Goal: Task Accomplishment & Management: Manage account settings

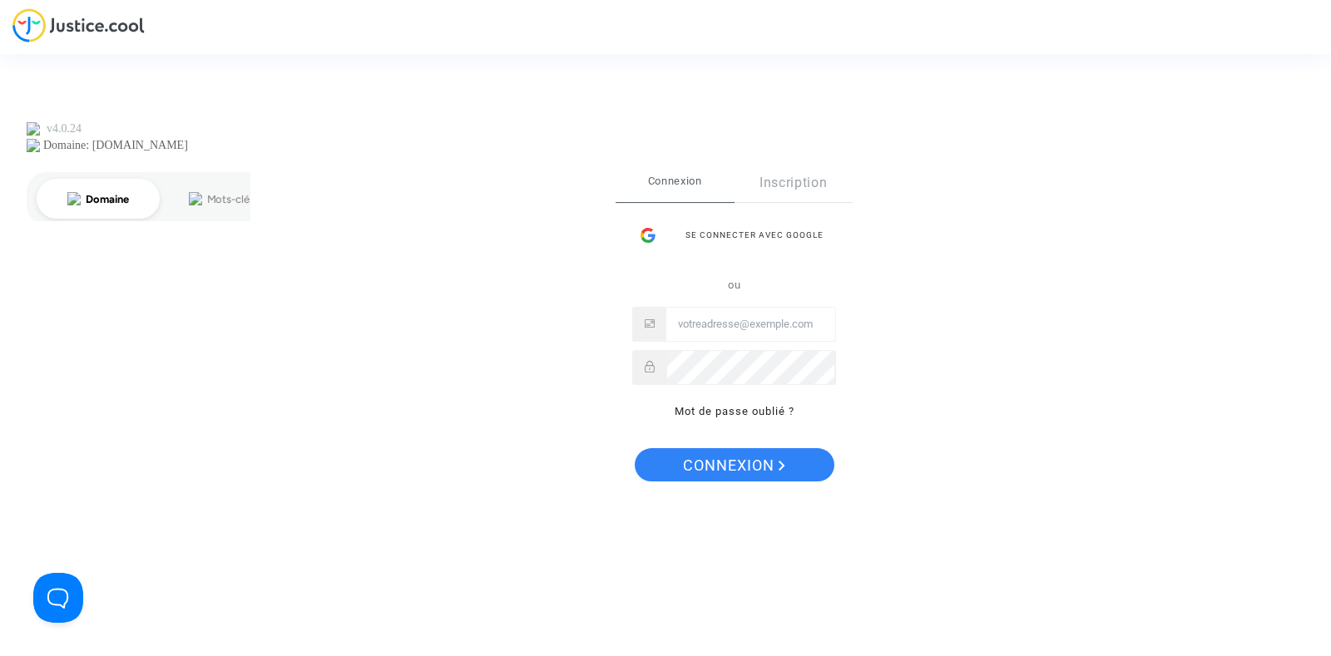
type input "[PERSON_NAME][EMAIL_ADDRESS][DOMAIN_NAME]"
click at [732, 460] on span "Connexion" at bounding box center [734, 465] width 102 height 35
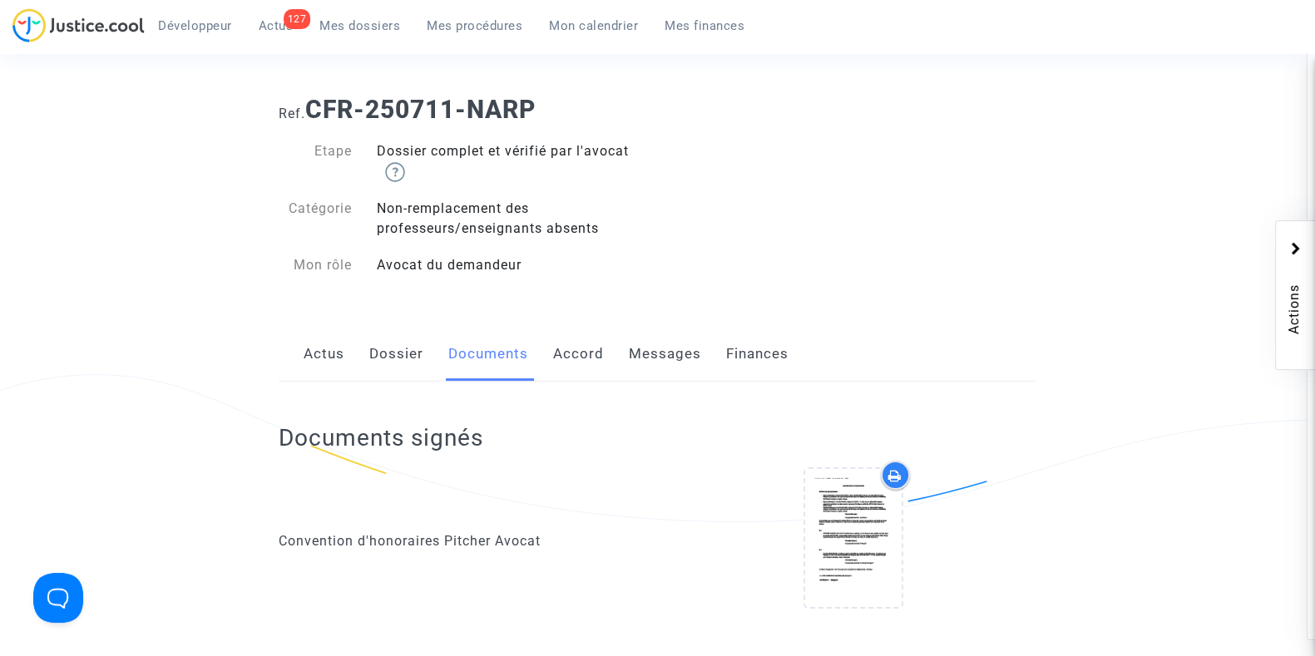
scroll to position [39, 0]
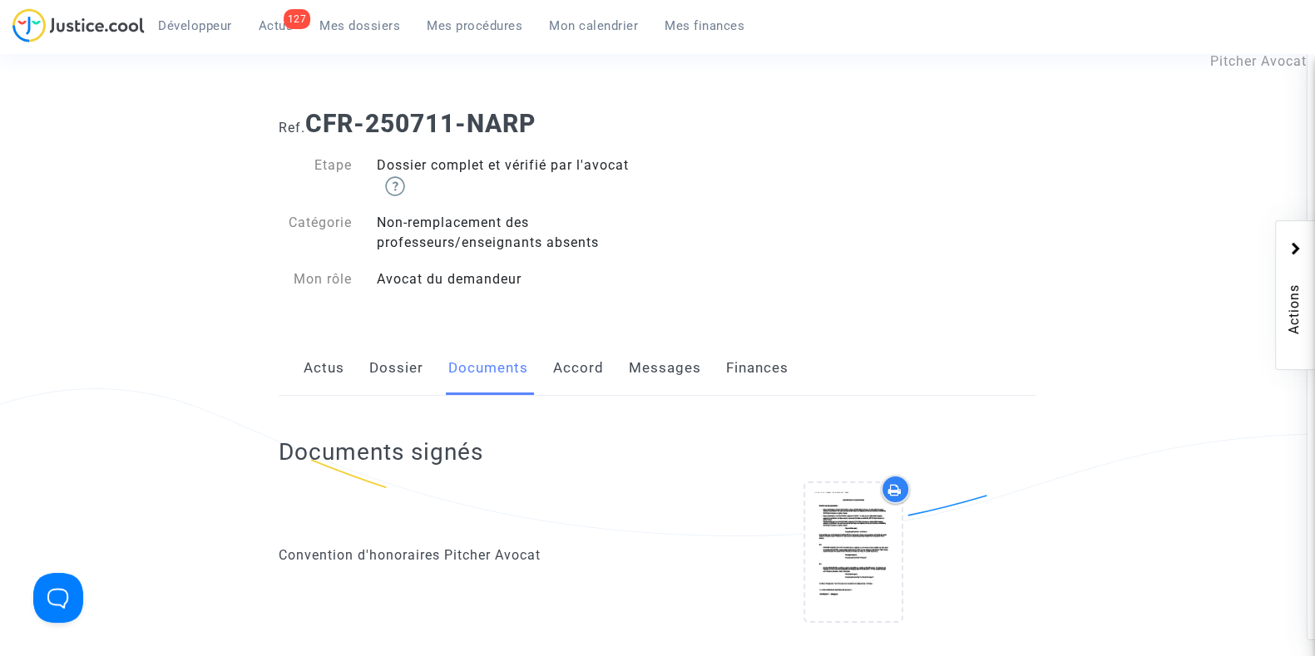
click at [407, 373] on link "Dossier" at bounding box center [396, 368] width 54 height 55
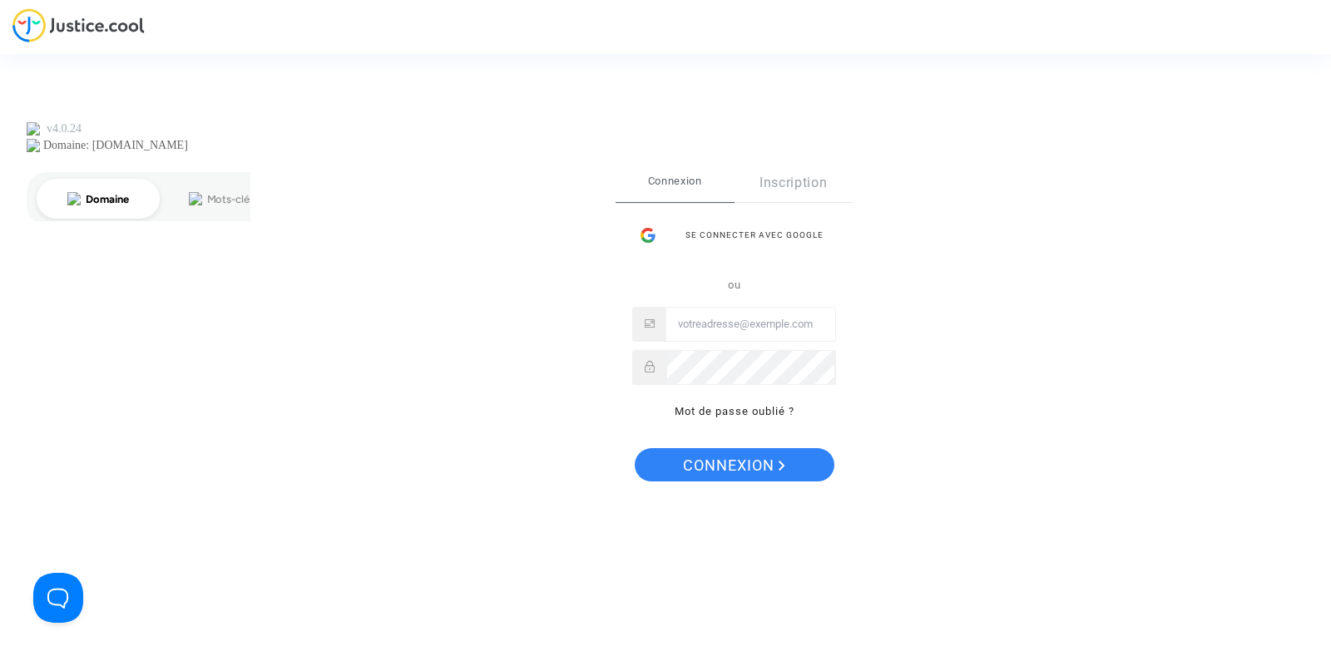
type input "joyce@pitcher-avocat.fr"
click at [701, 466] on span "Connexion" at bounding box center [734, 465] width 102 height 35
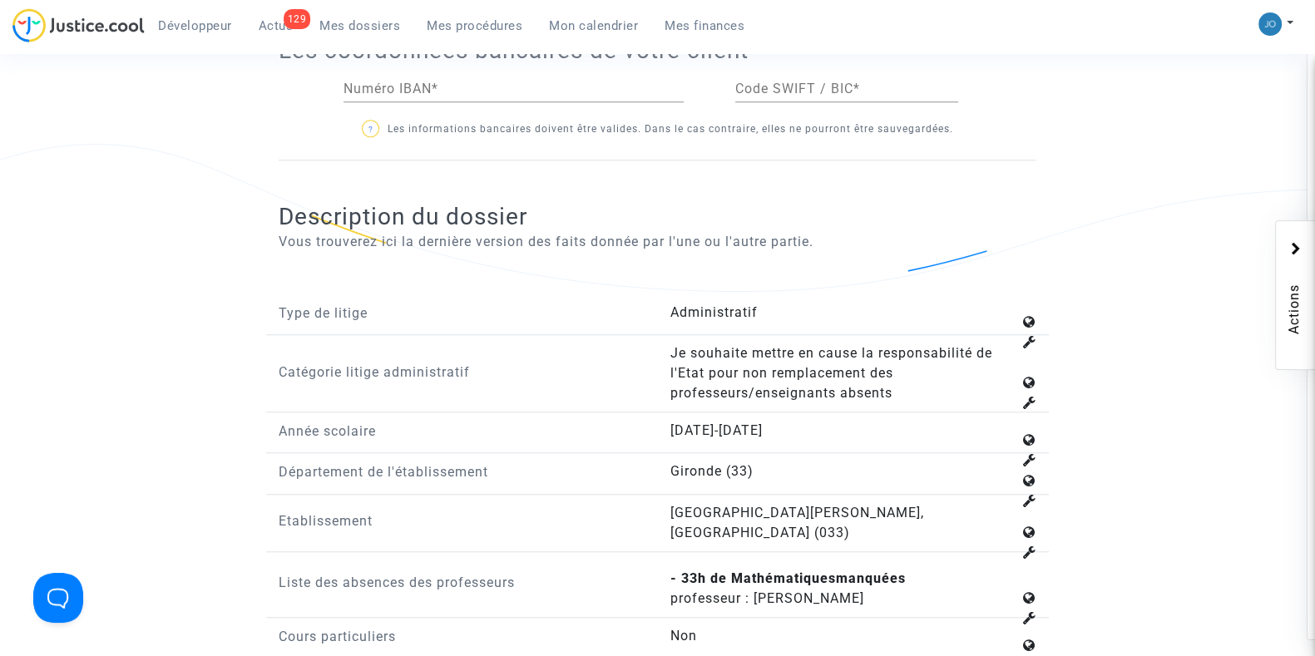
scroll to position [1748, 0]
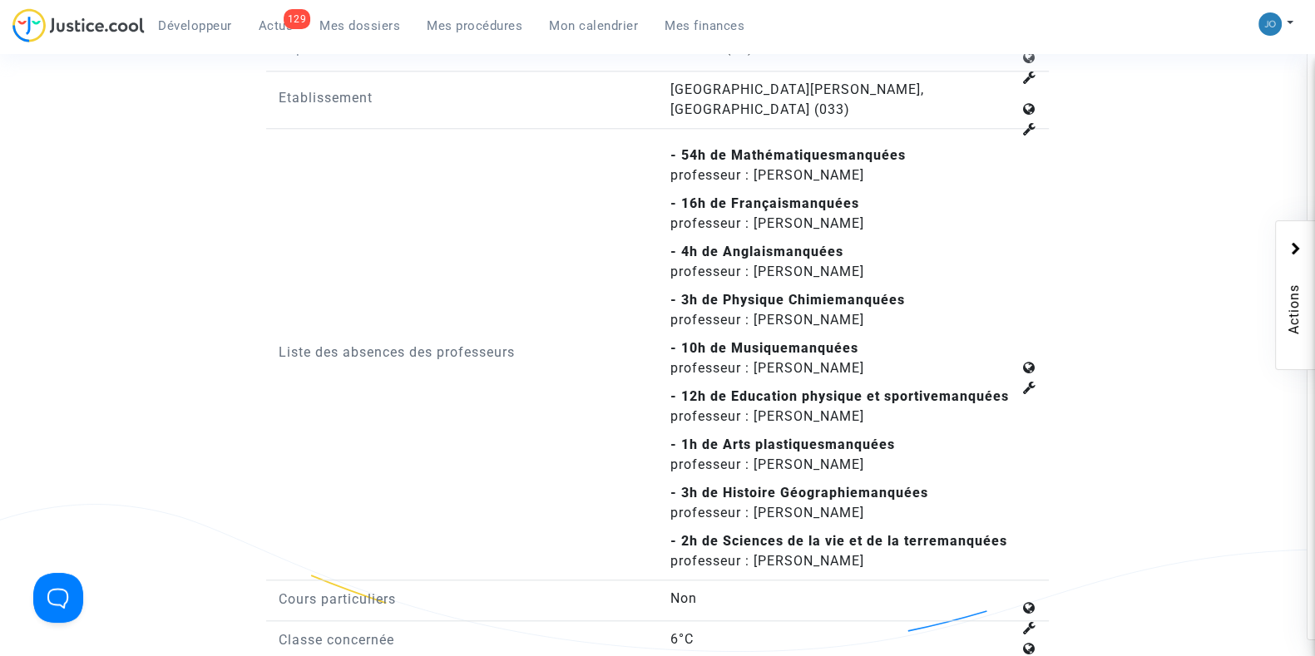
scroll to position [2121, 0]
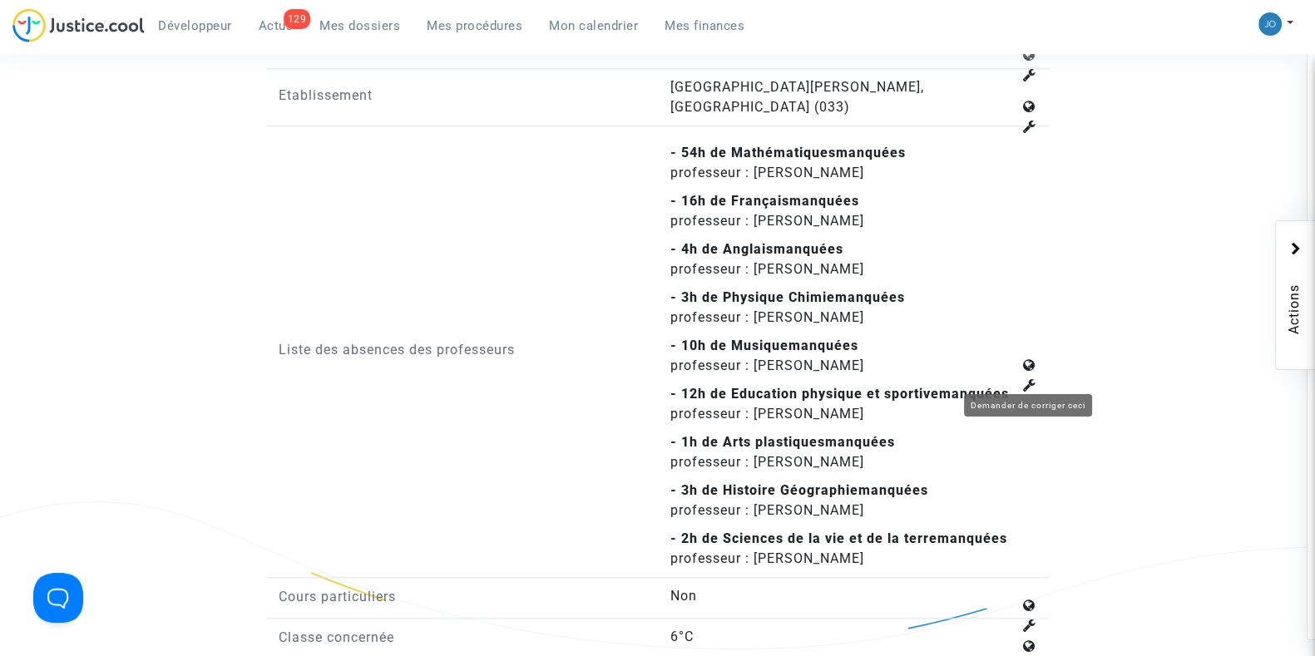
click at [1029, 379] on icon at bounding box center [1029, 385] width 13 height 13
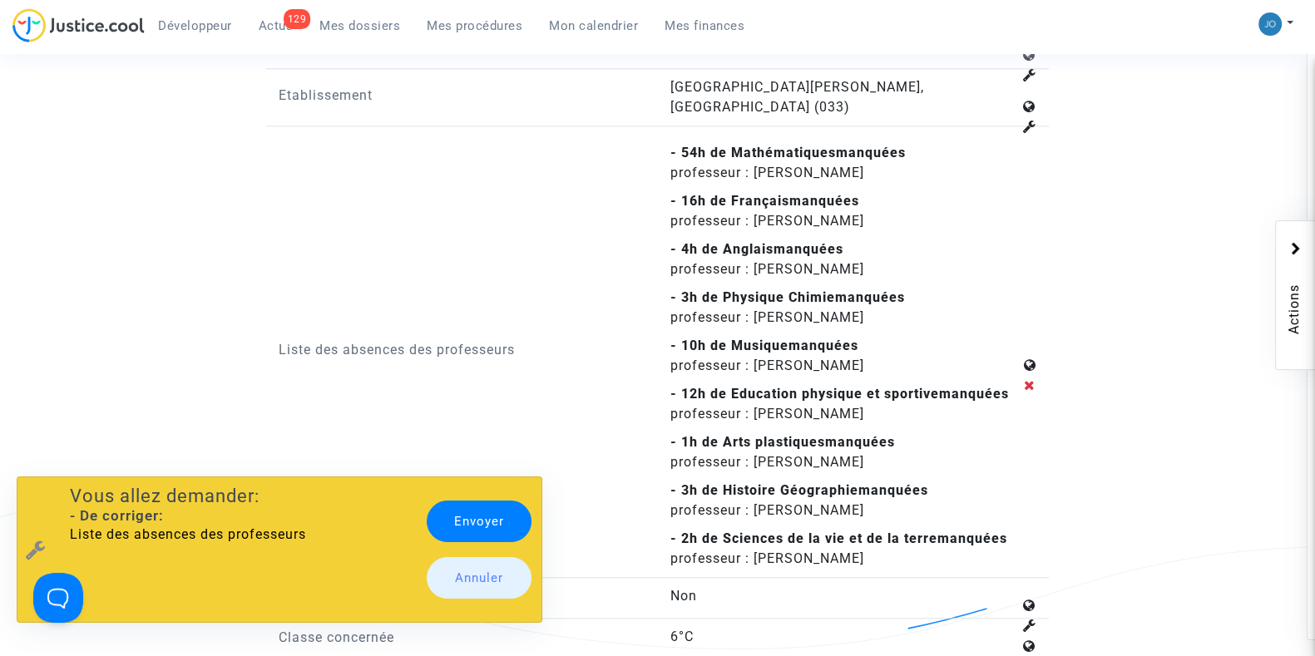
click at [498, 503] on link "Envoyer" at bounding box center [479, 522] width 105 height 42
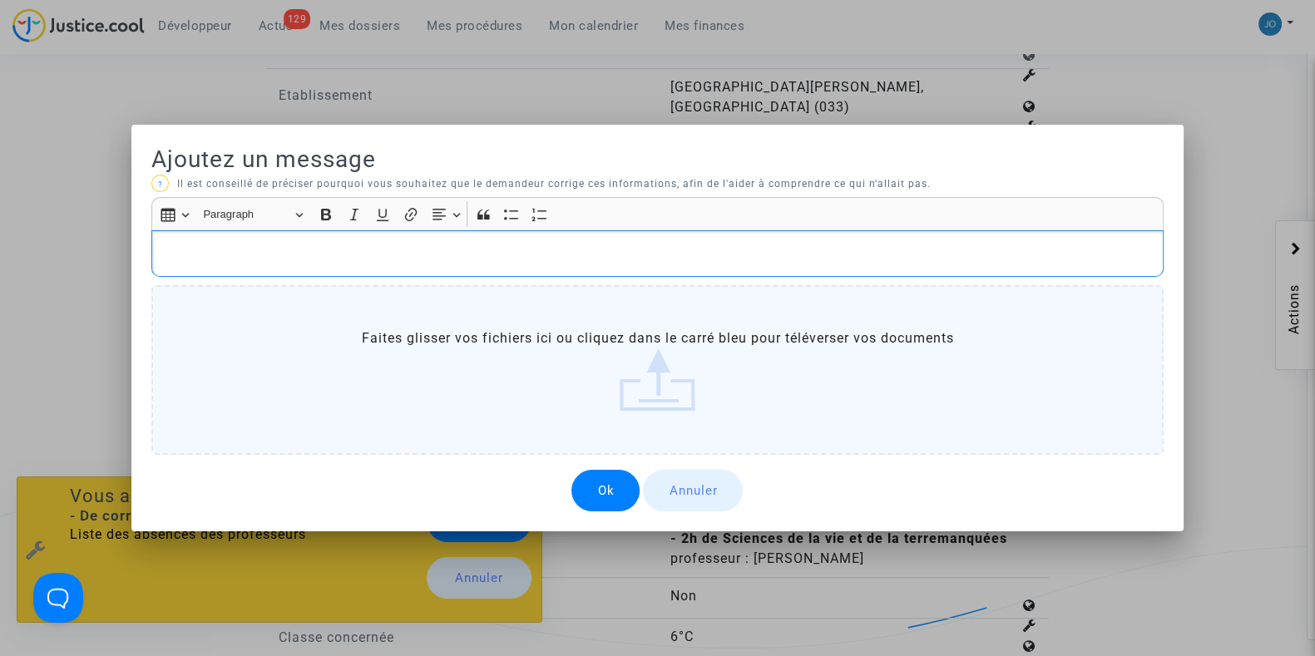
scroll to position [0, 0]
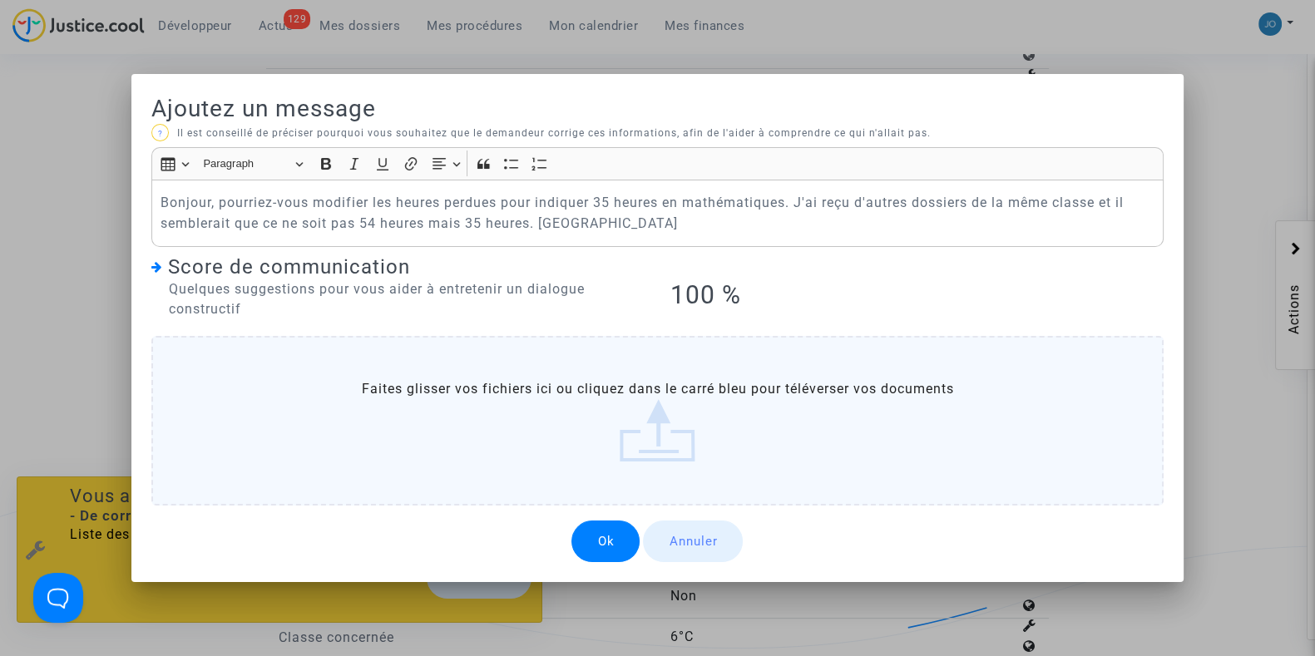
click at [607, 539] on button "Ok" at bounding box center [606, 542] width 68 height 42
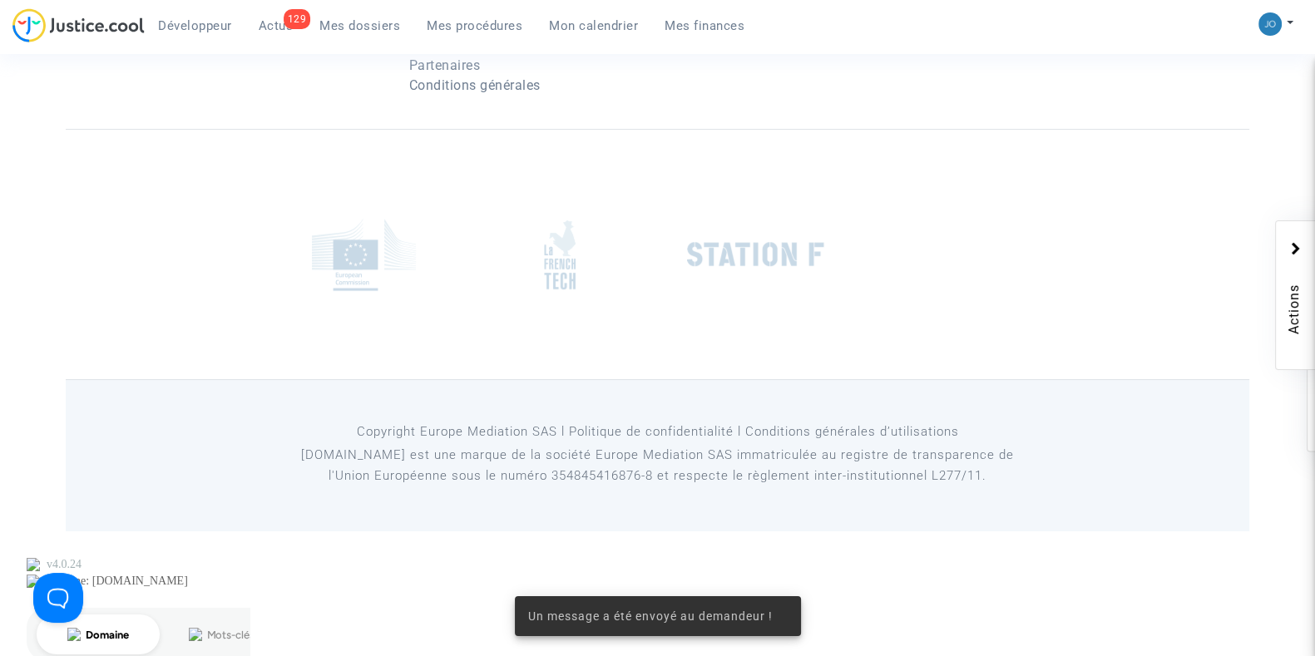
scroll to position [2121, 0]
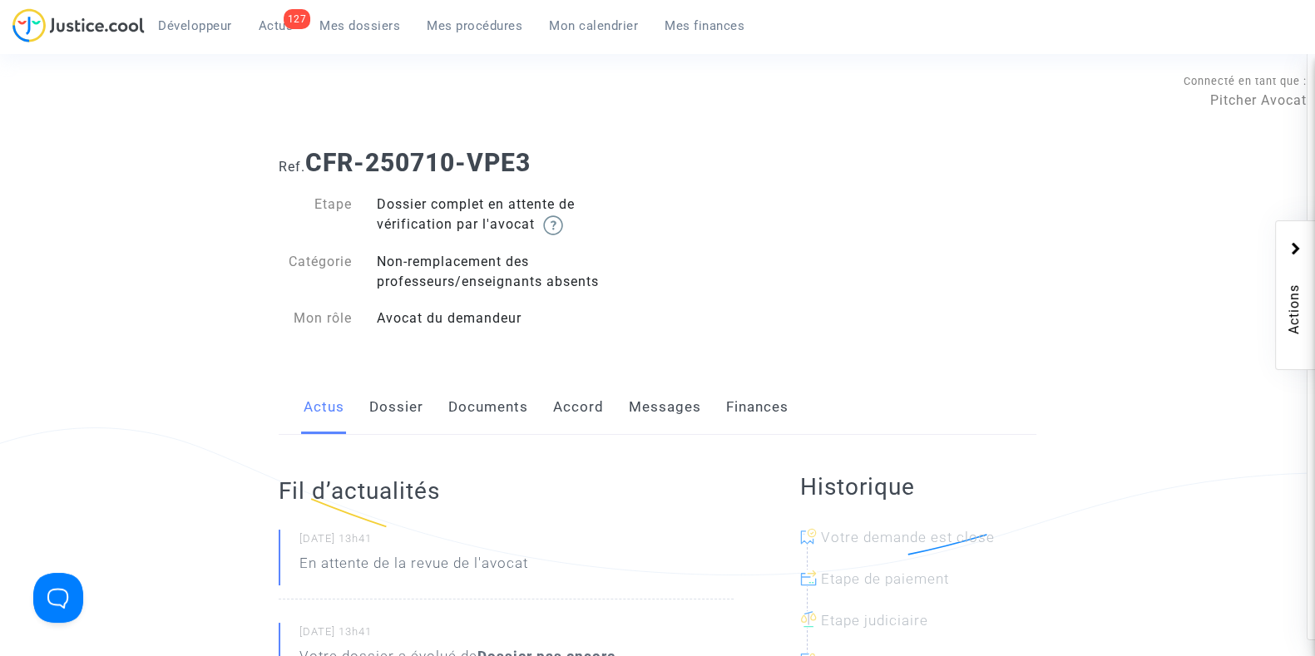
click at [400, 418] on link "Dossier" at bounding box center [396, 407] width 54 height 55
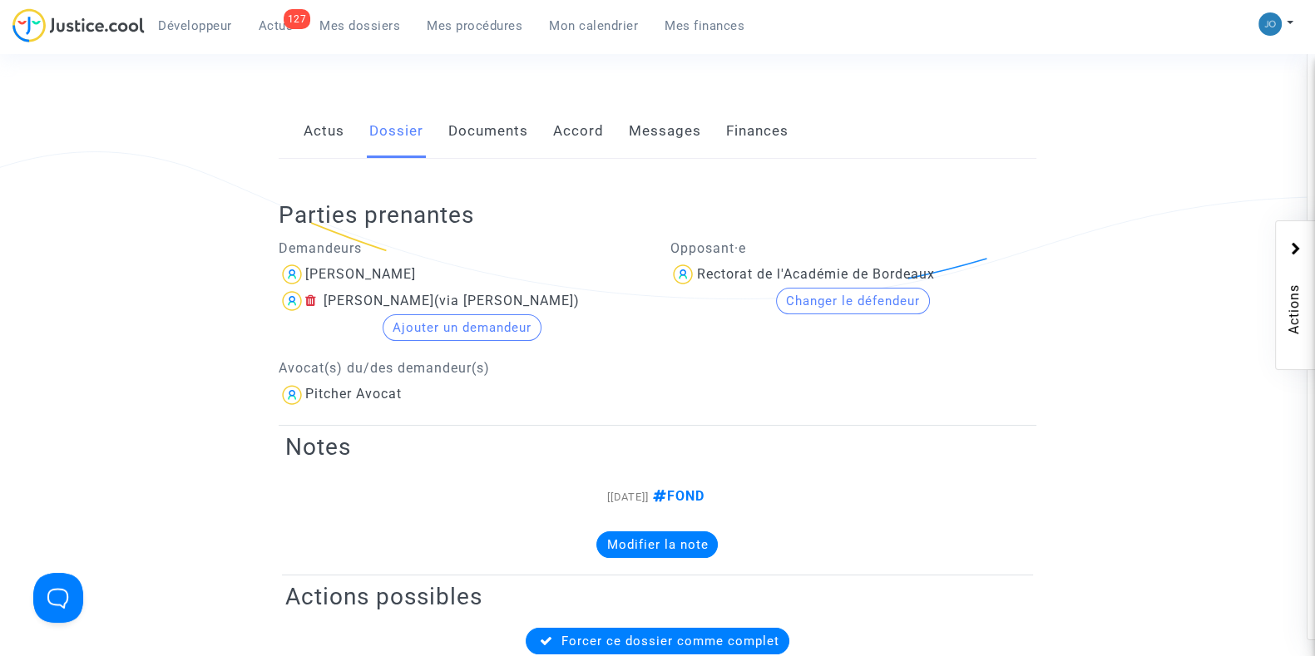
scroll to position [268, 0]
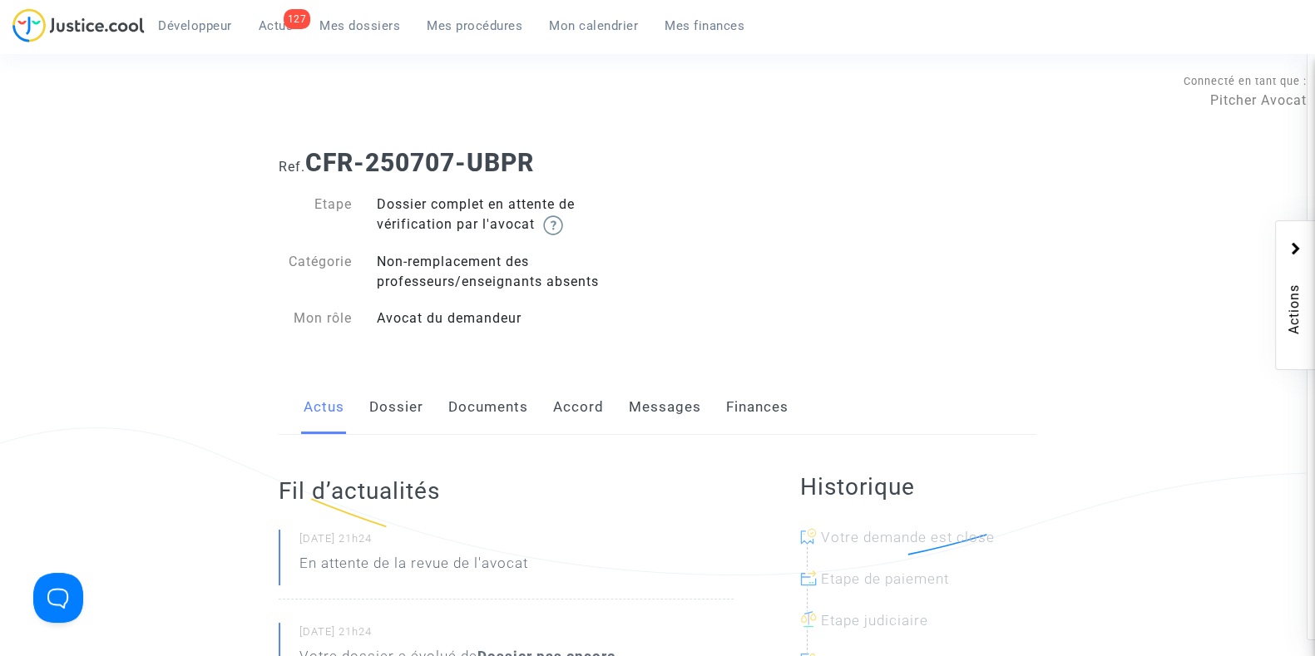
click at [398, 410] on link "Dossier" at bounding box center [396, 407] width 54 height 55
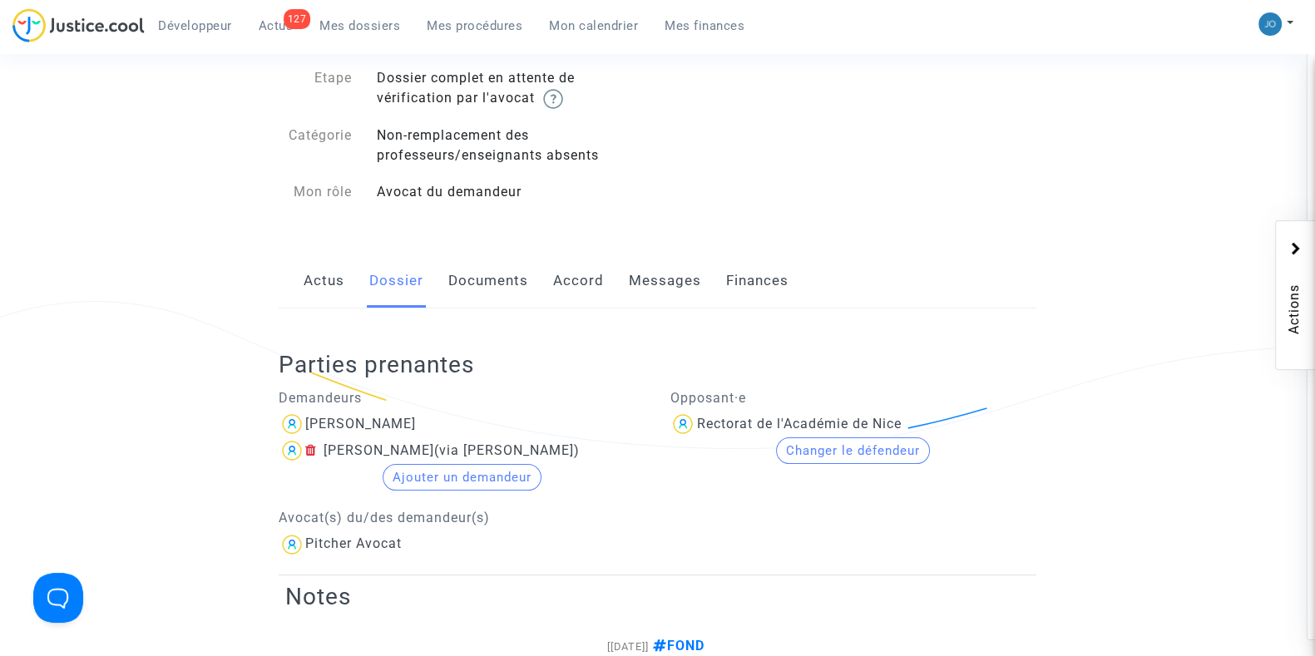
scroll to position [112, 0]
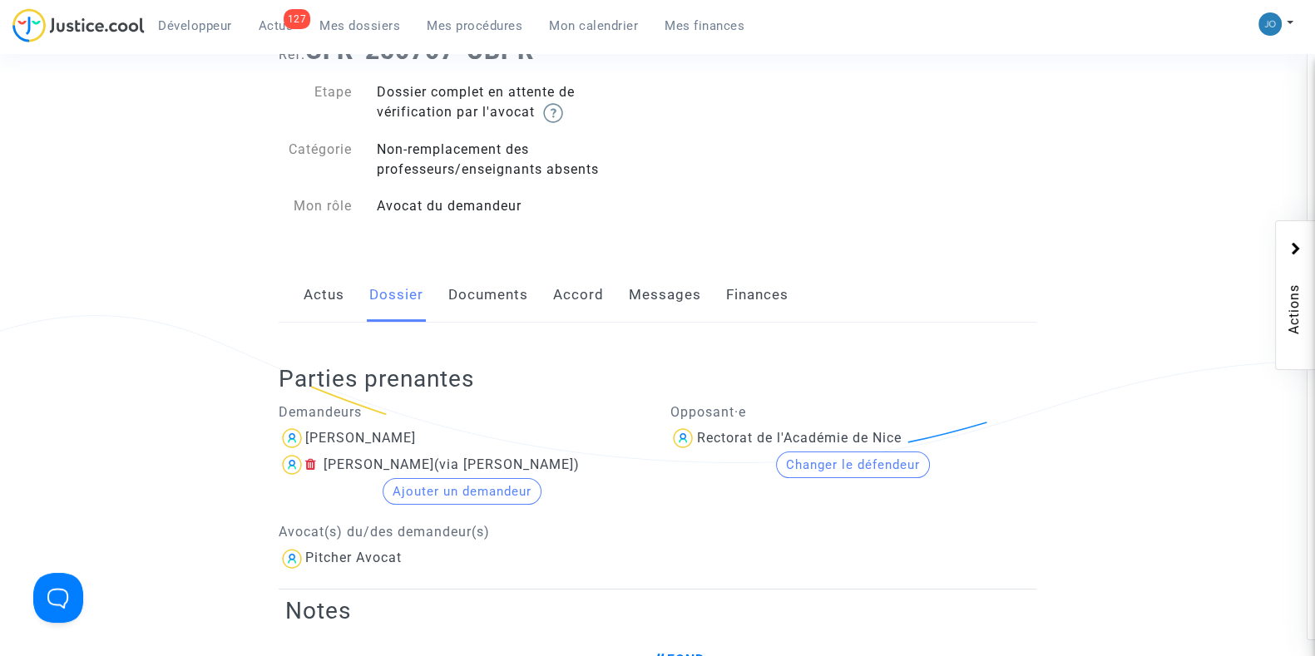
click at [483, 290] on link "Documents" at bounding box center [488, 295] width 80 height 55
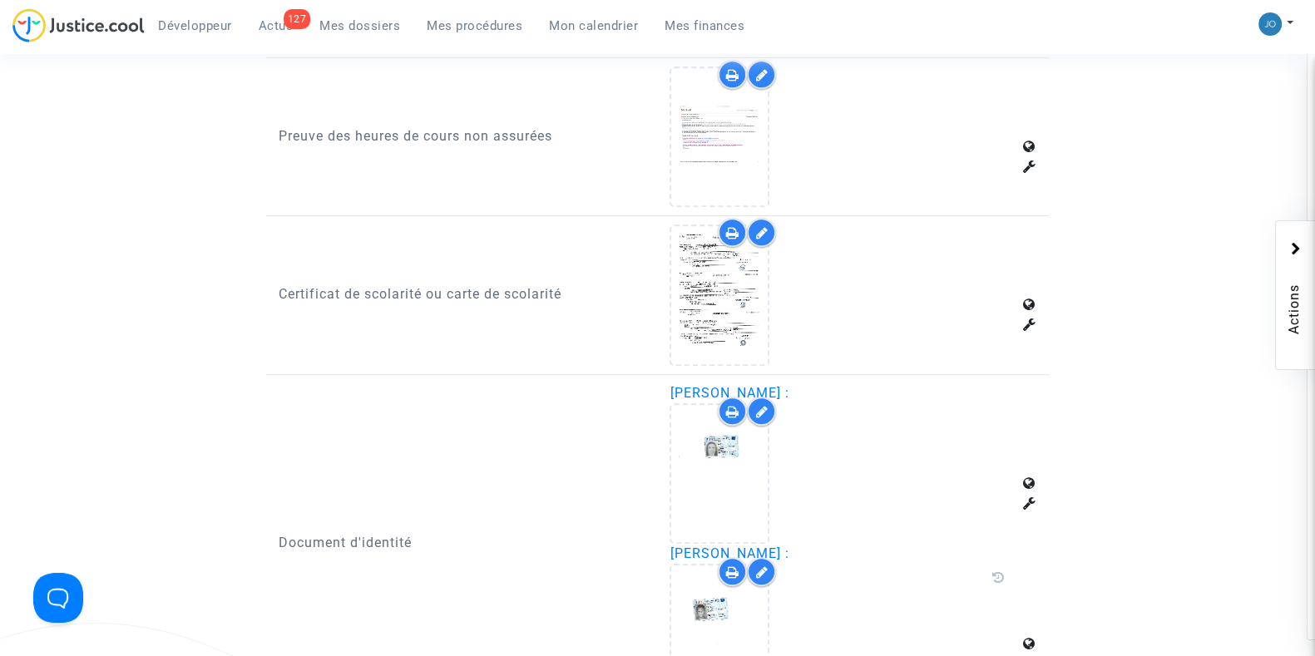
scroll to position [1270, 0]
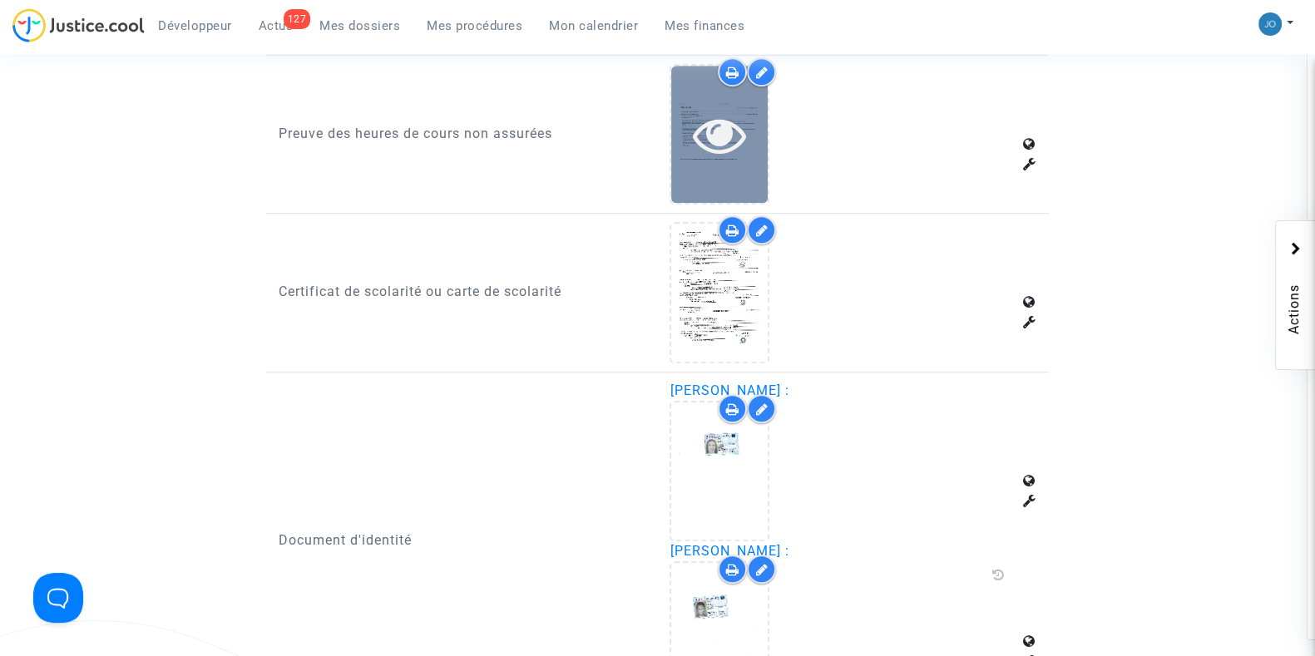
click at [703, 131] on icon at bounding box center [720, 134] width 54 height 53
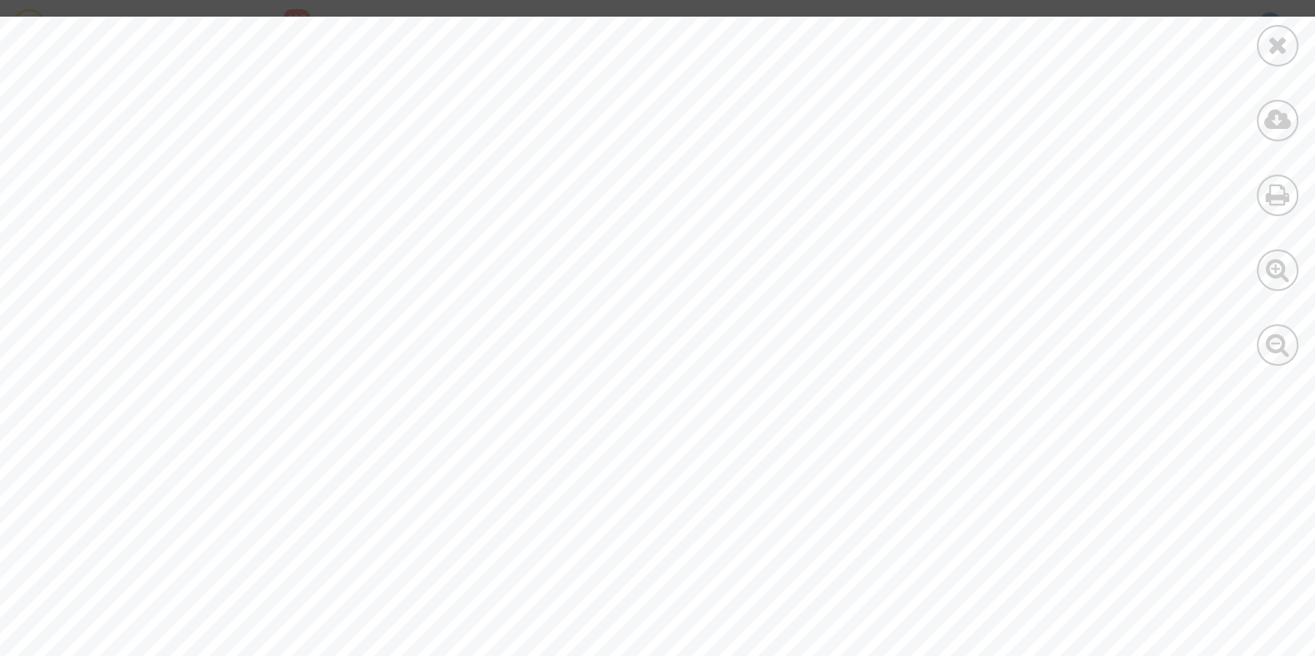
scroll to position [13559, 0]
click at [1274, 43] on icon at bounding box center [1278, 44] width 21 height 25
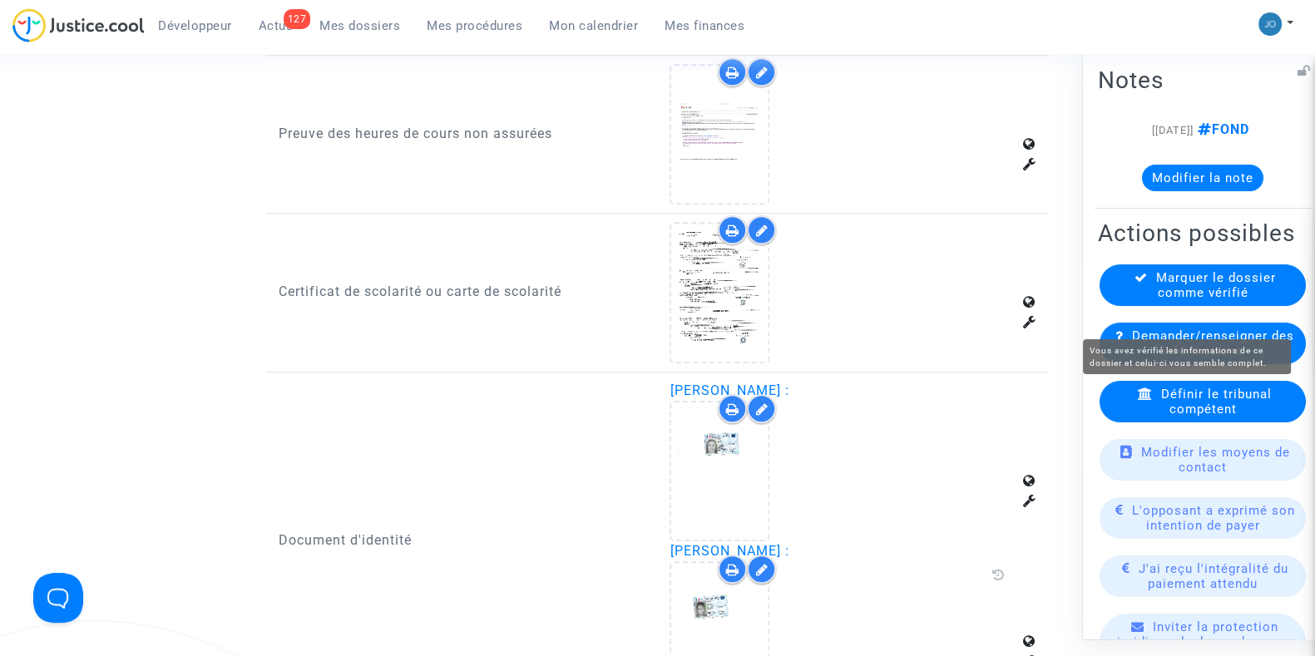
click at [1206, 299] on span "Marquer le dossier comme vérifié" at bounding box center [1216, 285] width 120 height 30
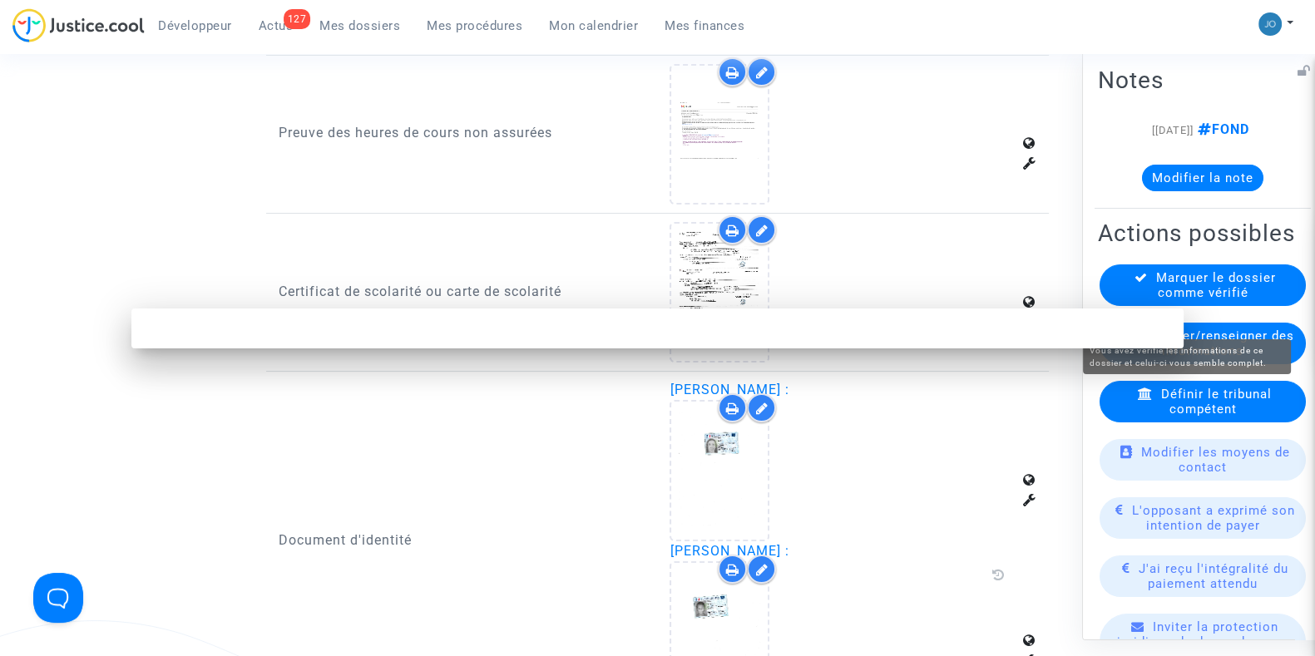
scroll to position [0, 0]
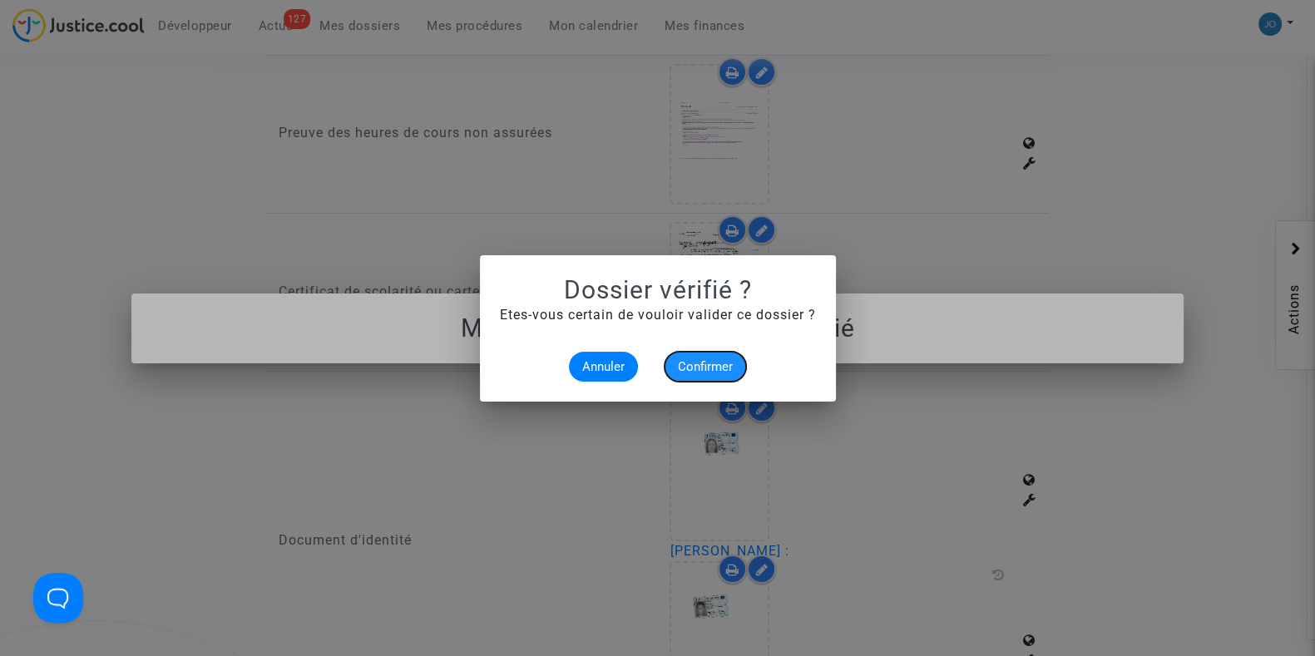
click at [684, 371] on span "Confirmer" at bounding box center [705, 366] width 55 height 15
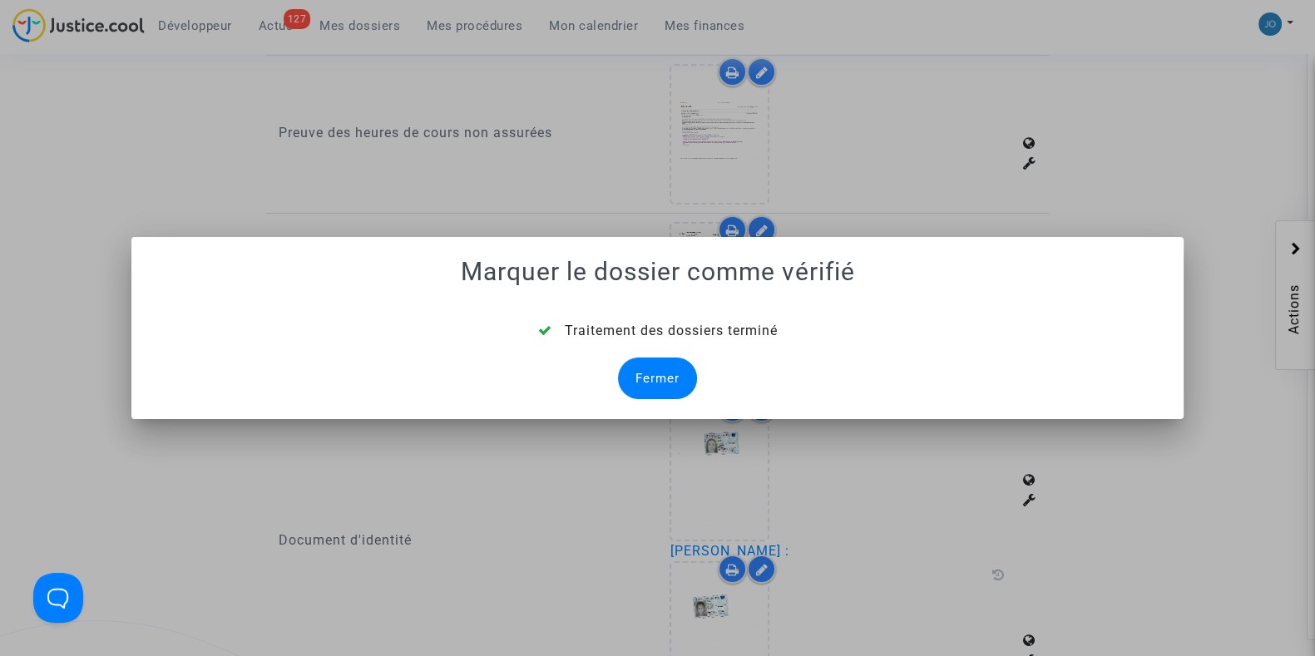
click at [651, 374] on div "Fermer" at bounding box center [657, 379] width 79 height 42
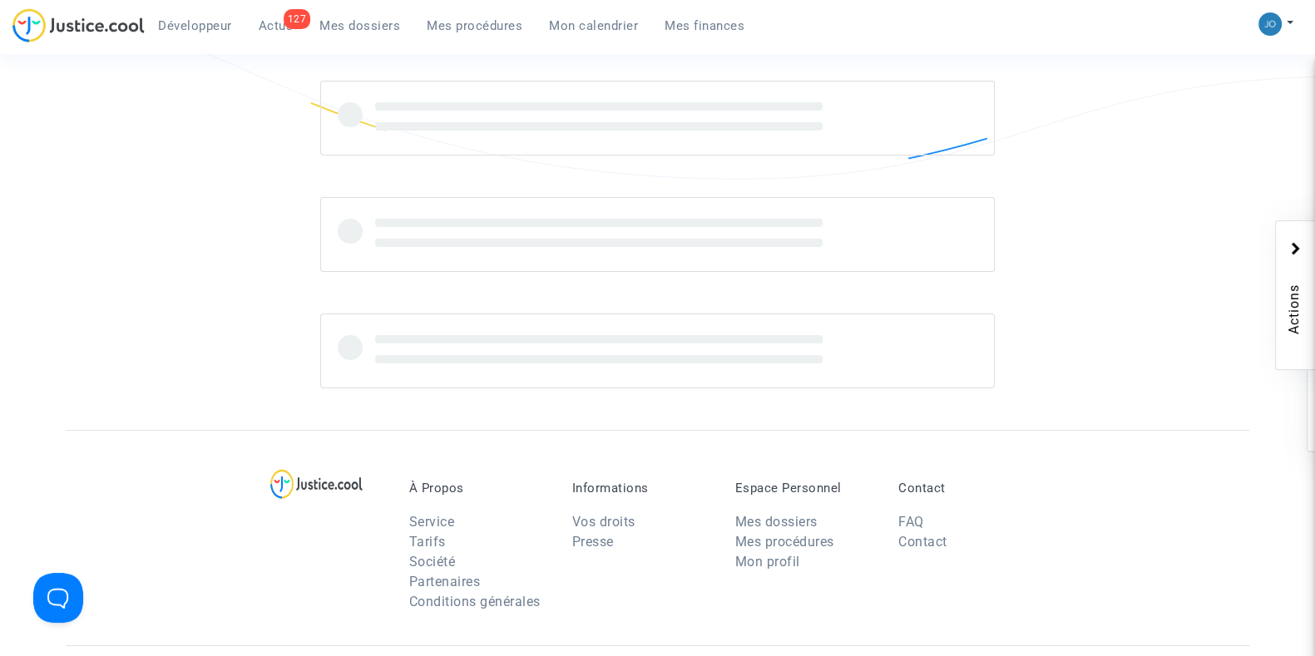
scroll to position [1270, 0]
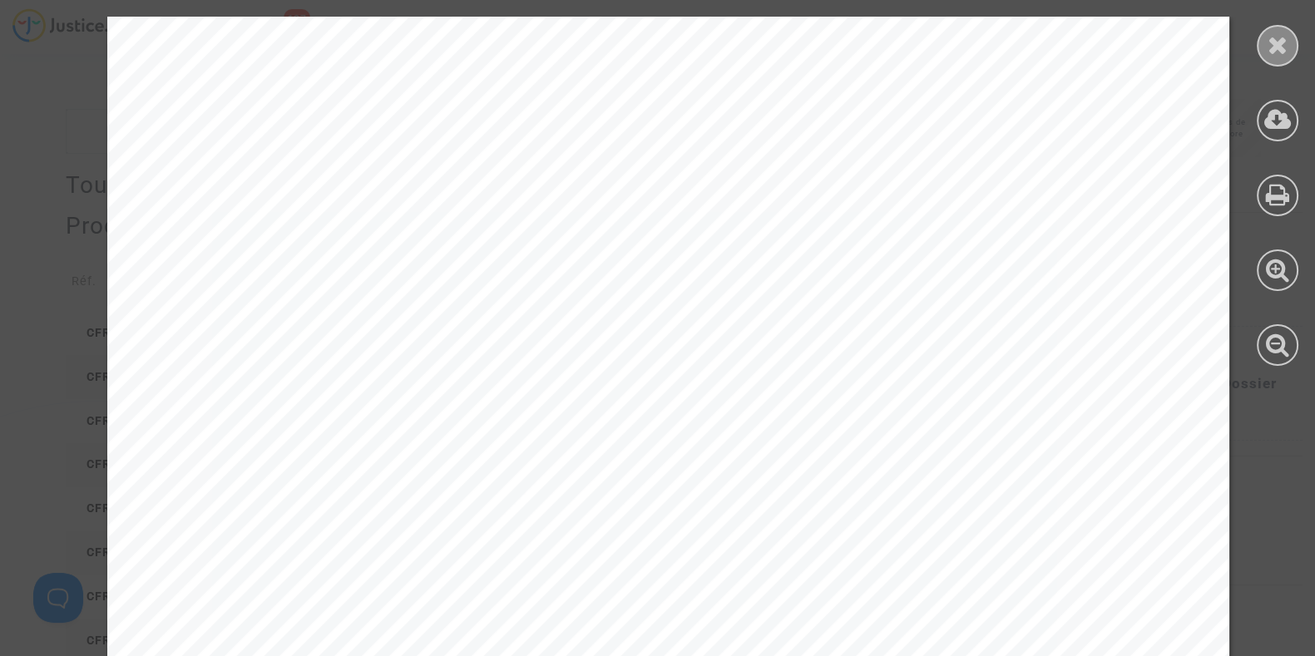
scroll to position [301, 0]
click at [1272, 35] on icon at bounding box center [1278, 44] width 21 height 25
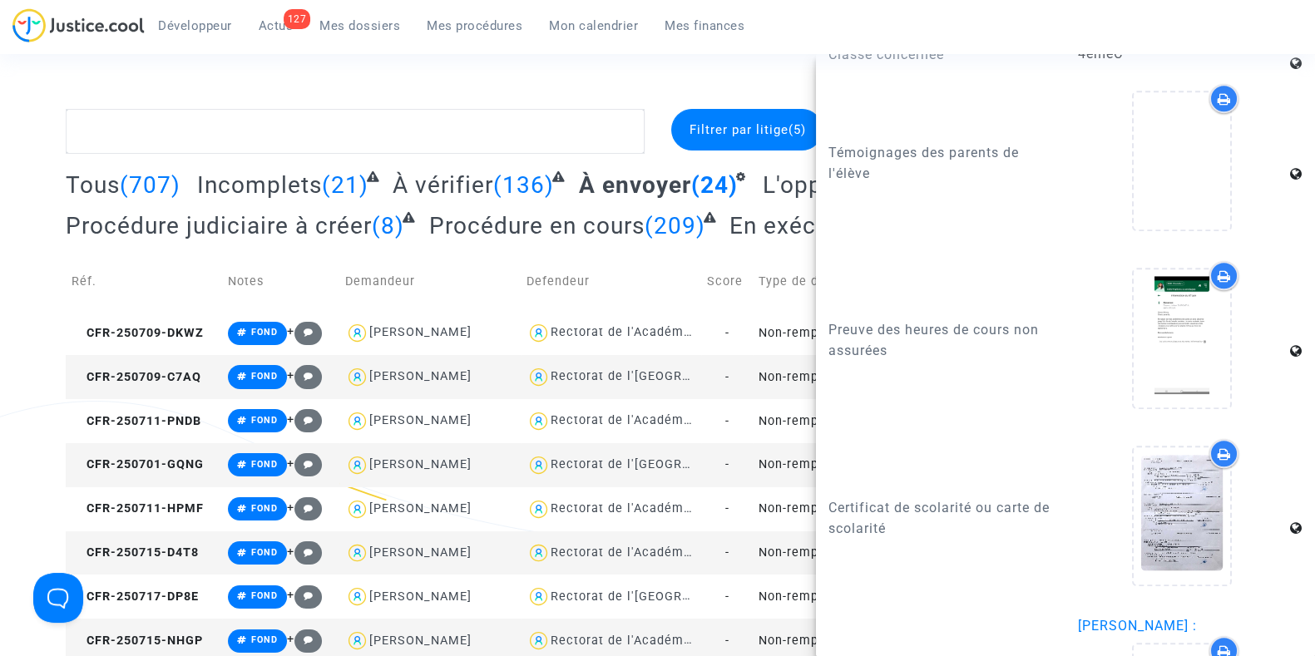
click at [709, 72] on div "Connecté en tant que : Pitcher Avocat" at bounding box center [653, 64] width 1307 height 40
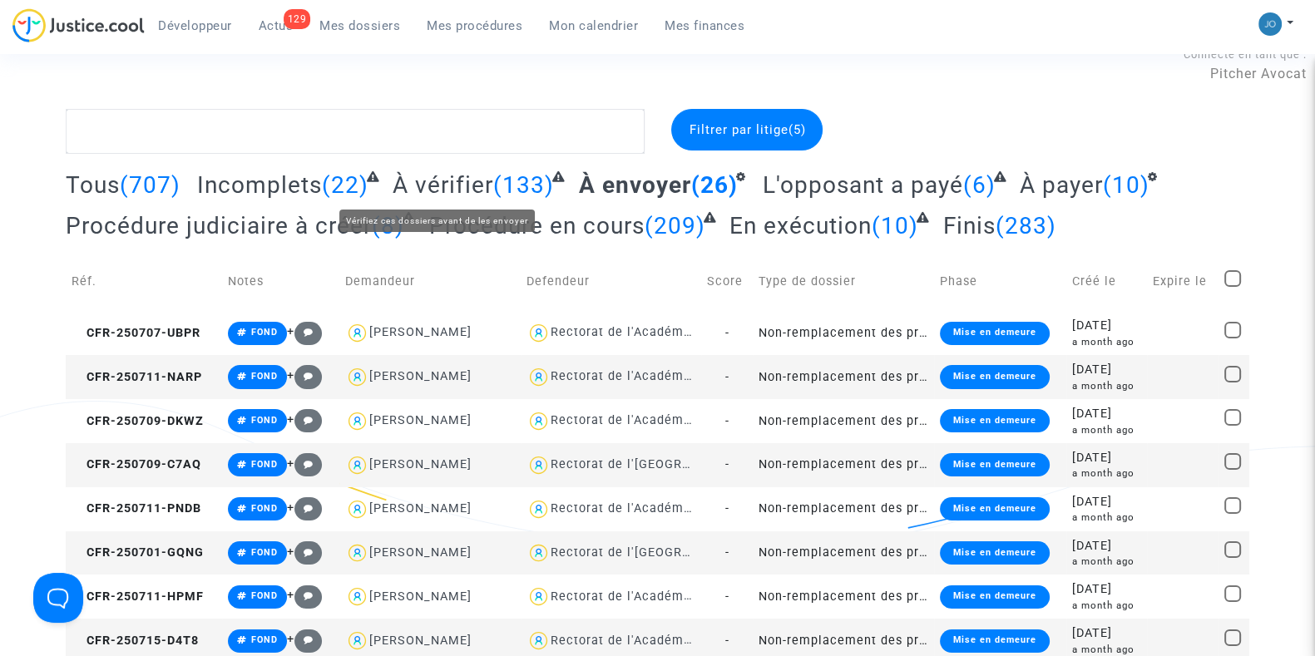
click at [433, 184] on span "À vérifier" at bounding box center [443, 184] width 101 height 27
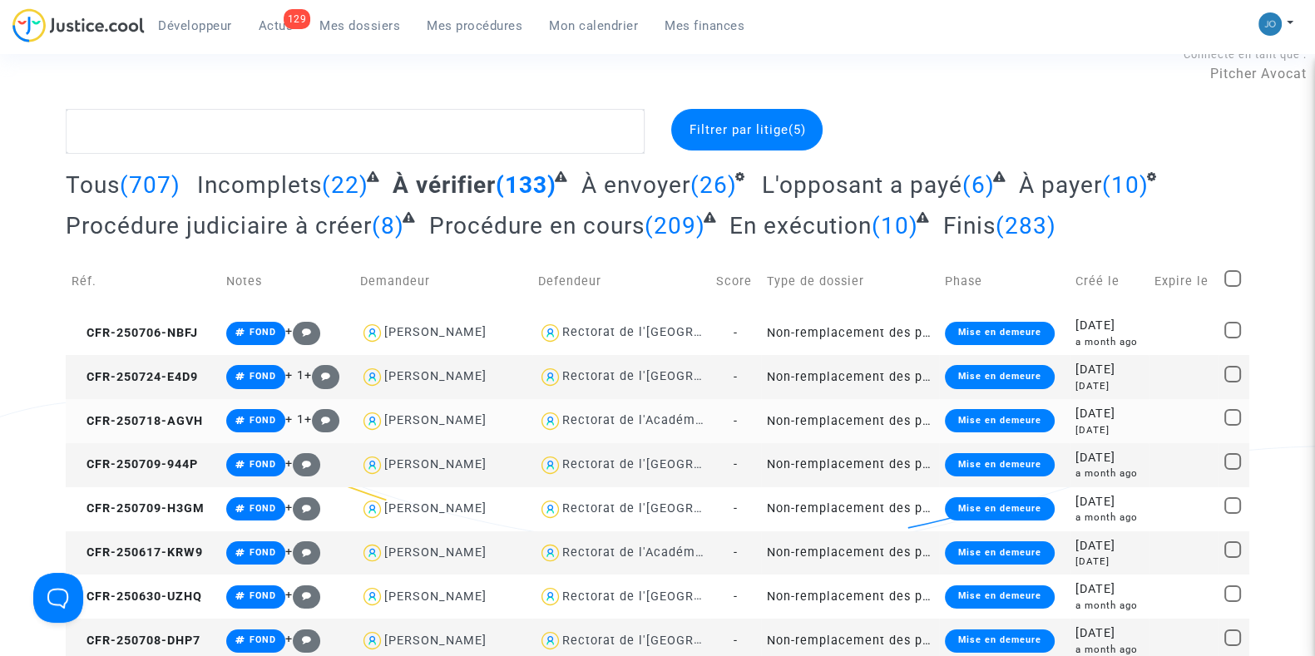
click at [1134, 423] on div "[DATE]" at bounding box center [1109, 430] width 67 height 14
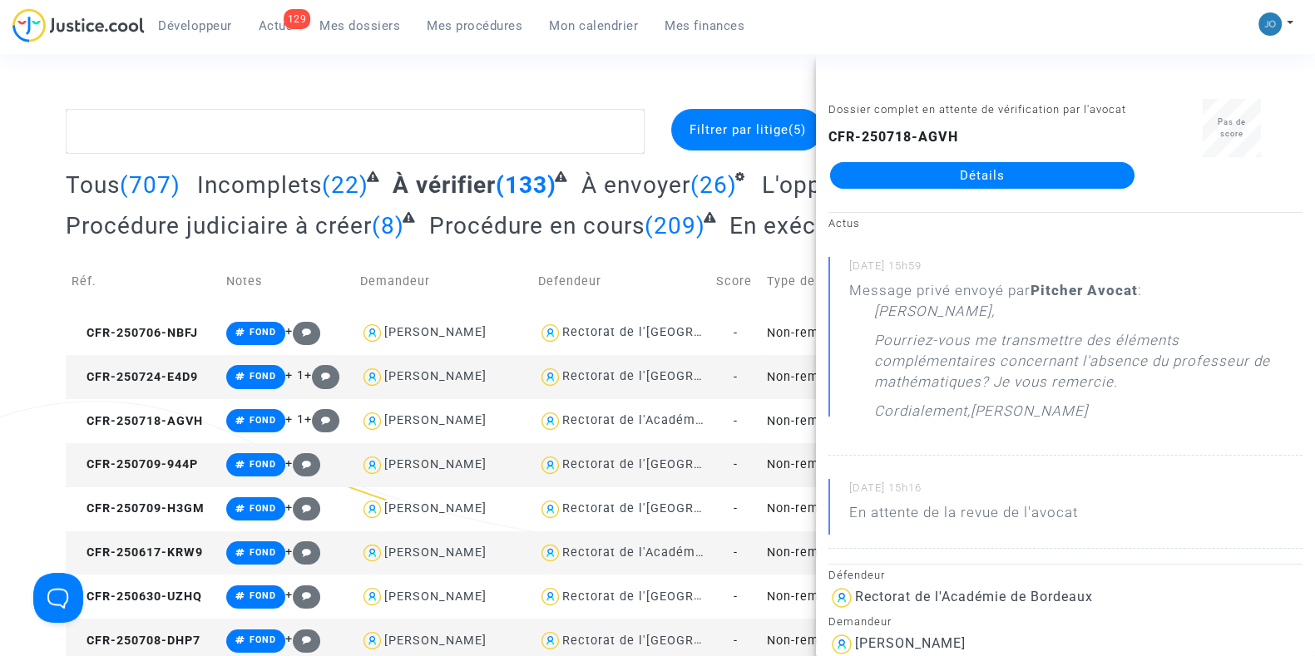
click at [768, 460] on td "Non-remplacement des professeurs/enseignants absents" at bounding box center [850, 465] width 178 height 44
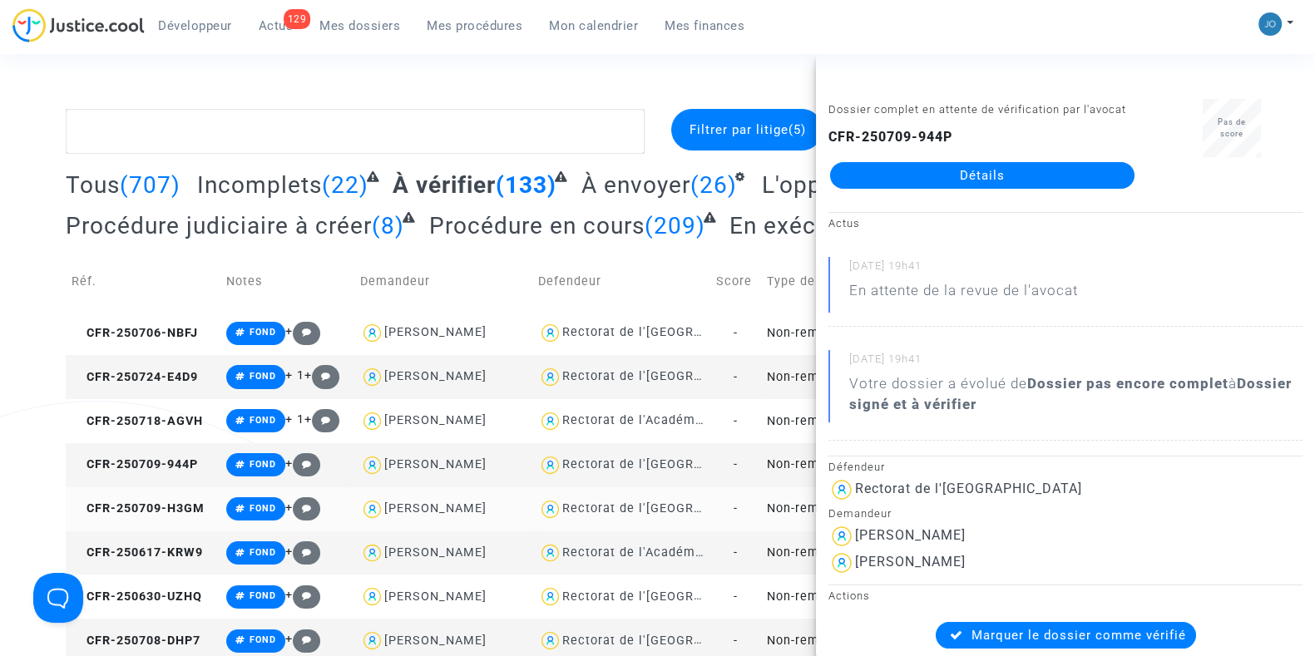
click at [788, 503] on td "Non-remplacement des professeurs/enseignants absents" at bounding box center [850, 509] width 178 height 44
click at [913, 189] on link "Détails" at bounding box center [982, 175] width 304 height 27
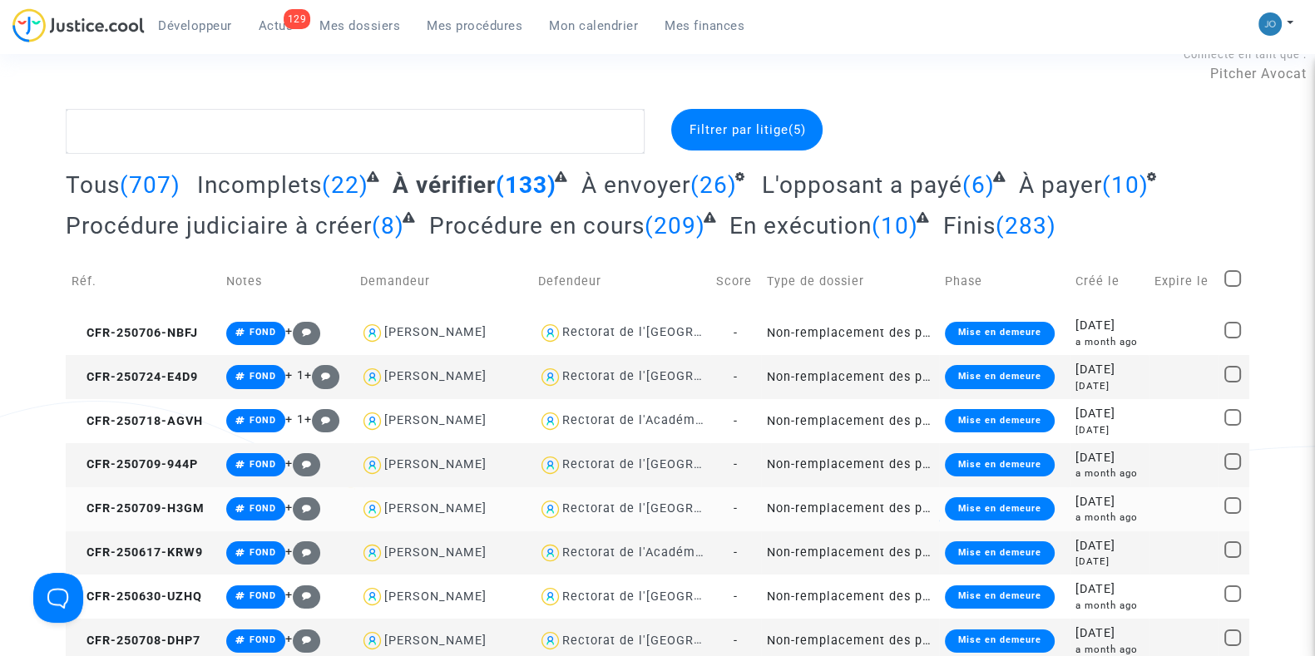
click at [924, 497] on td "Non-remplacement des professeurs/enseignants absents" at bounding box center [850, 509] width 178 height 44
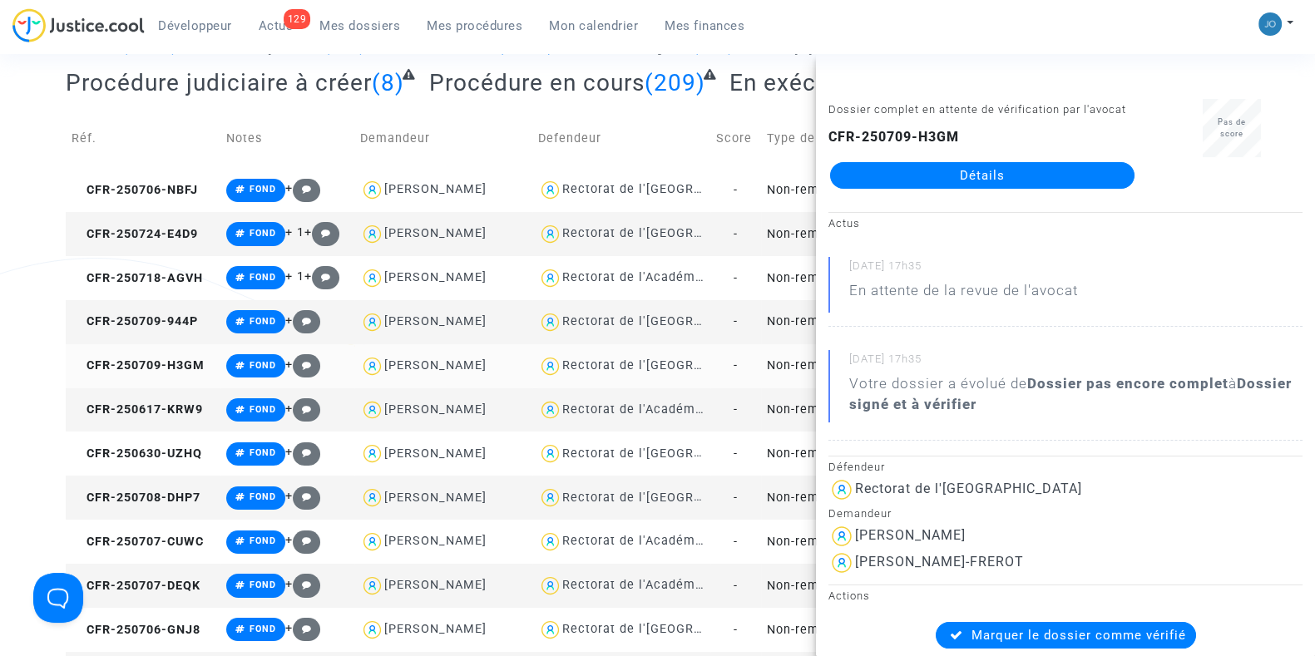
scroll to position [170, 0]
click at [800, 398] on td "Non-remplacement des professeurs/enseignants absents" at bounding box center [850, 411] width 178 height 44
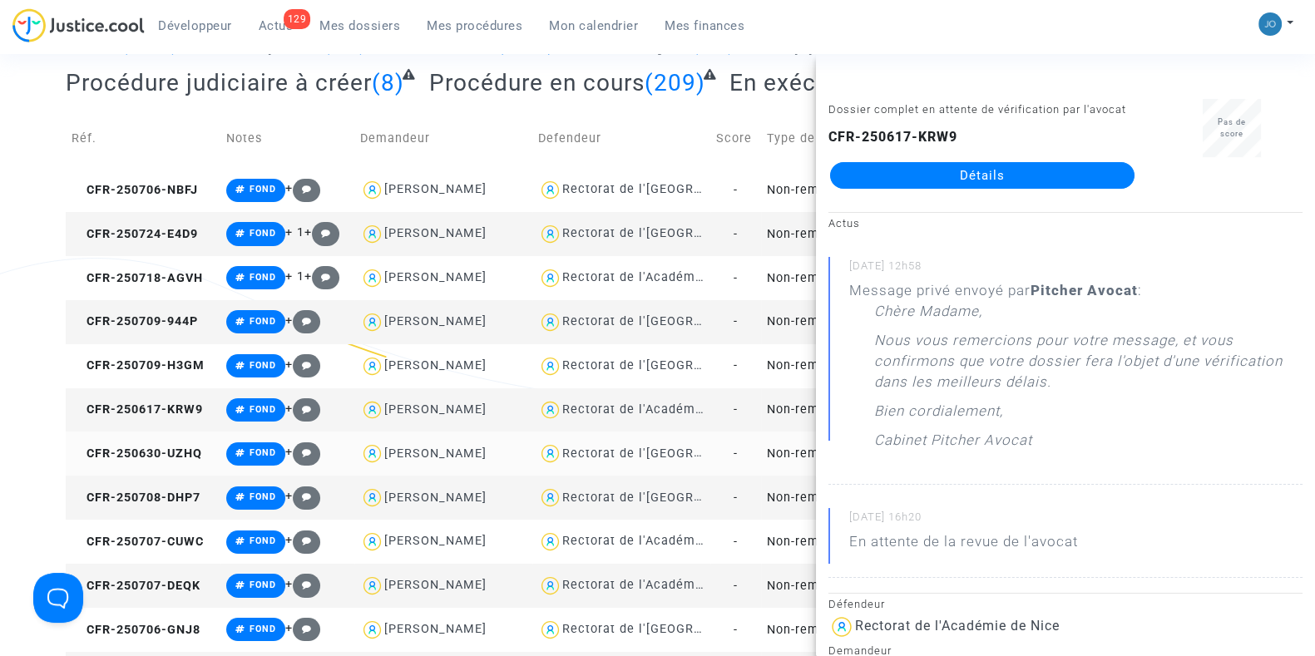
click at [781, 448] on td "Non-remplacement des professeurs/enseignants absents" at bounding box center [850, 454] width 178 height 44
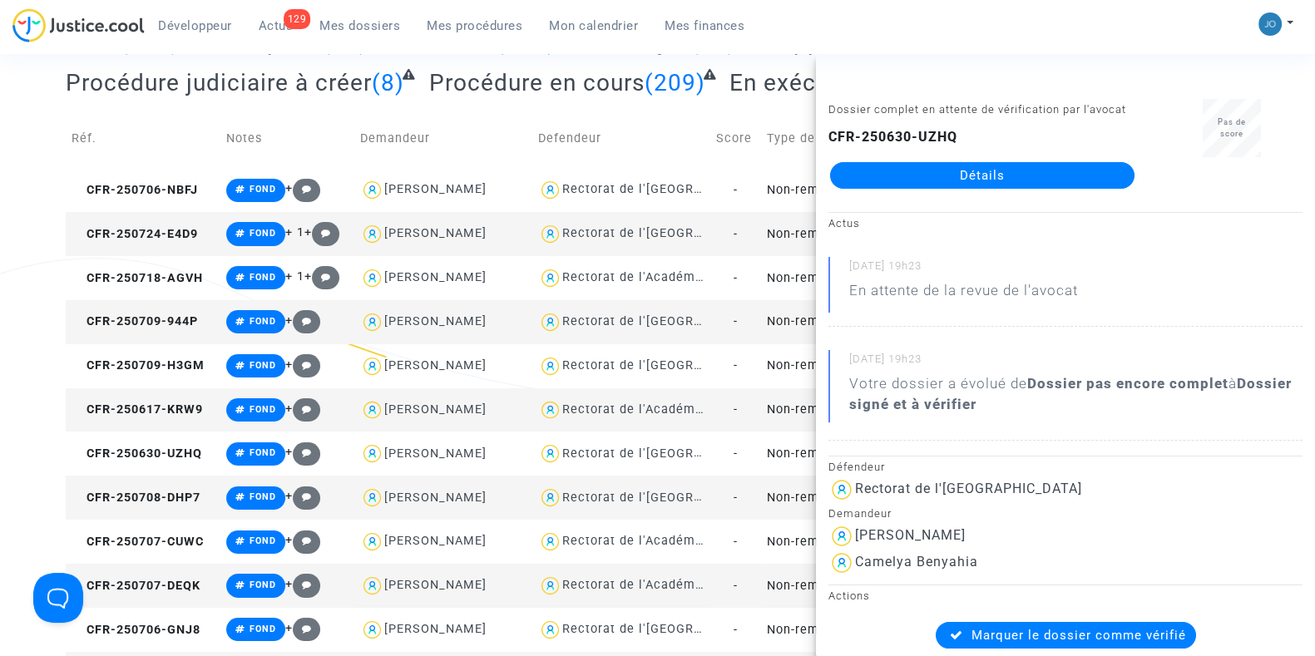
click at [920, 189] on link "Détails" at bounding box center [982, 175] width 304 height 27
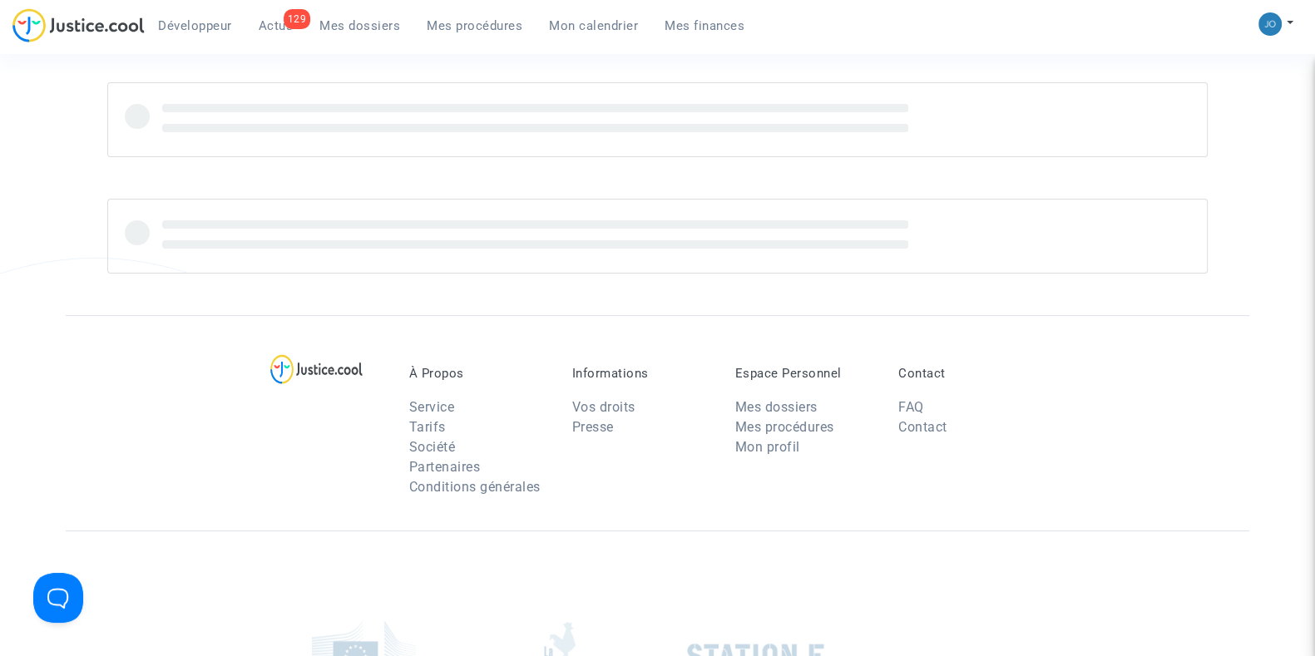
scroll to position [170, 0]
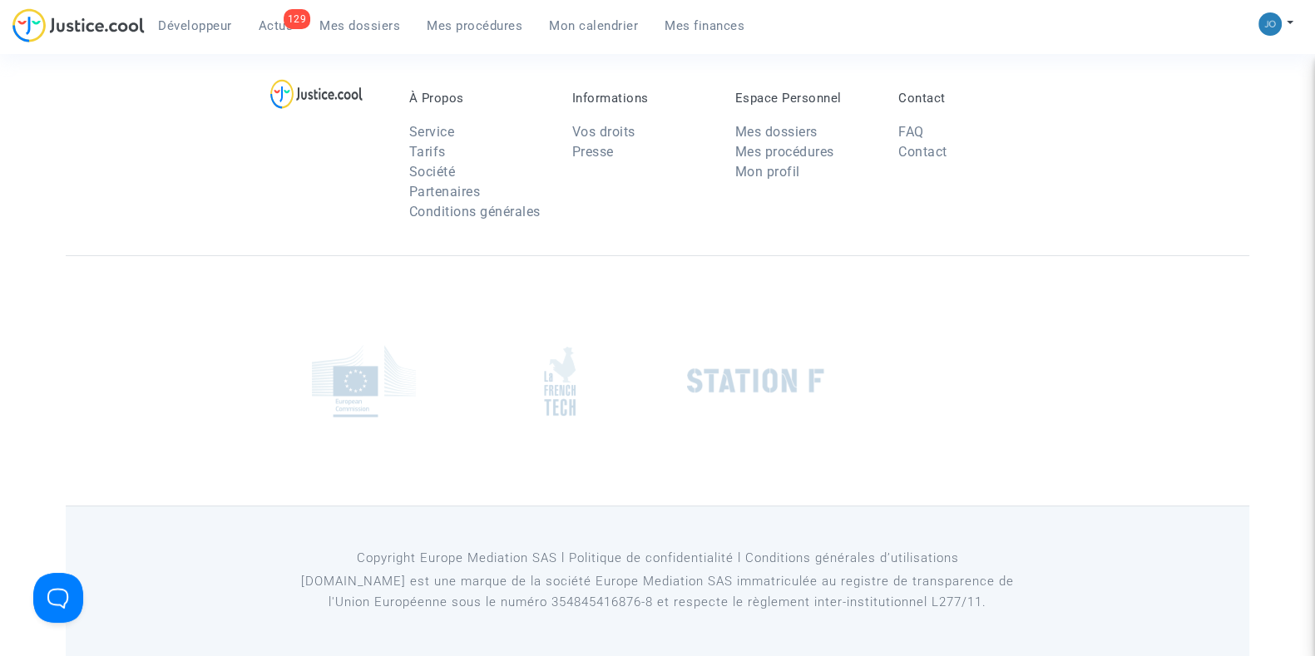
scroll to position [170, 0]
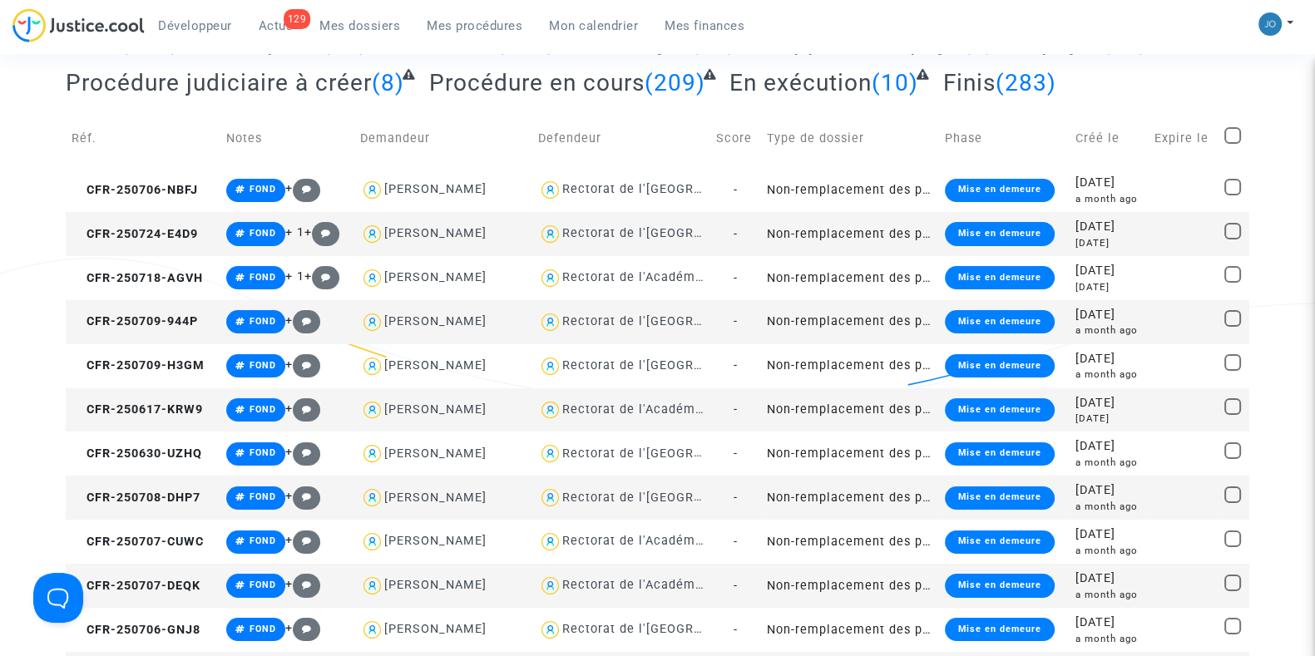
click at [882, 487] on td "Non-remplacement des professeurs/enseignants absents" at bounding box center [850, 498] width 178 height 44
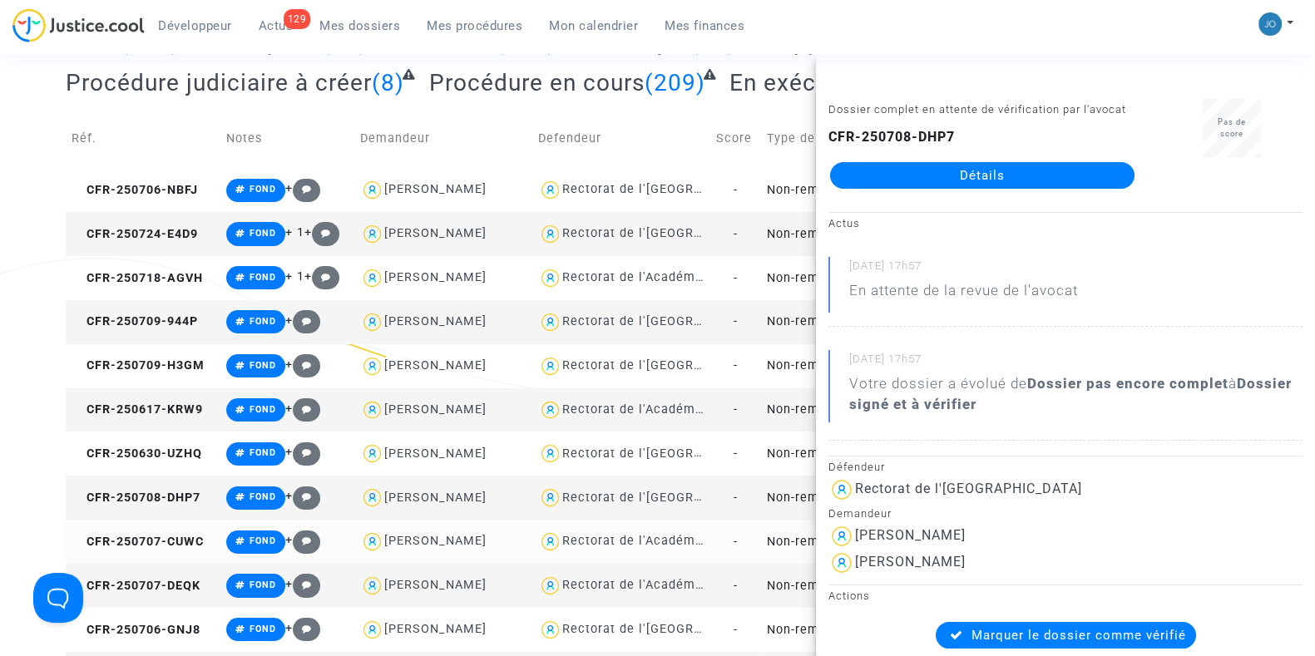
click at [784, 530] on td "Non-remplacement des professeurs/enseignants absents" at bounding box center [850, 542] width 178 height 44
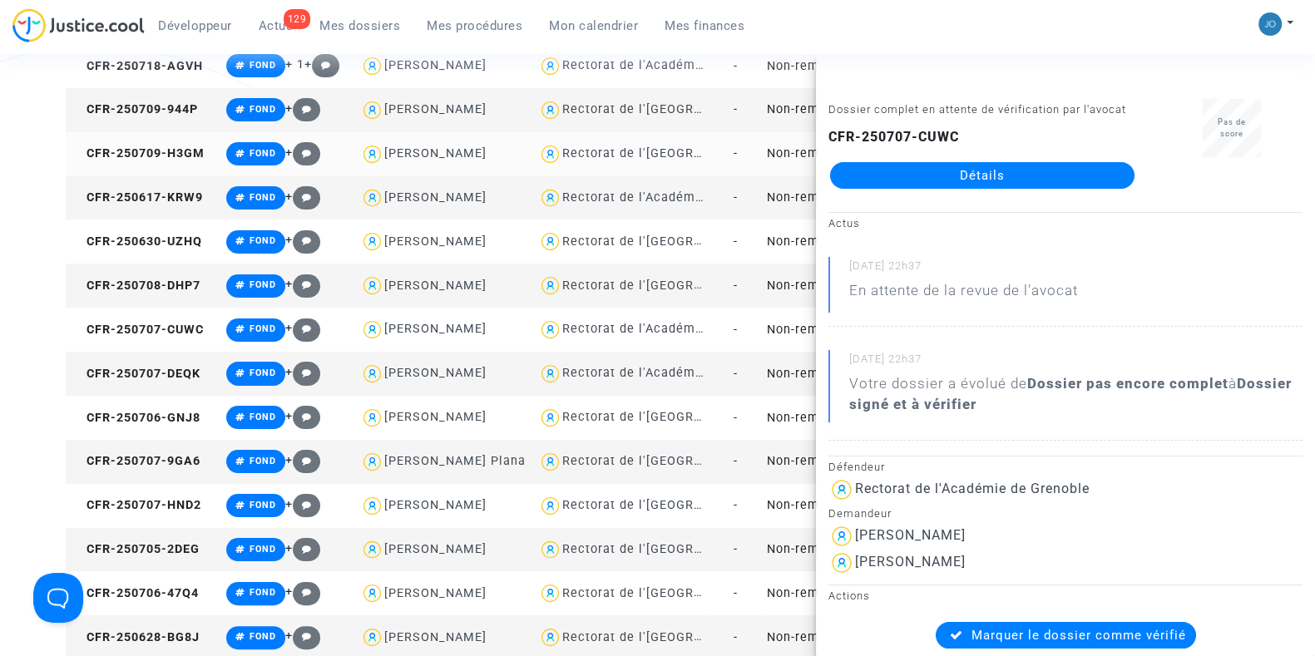
scroll to position [382, 0]
click at [803, 375] on td "Non-remplacement des professeurs/enseignants absents" at bounding box center [850, 374] width 178 height 44
click at [916, 189] on link "Détails" at bounding box center [982, 175] width 304 height 27
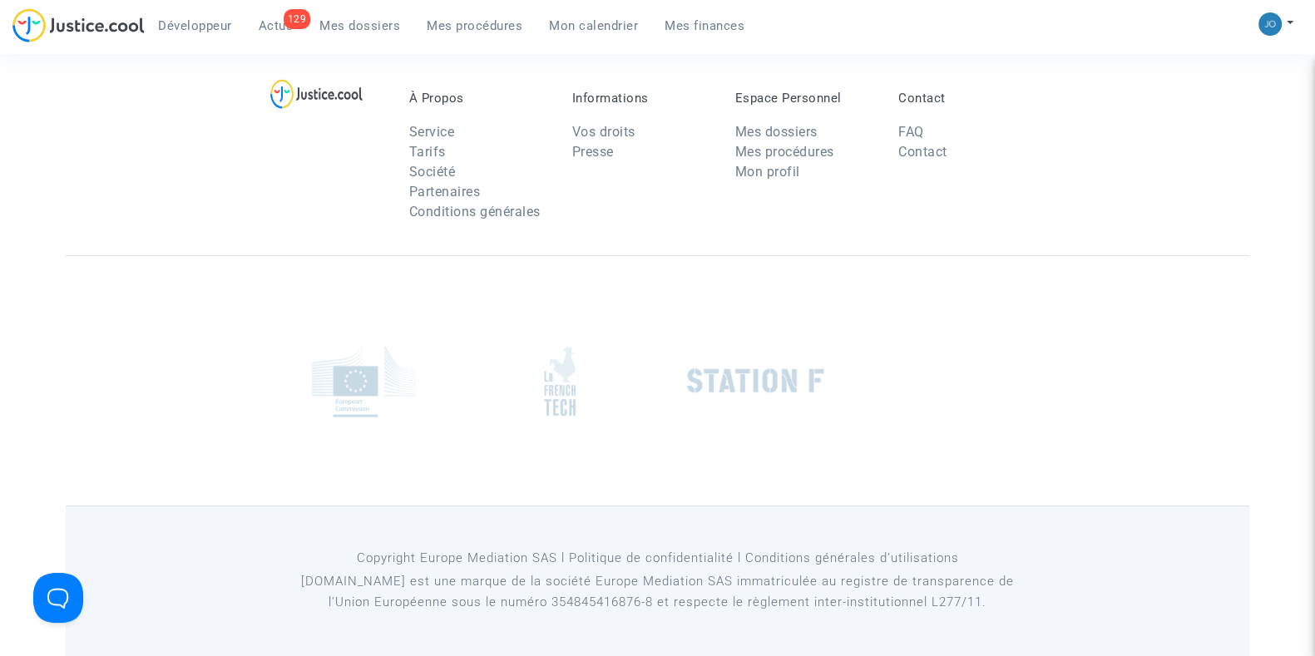
scroll to position [382, 0]
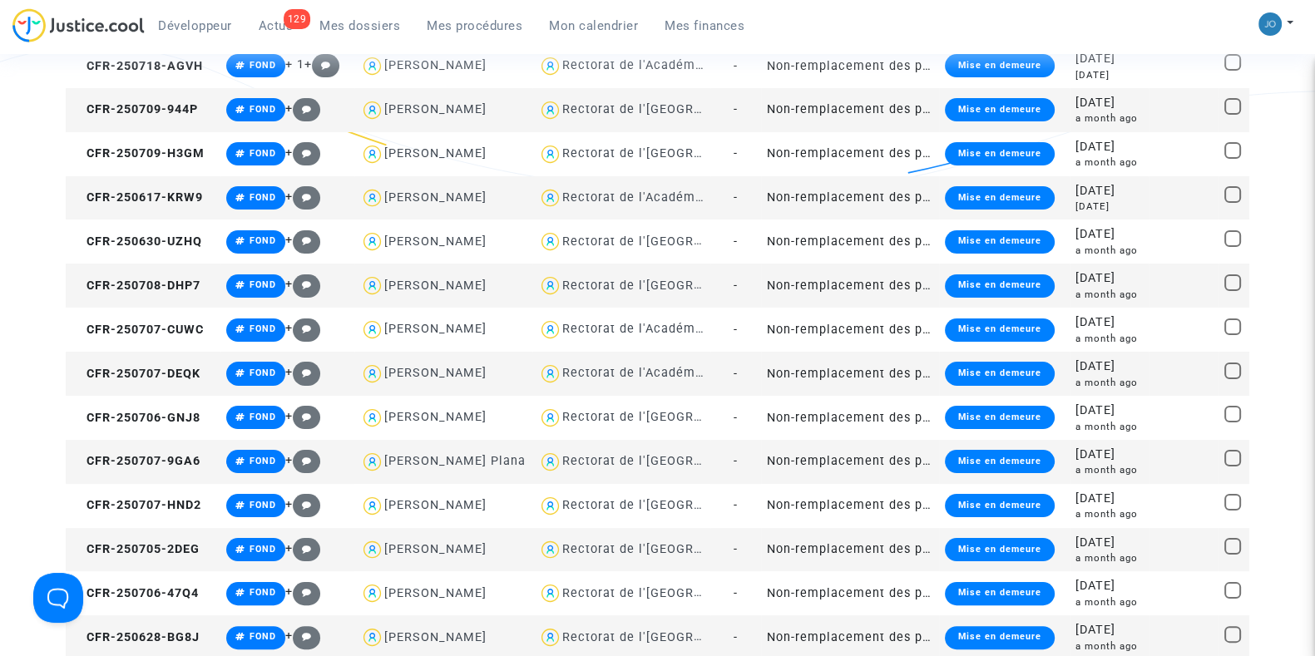
click at [919, 372] on td "Non-remplacement des professeurs/enseignants absents" at bounding box center [850, 374] width 178 height 44
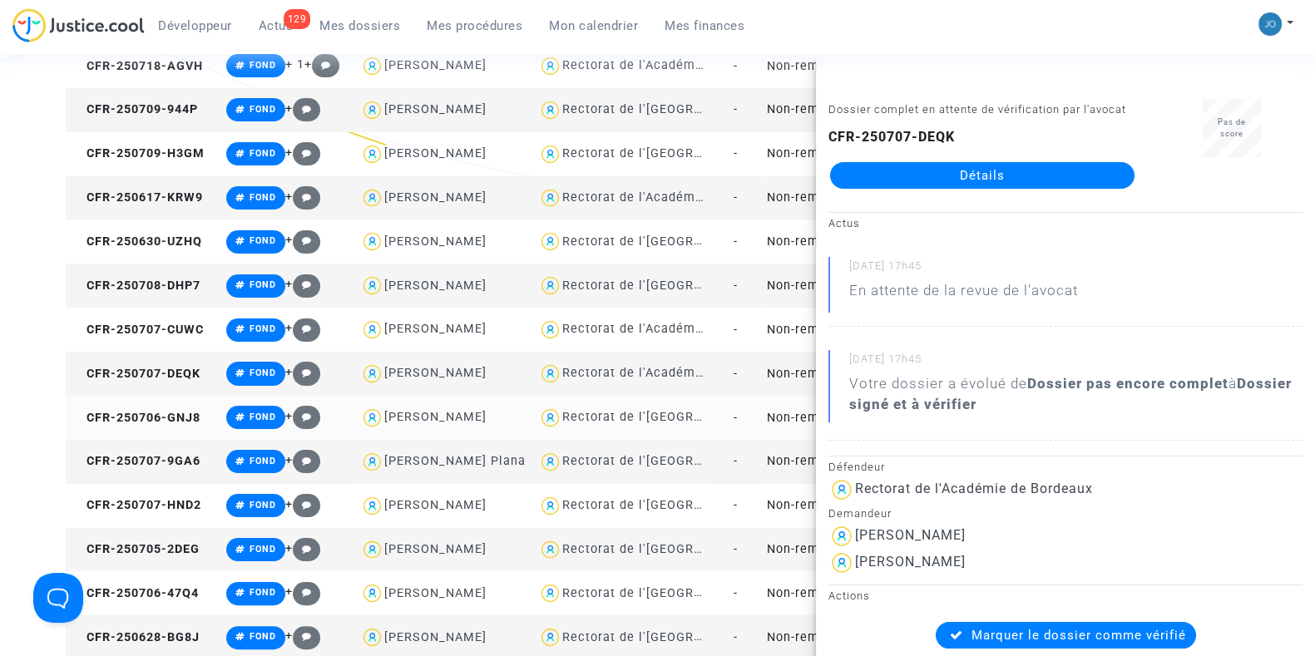
click at [798, 410] on td "Non-remplacement des professeurs/enseignants absents" at bounding box center [850, 418] width 178 height 44
click at [810, 455] on td "Non-remplacement des professeurs/enseignants absents" at bounding box center [850, 462] width 178 height 44
click at [918, 189] on link "Détails" at bounding box center [982, 175] width 304 height 27
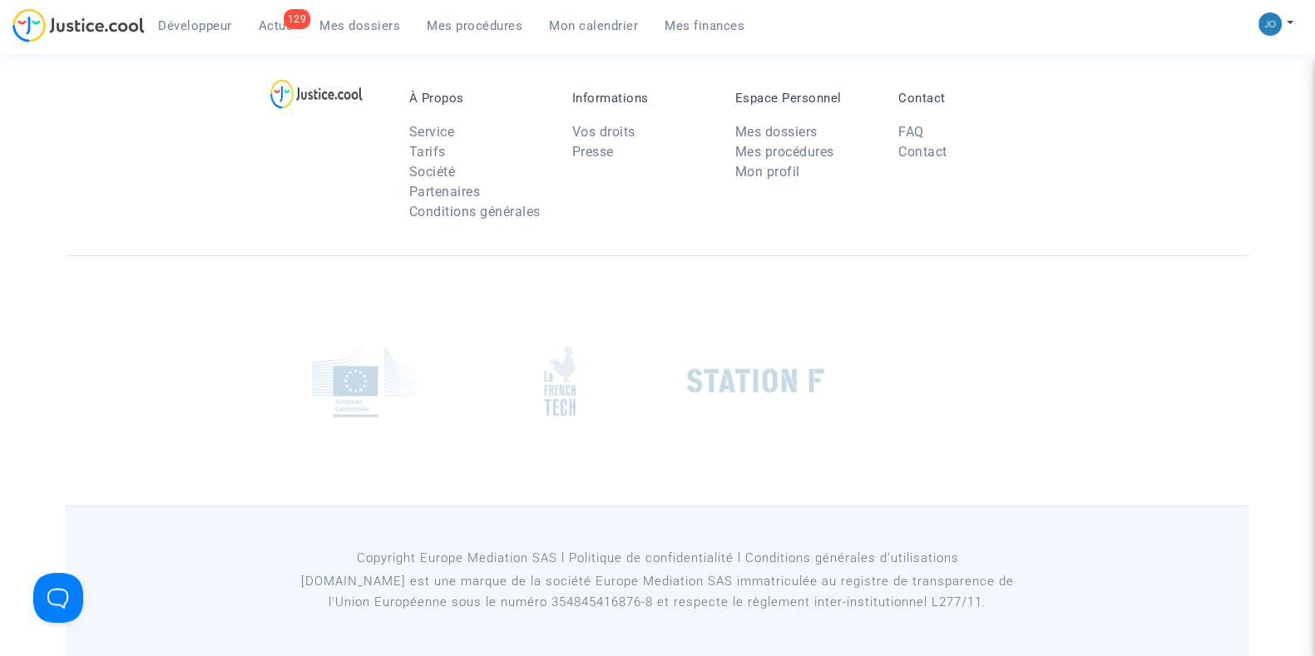
scroll to position [382, 0]
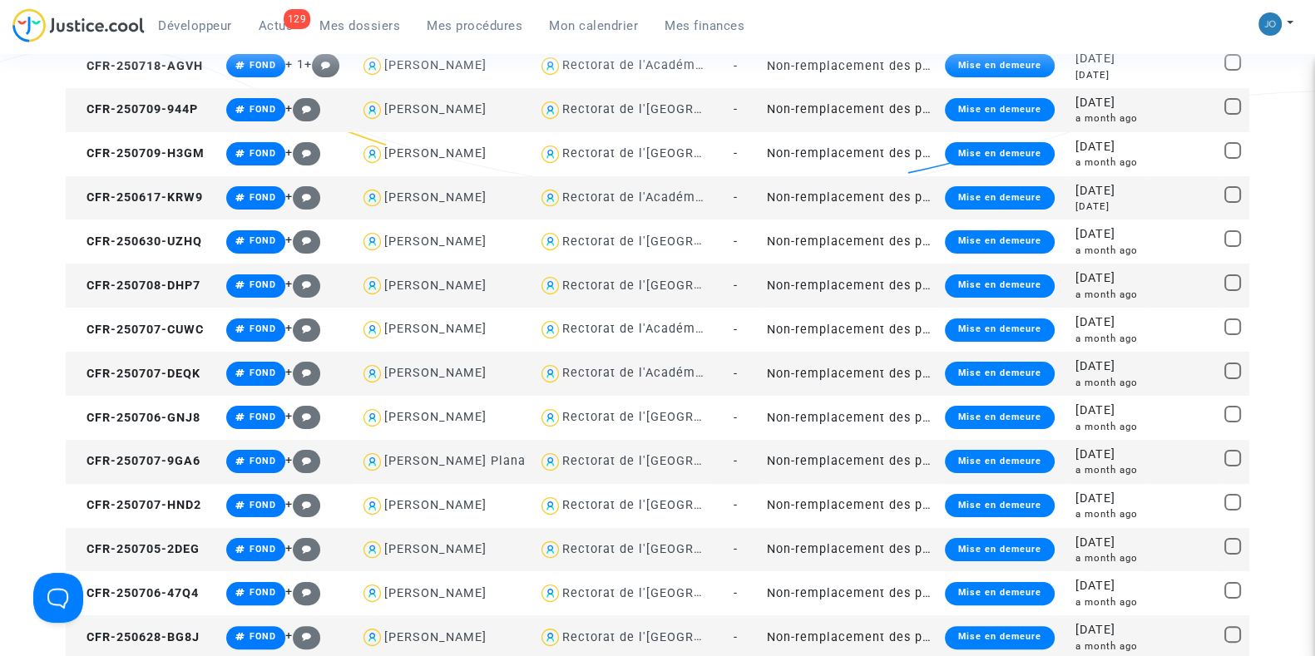
click at [1100, 456] on div "2025-07-07" at bounding box center [1109, 455] width 67 height 18
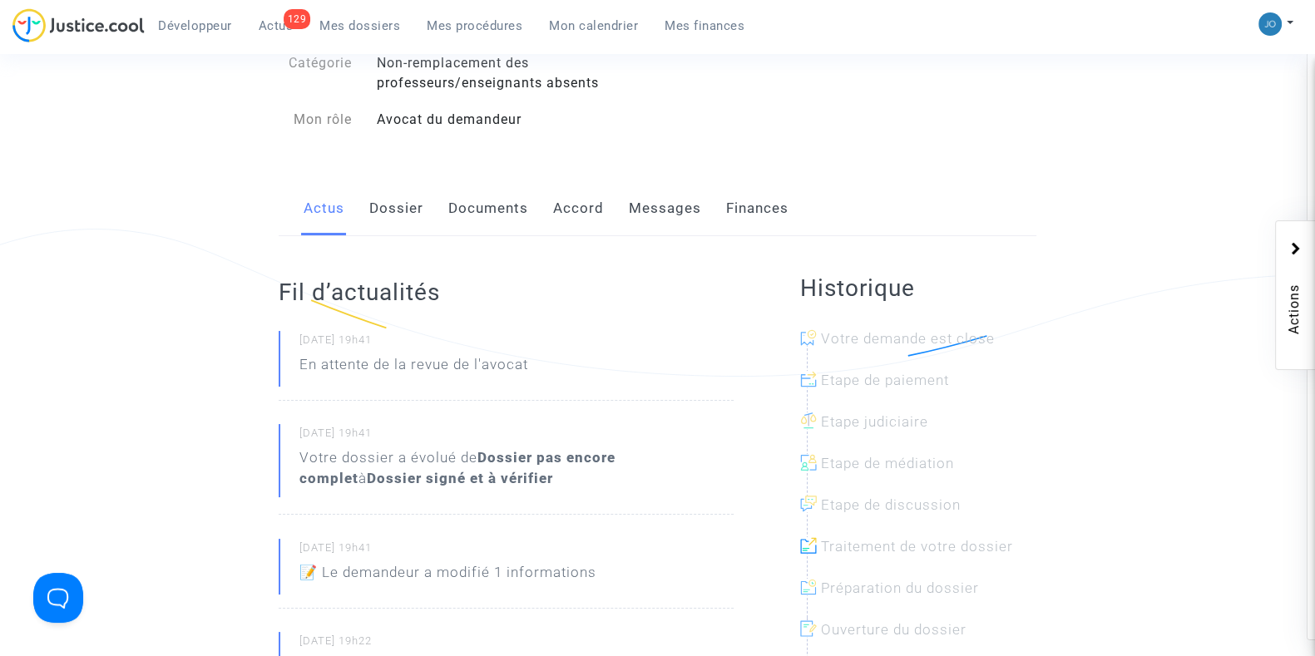
scroll to position [199, 0]
click at [389, 216] on link "Dossier" at bounding box center [396, 208] width 54 height 55
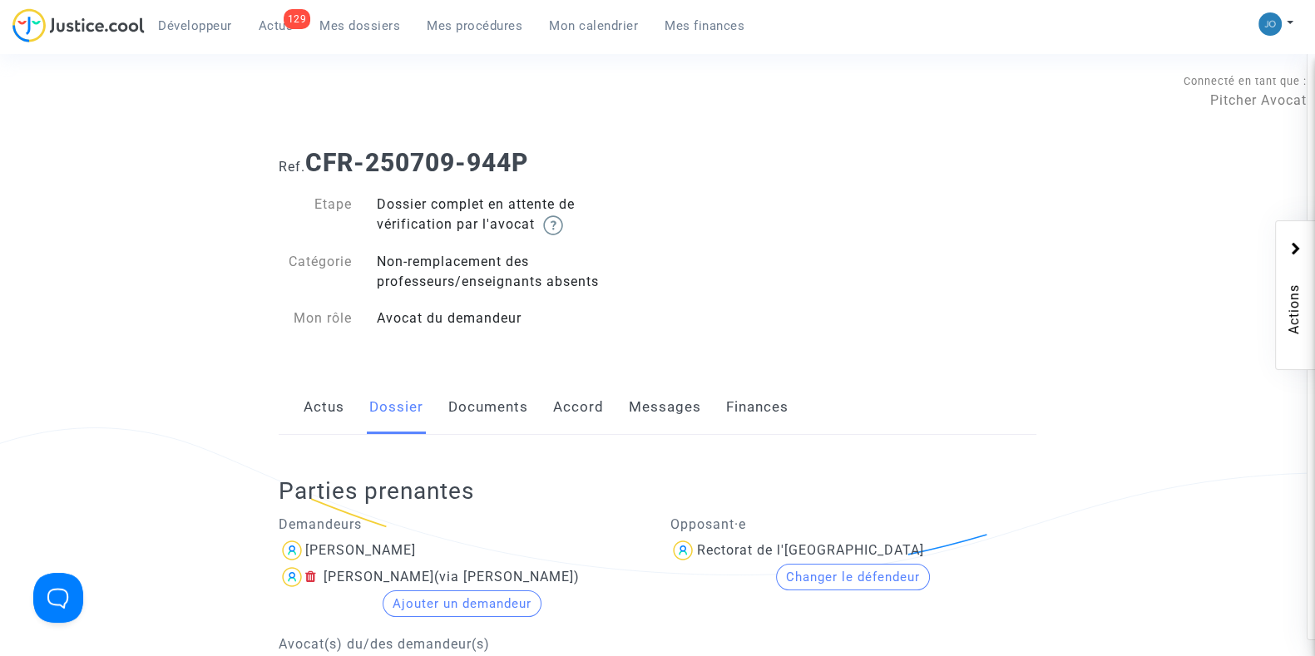
click at [482, 423] on link "Documents" at bounding box center [488, 407] width 80 height 55
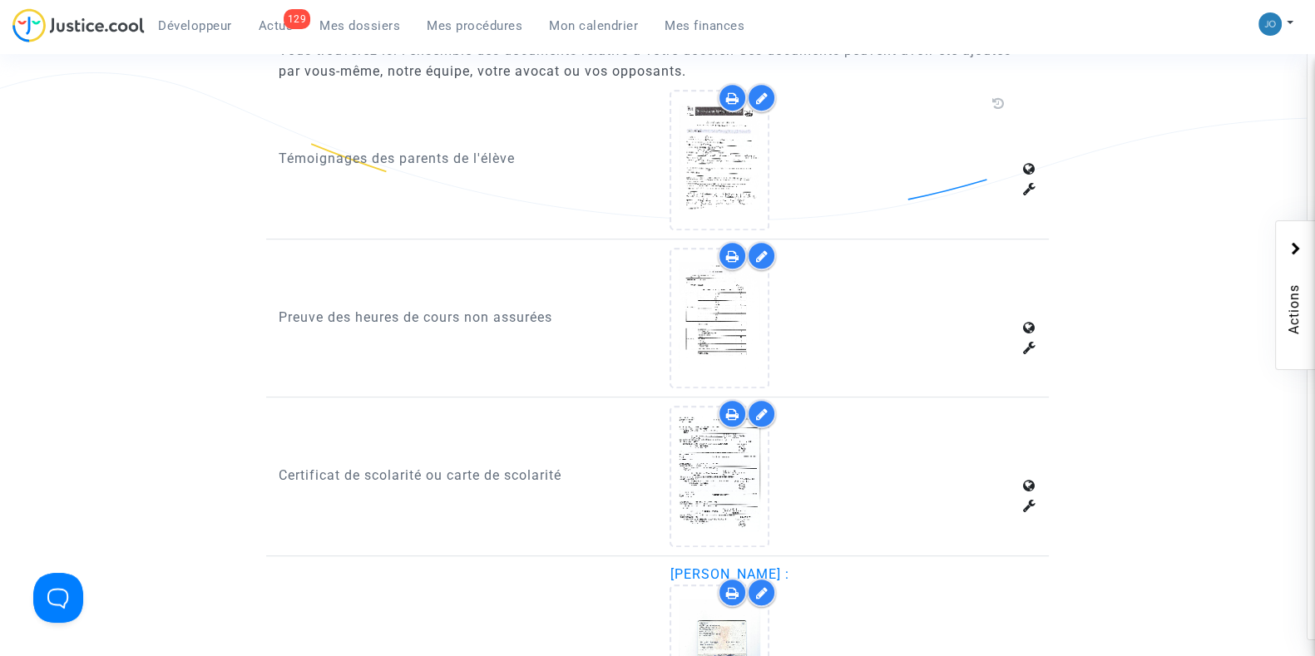
scroll to position [1091, 0]
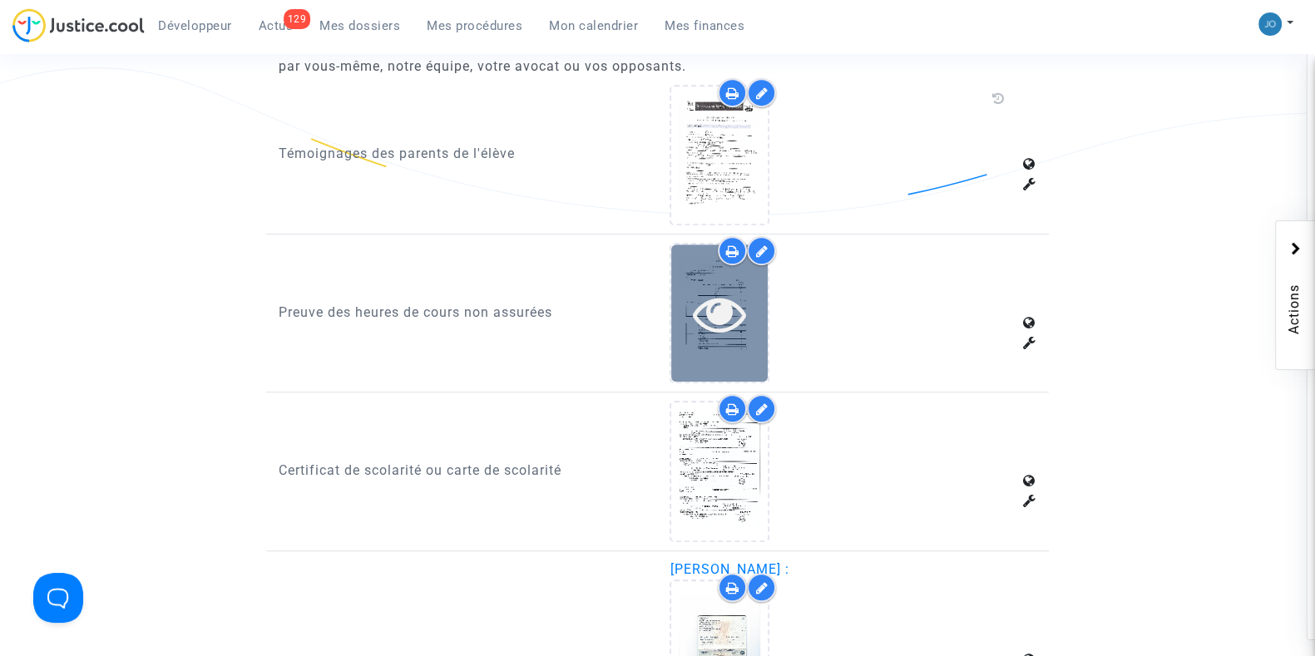
click at [726, 301] on icon at bounding box center [720, 313] width 54 height 53
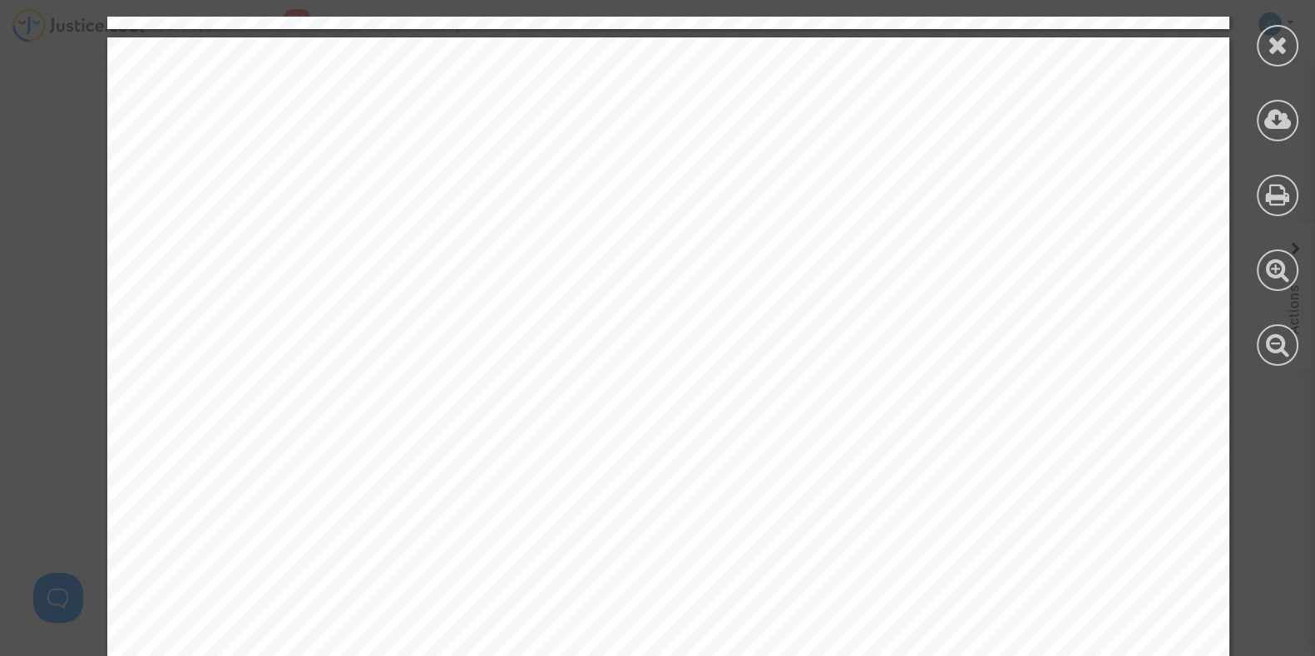
scroll to position [29167, 0]
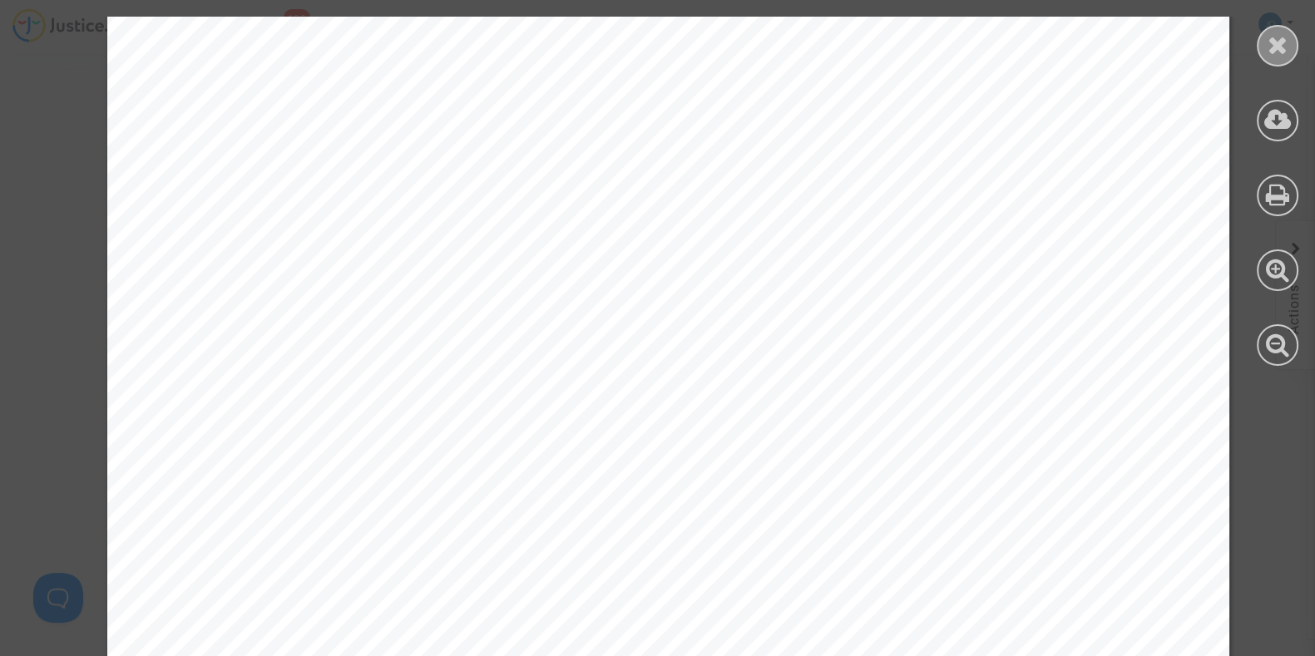
click at [1275, 64] on div at bounding box center [1278, 46] width 42 height 42
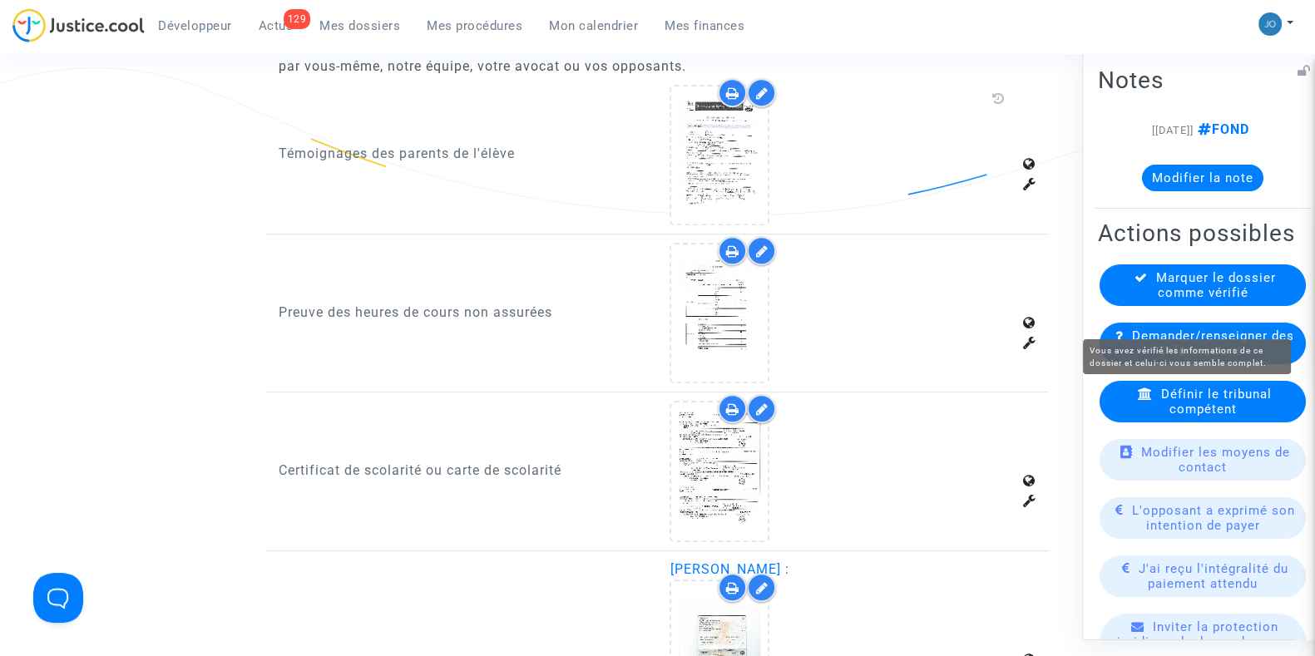
click at [1195, 299] on span "Marquer le dossier comme vérifié" at bounding box center [1216, 285] width 120 height 30
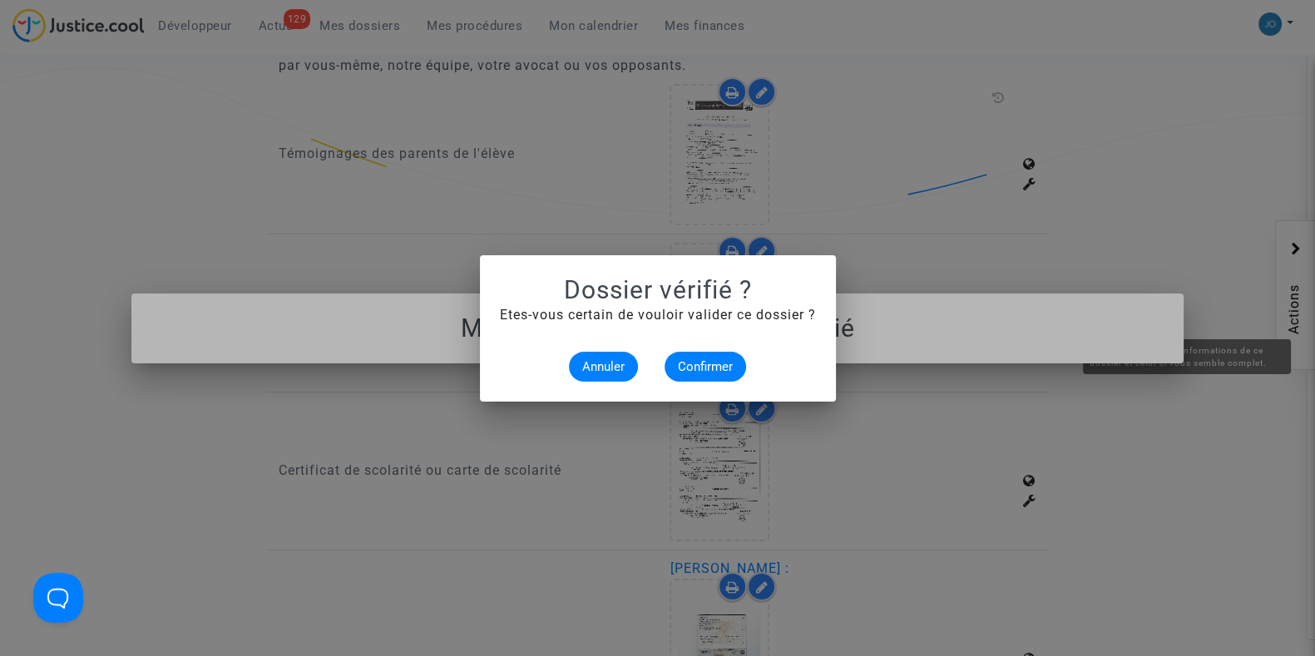
scroll to position [0, 0]
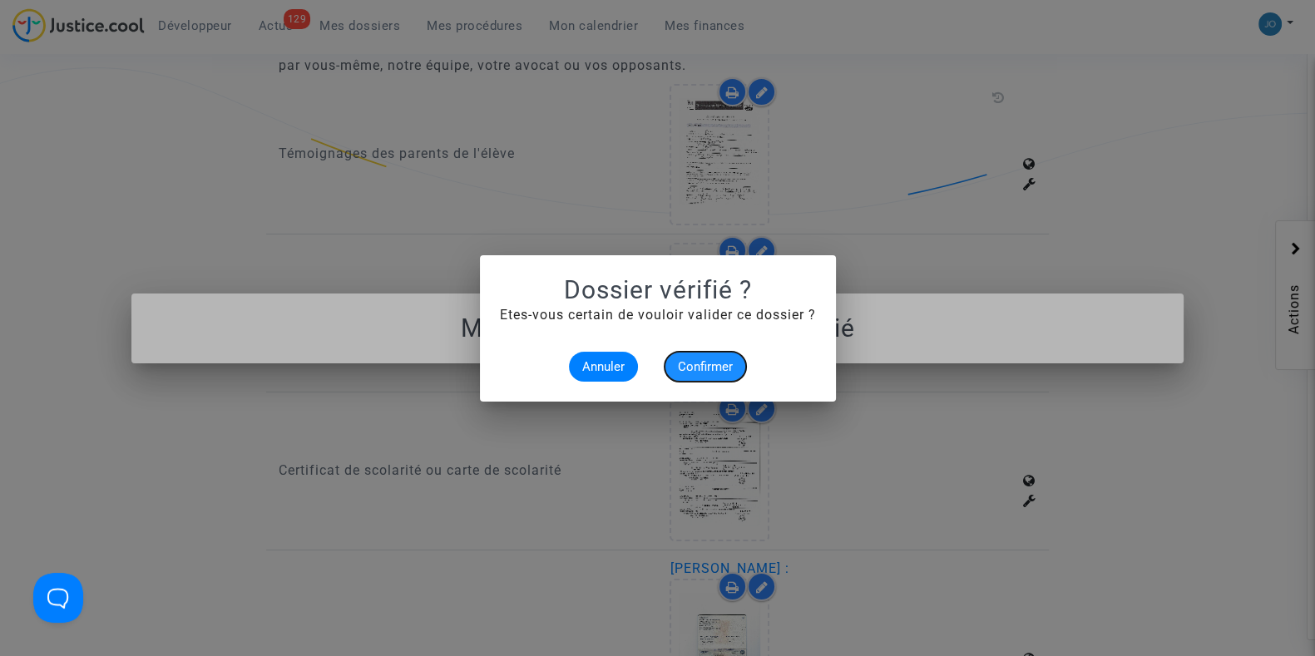
click at [723, 355] on button "Confirmer" at bounding box center [706, 367] width 82 height 30
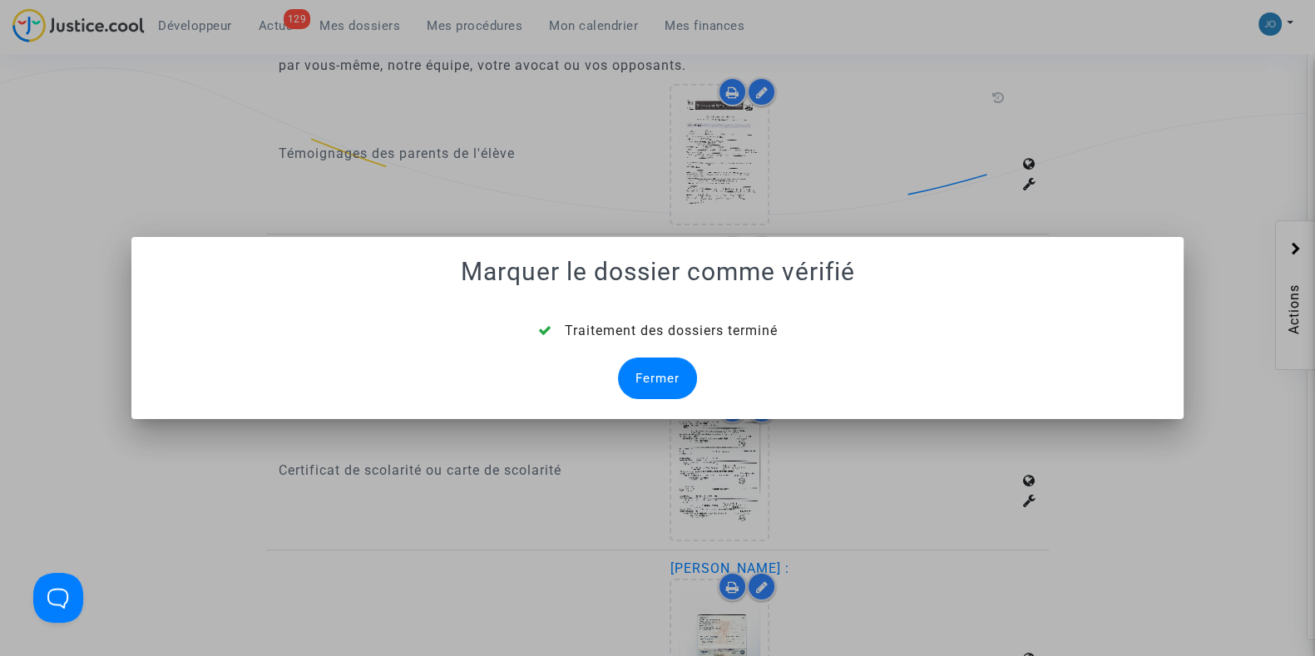
click at [645, 376] on div "Fermer" at bounding box center [657, 379] width 79 height 42
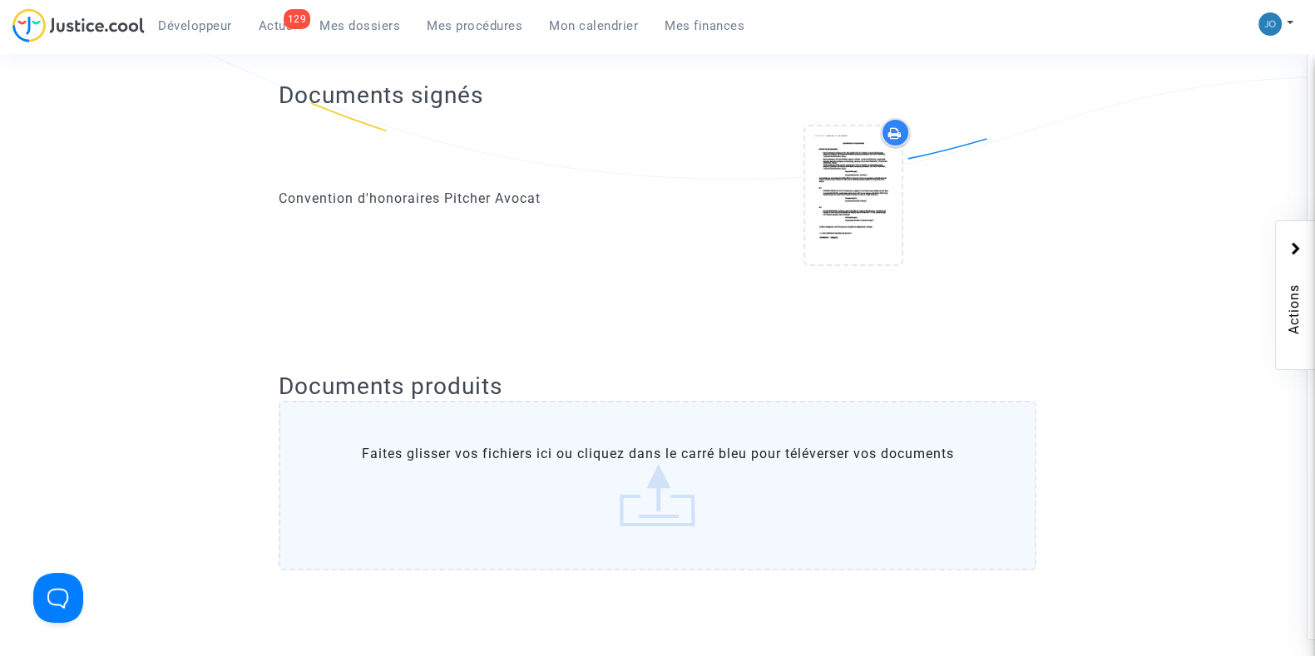
scroll to position [1091, 0]
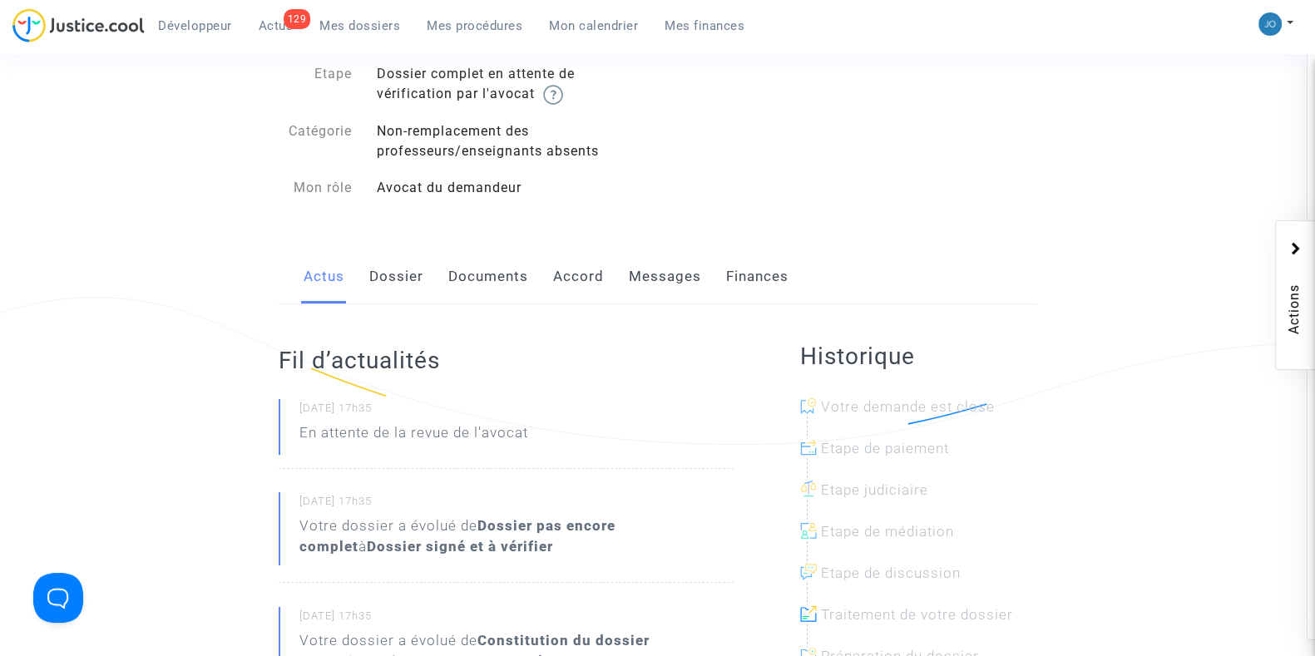
scroll to position [137, 0]
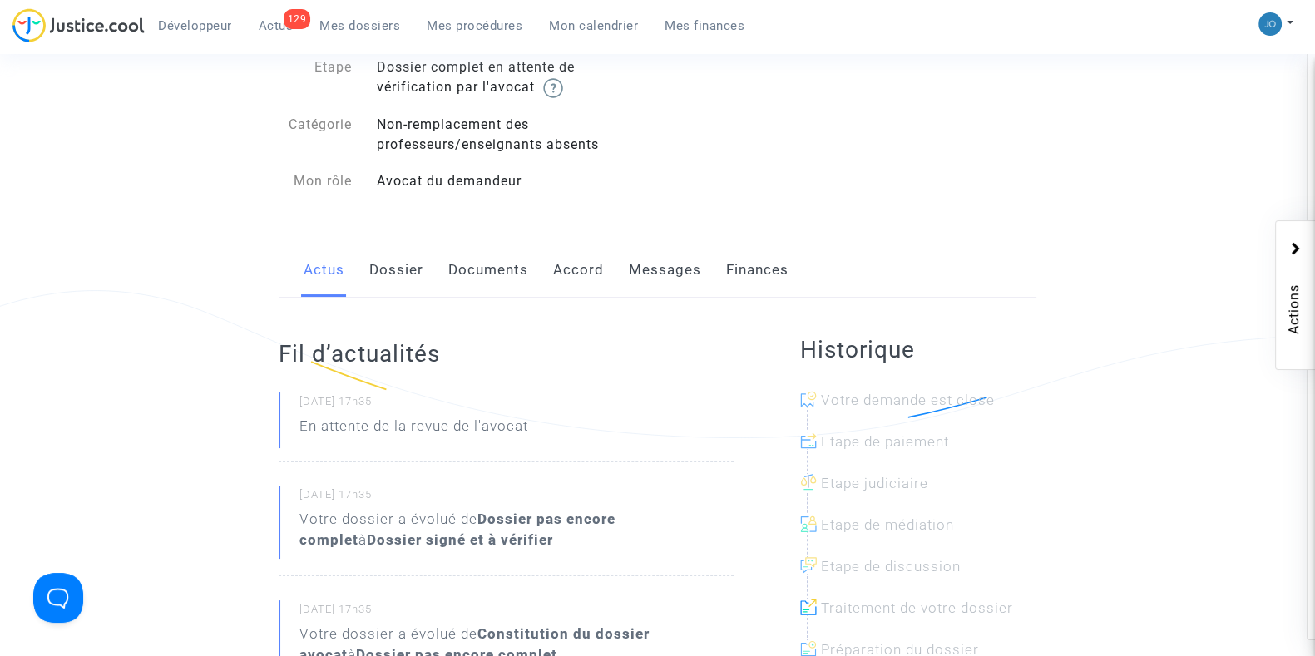
click at [390, 275] on link "Dossier" at bounding box center [396, 270] width 54 height 55
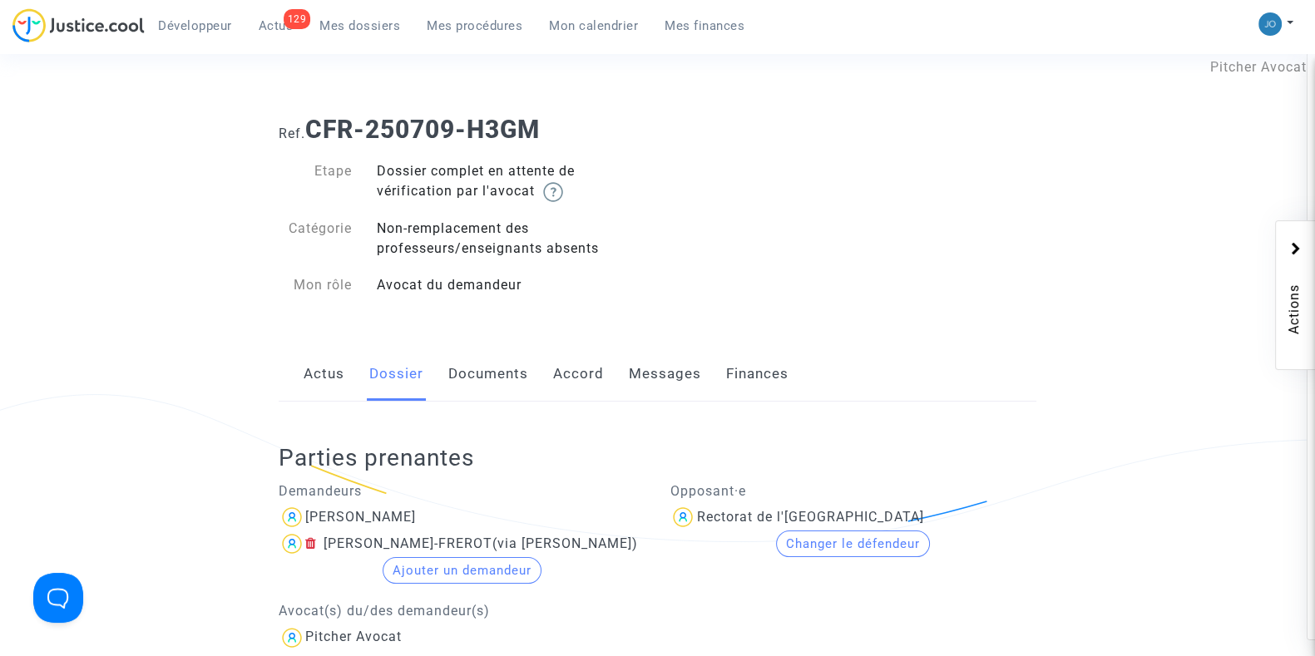
scroll to position [2, 0]
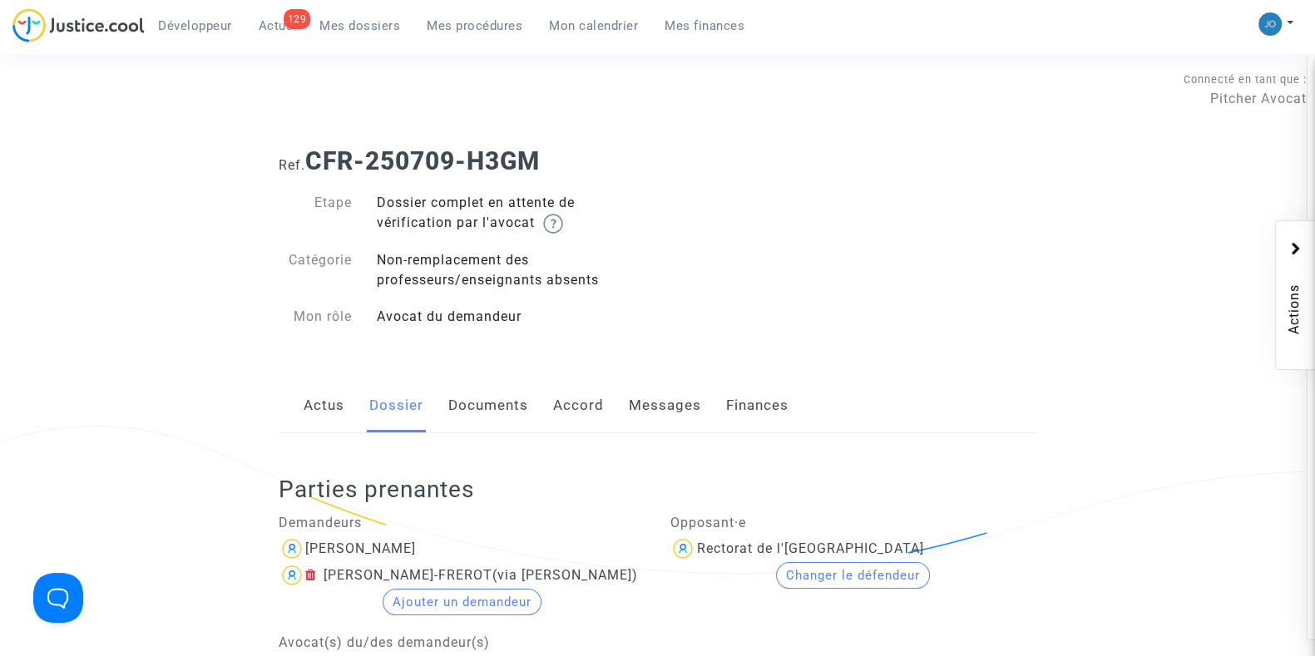
click at [483, 398] on link "Documents" at bounding box center [488, 406] width 80 height 55
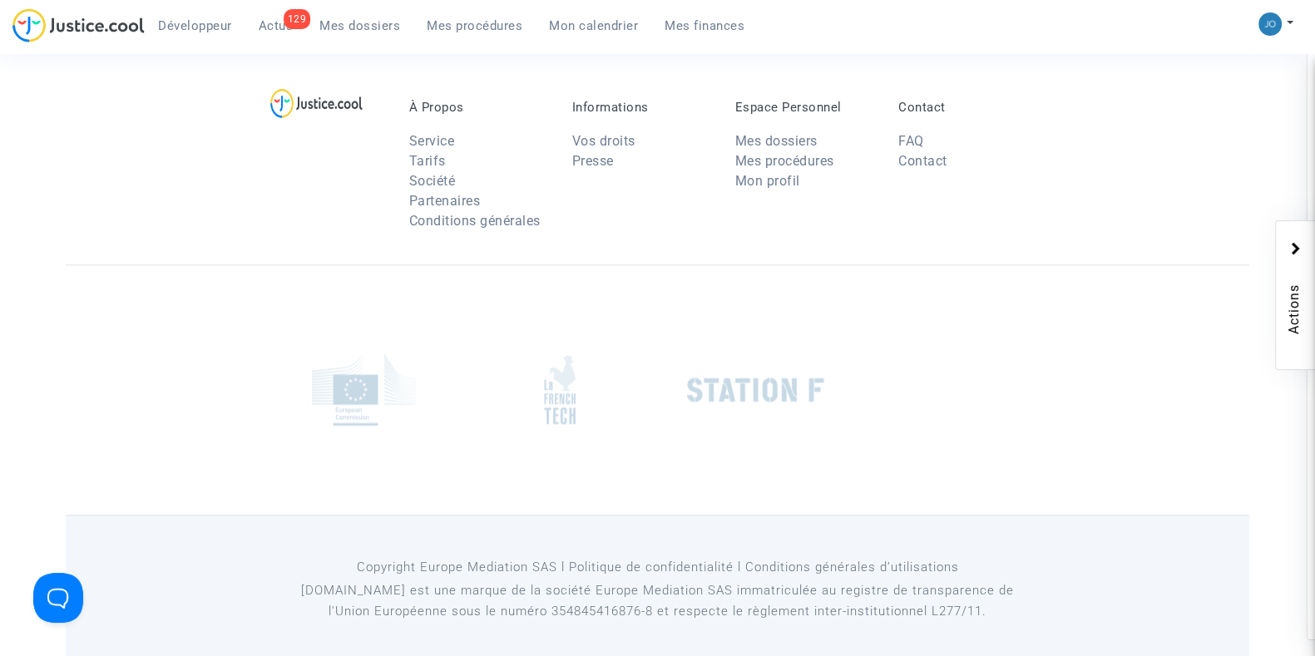
click at [845, 276] on div at bounding box center [658, 390] width 1184 height 250
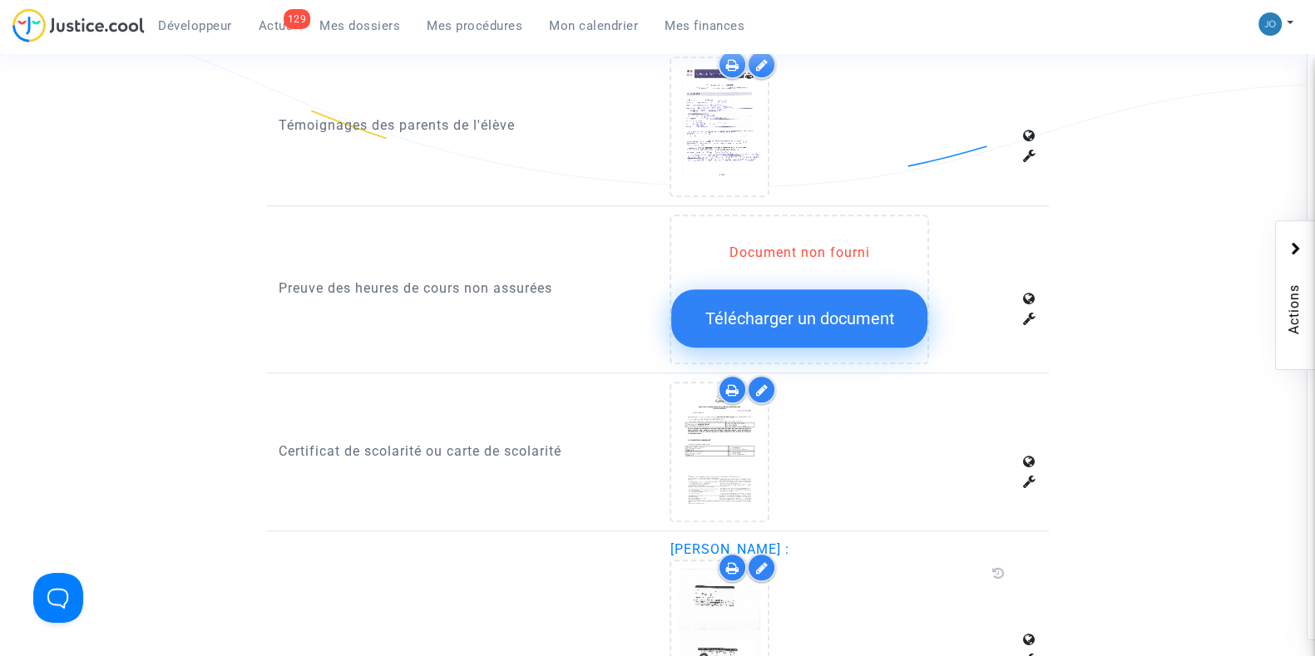
scroll to position [1119, 0]
click at [1022, 312] on div "Document non fourni Télécharger un document" at bounding box center [853, 290] width 367 height 150
click at [1034, 317] on icon at bounding box center [1029, 319] width 13 height 13
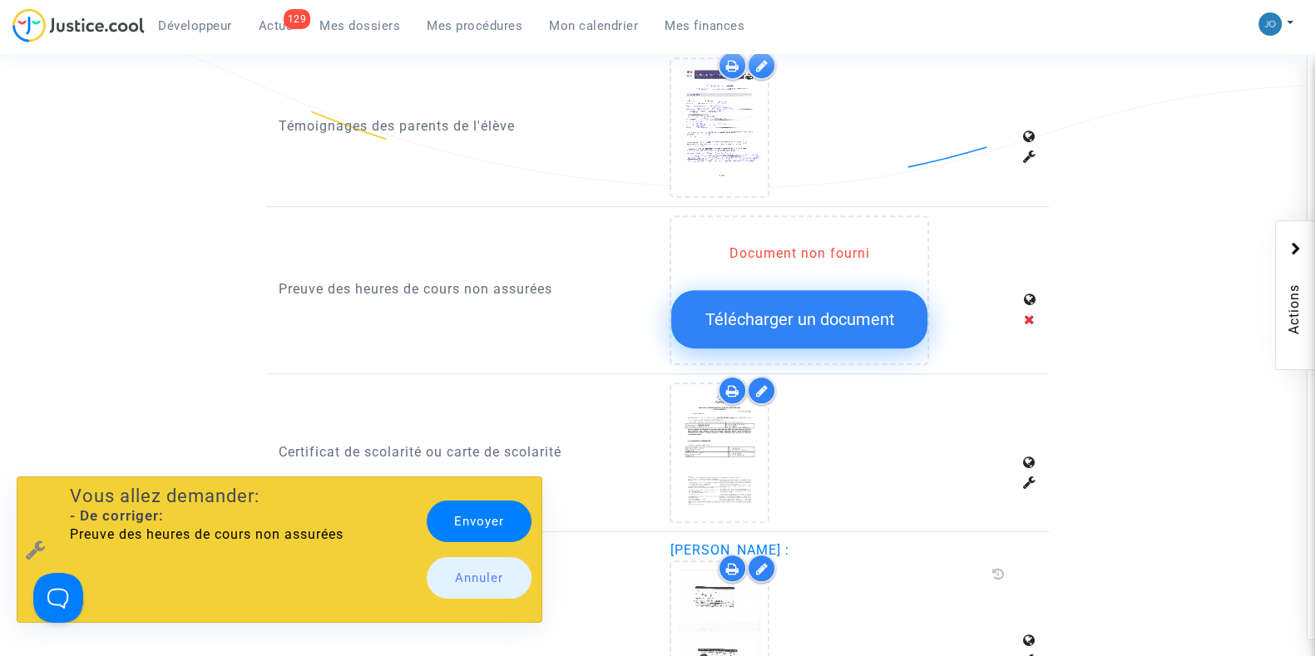
click at [477, 525] on link "Envoyer" at bounding box center [479, 522] width 105 height 42
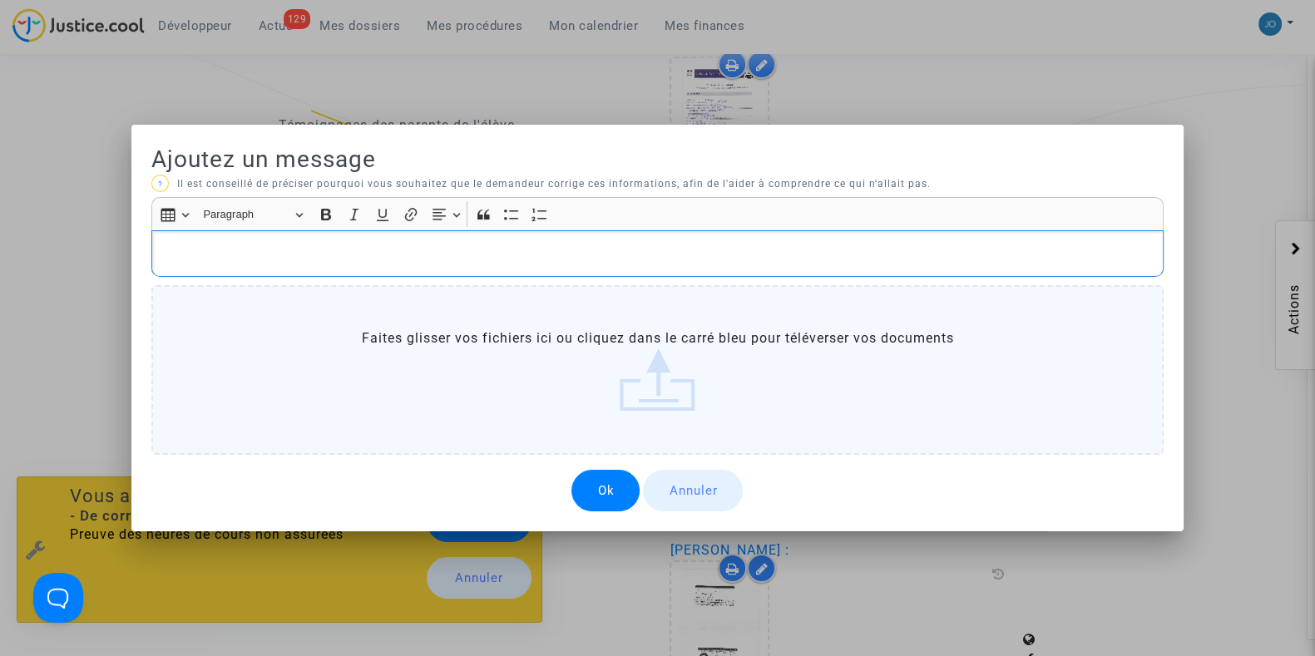
scroll to position [0, 0]
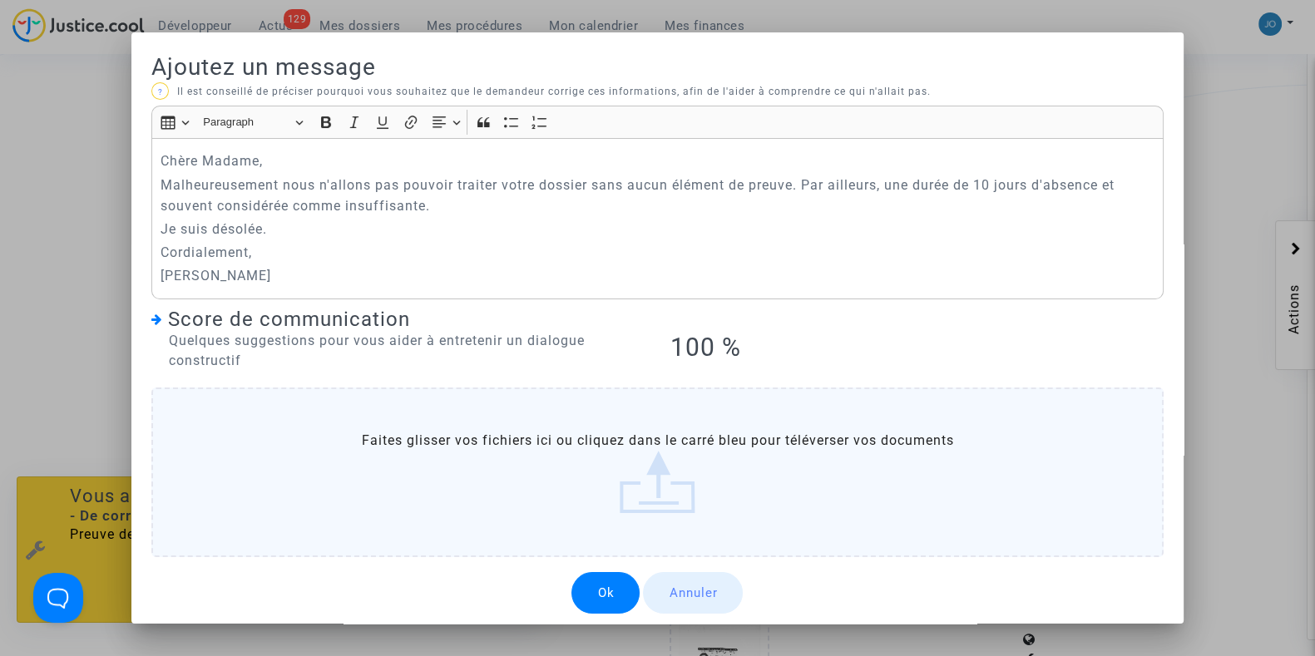
click at [584, 596] on button "Ok" at bounding box center [606, 593] width 68 height 42
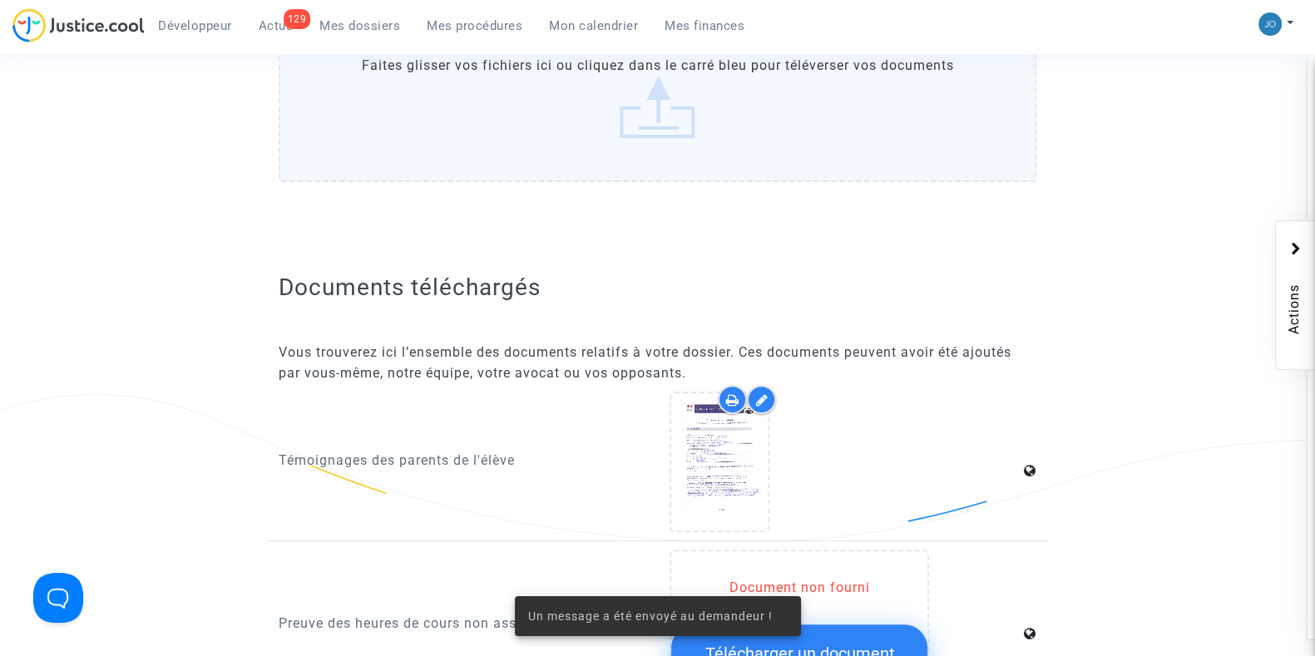
scroll to position [1119, 0]
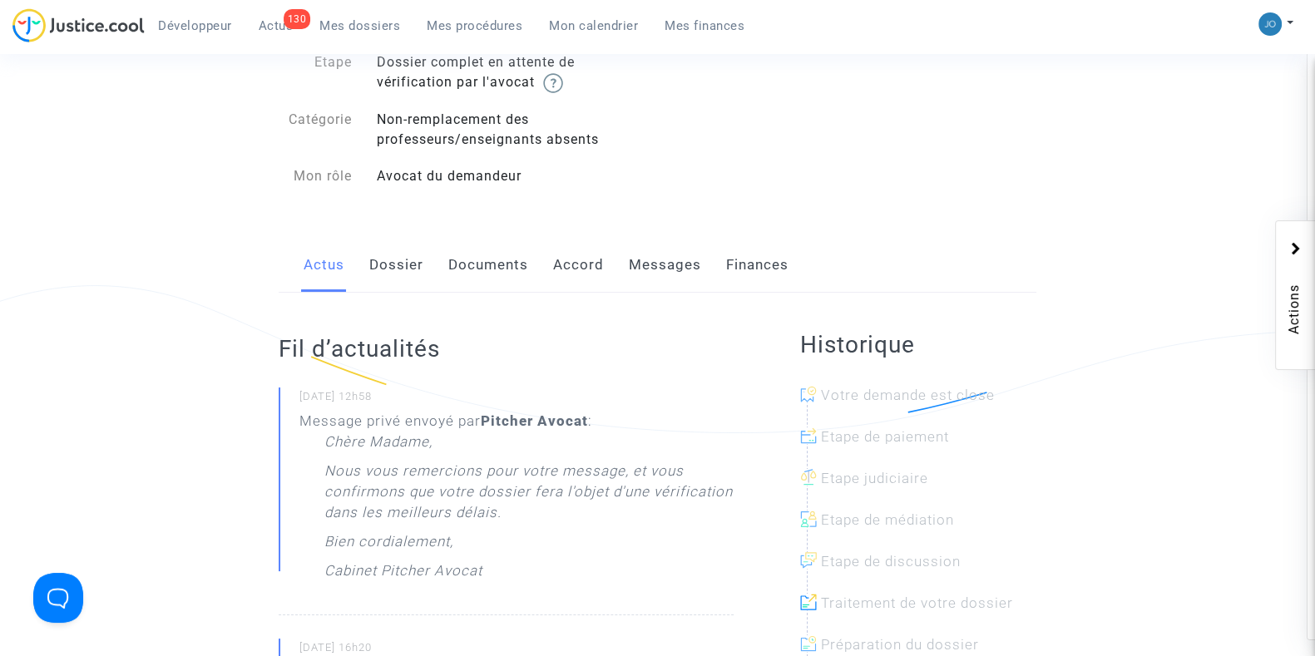
scroll to position [143, 0]
click at [394, 273] on link "Dossier" at bounding box center [396, 264] width 54 height 55
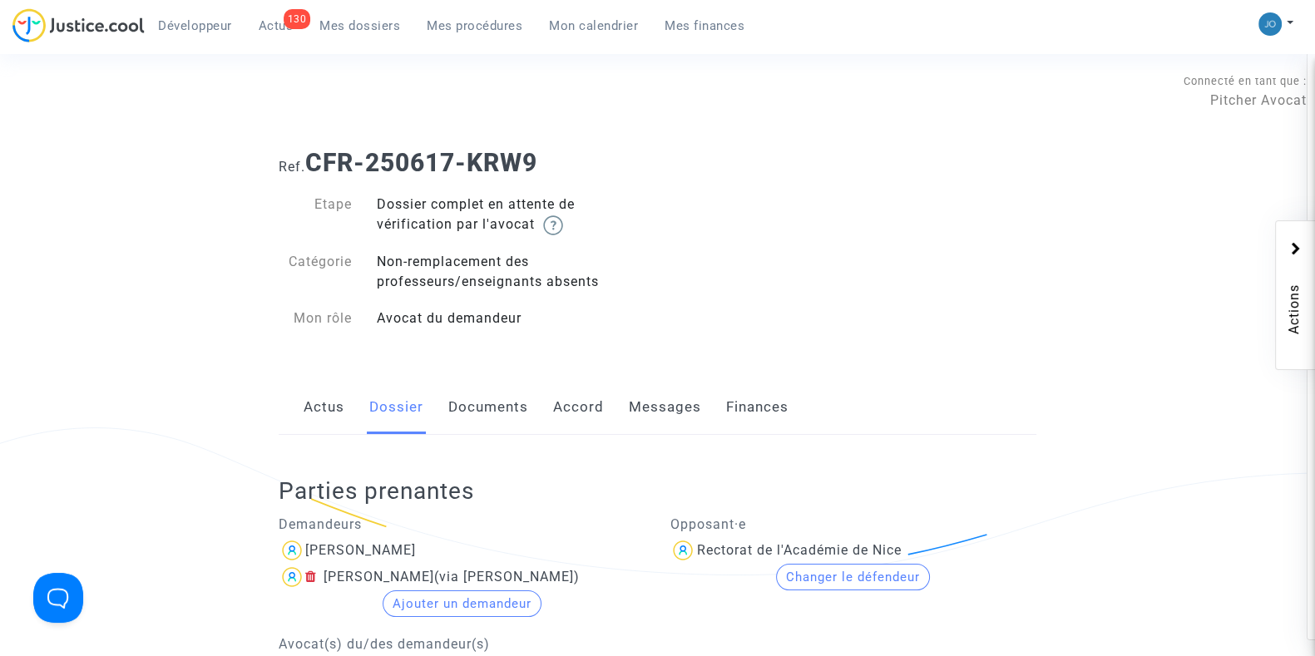
click at [468, 403] on link "Documents" at bounding box center [488, 407] width 80 height 55
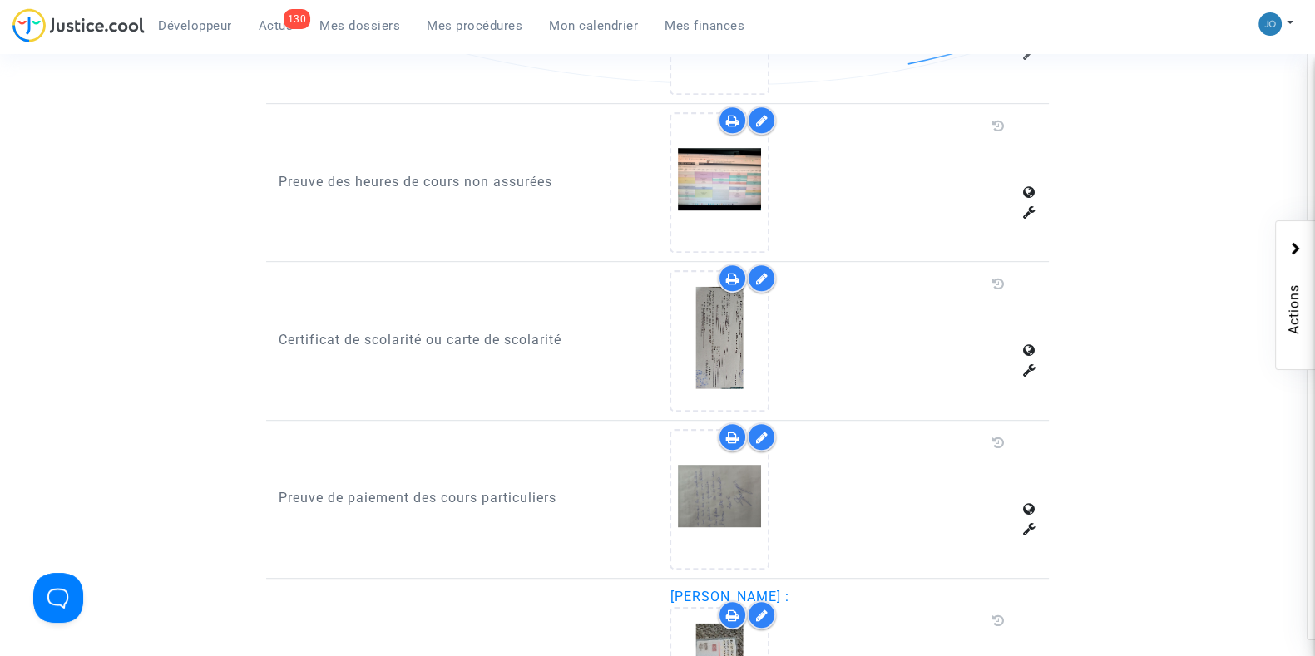
scroll to position [1223, 0]
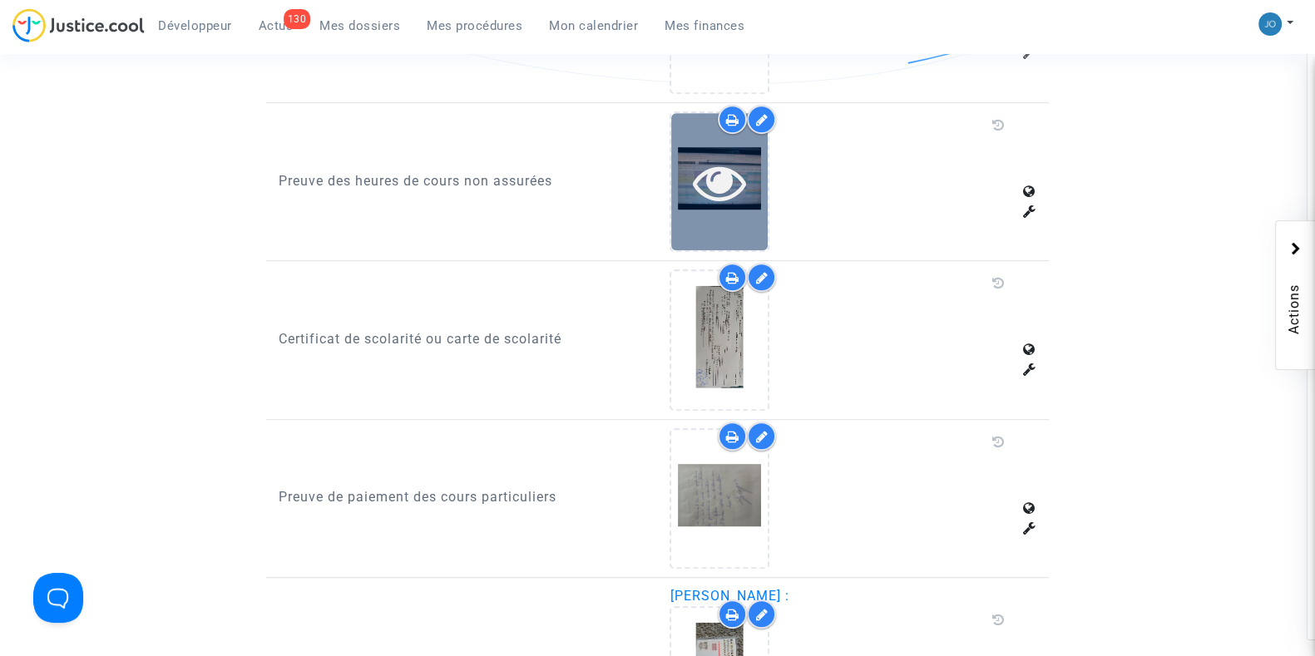
click at [735, 180] on icon at bounding box center [720, 182] width 54 height 53
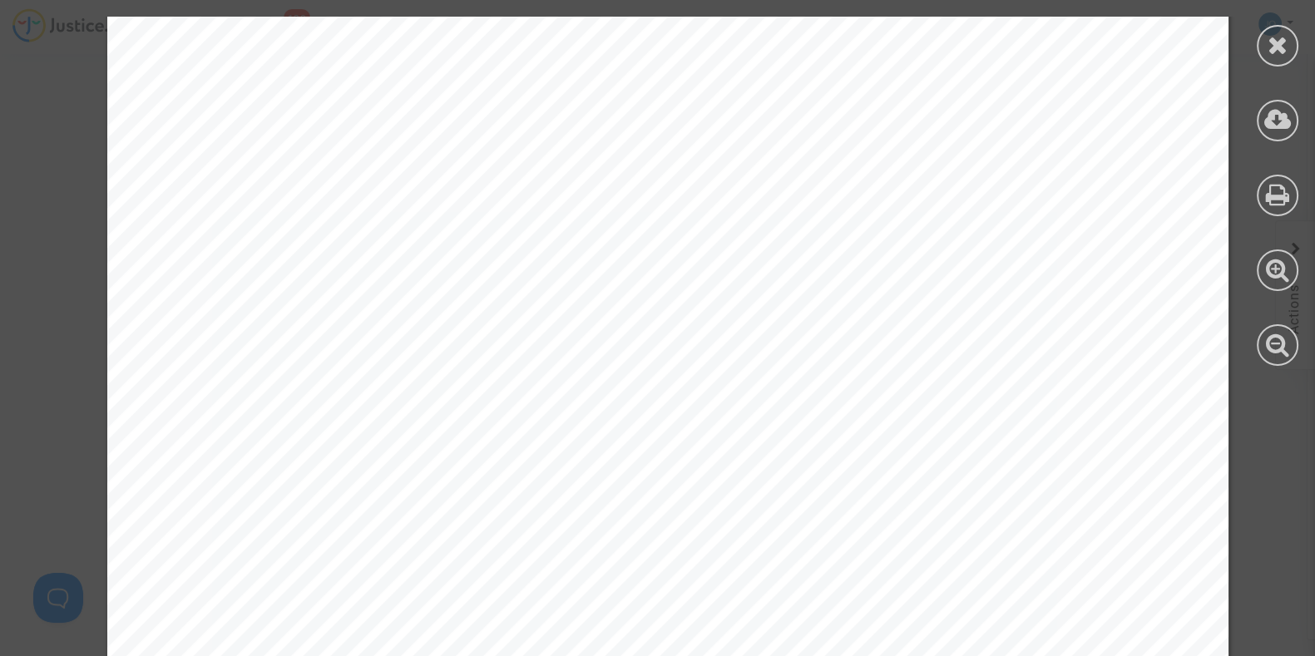
scroll to position [5278, 0]
click at [1259, 41] on div at bounding box center [1278, 46] width 42 height 42
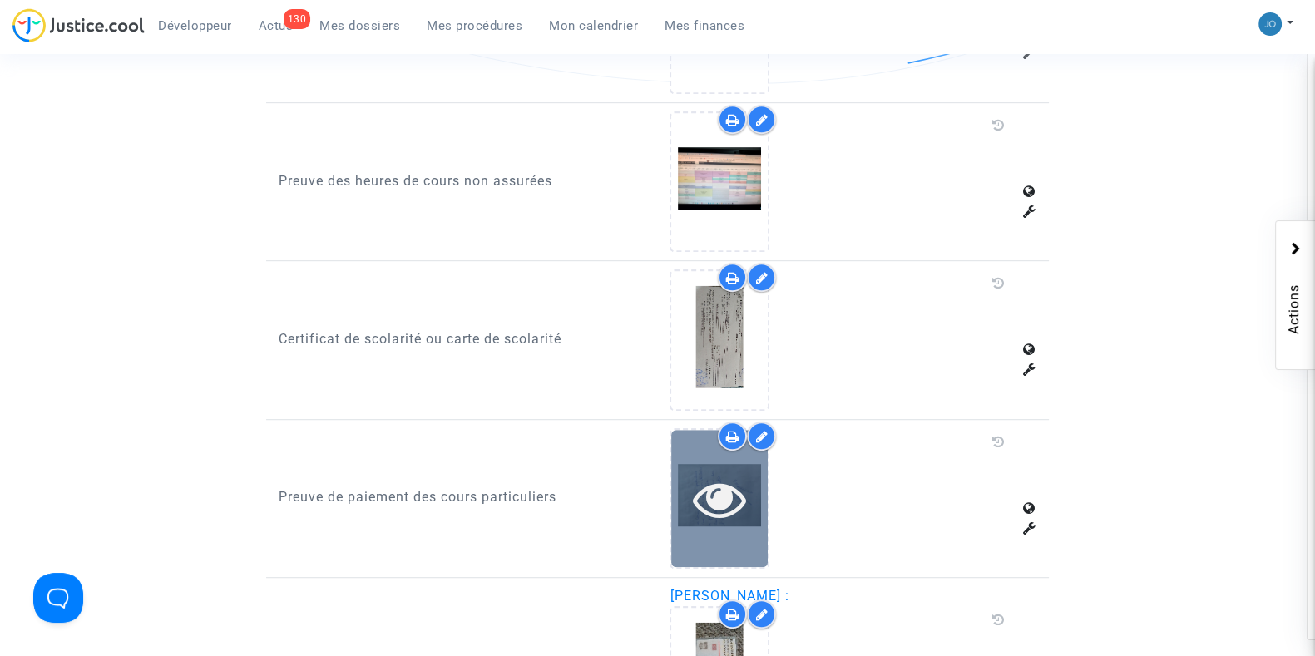
click at [703, 508] on icon at bounding box center [720, 499] width 54 height 53
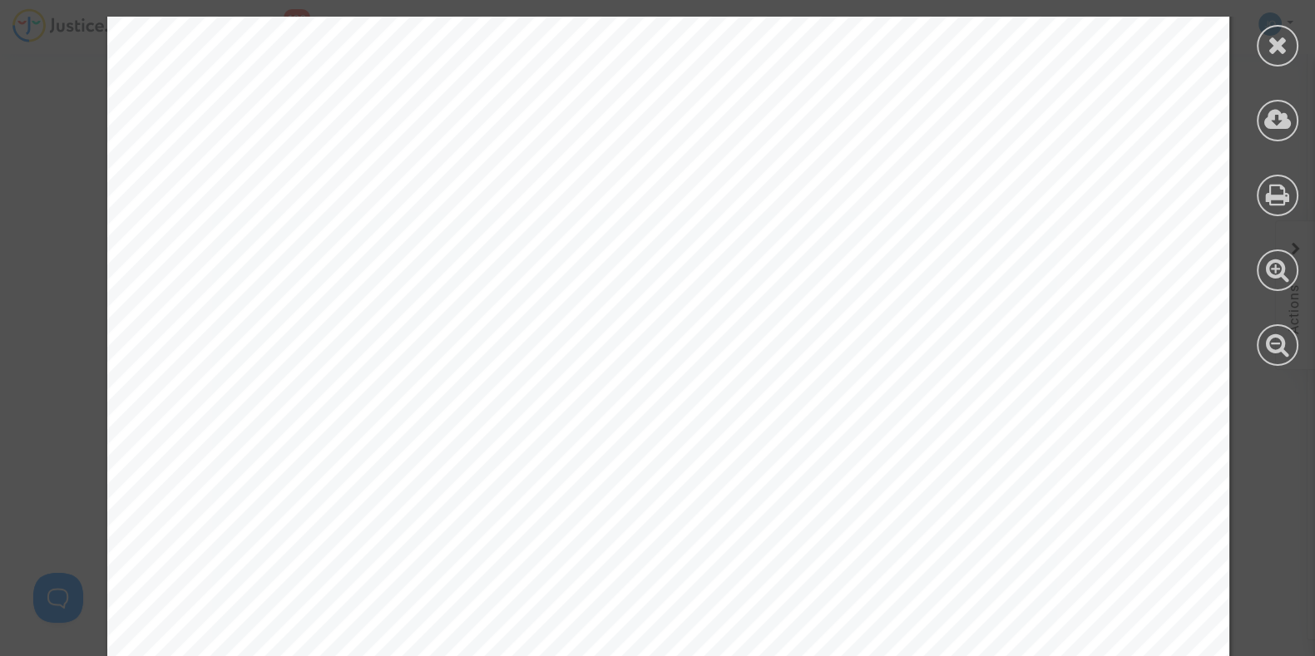
scroll to position [275, 0]
click at [1277, 52] on icon at bounding box center [1278, 44] width 21 height 25
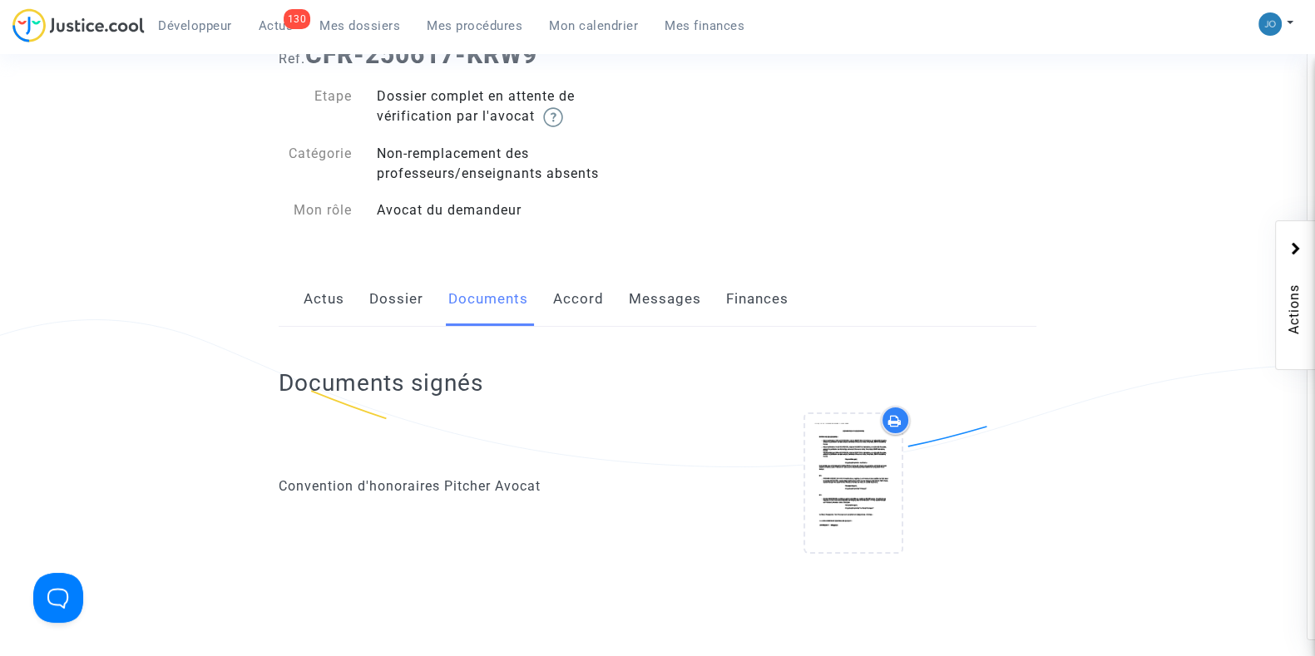
scroll to position [92, 0]
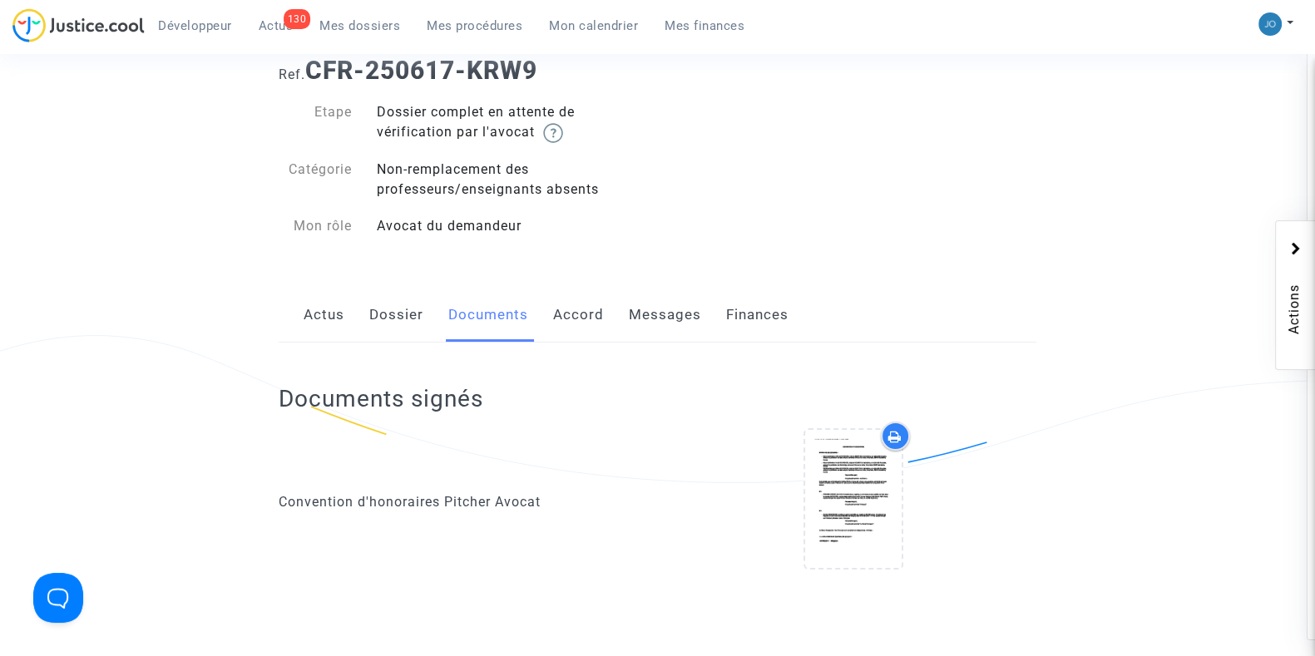
click at [388, 326] on link "Dossier" at bounding box center [396, 315] width 54 height 55
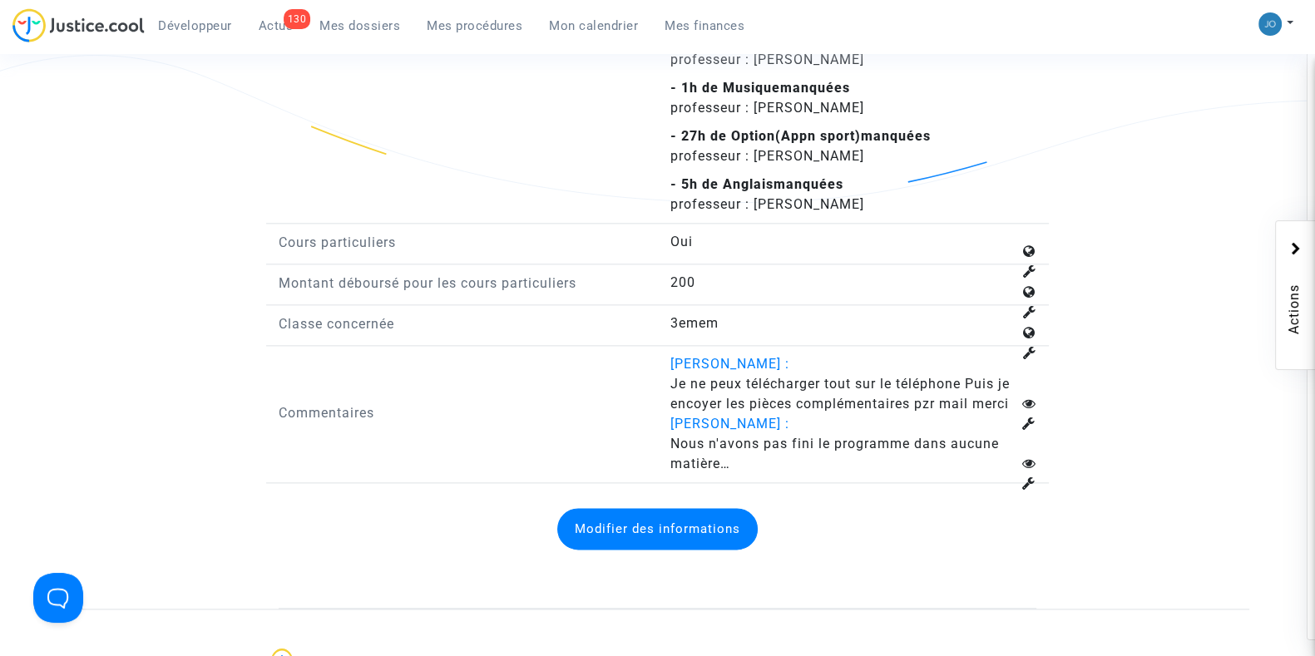
scroll to position [2564, 0]
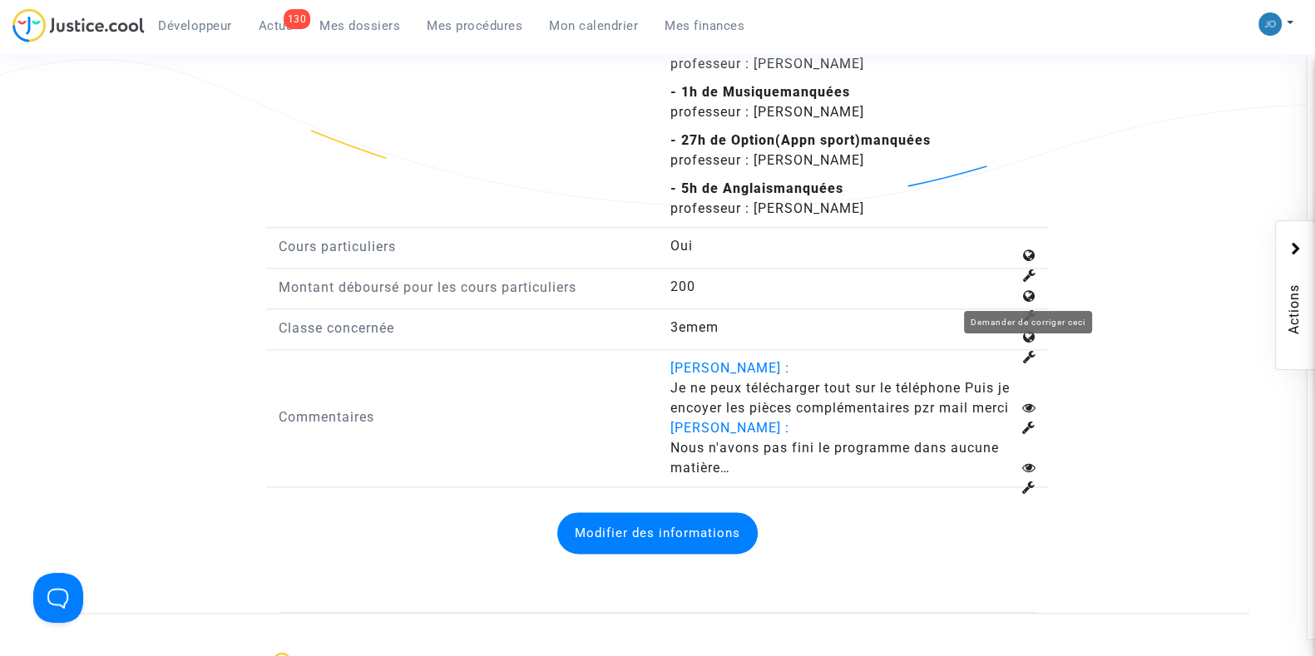
click at [1027, 309] on icon at bounding box center [1029, 315] width 13 height 13
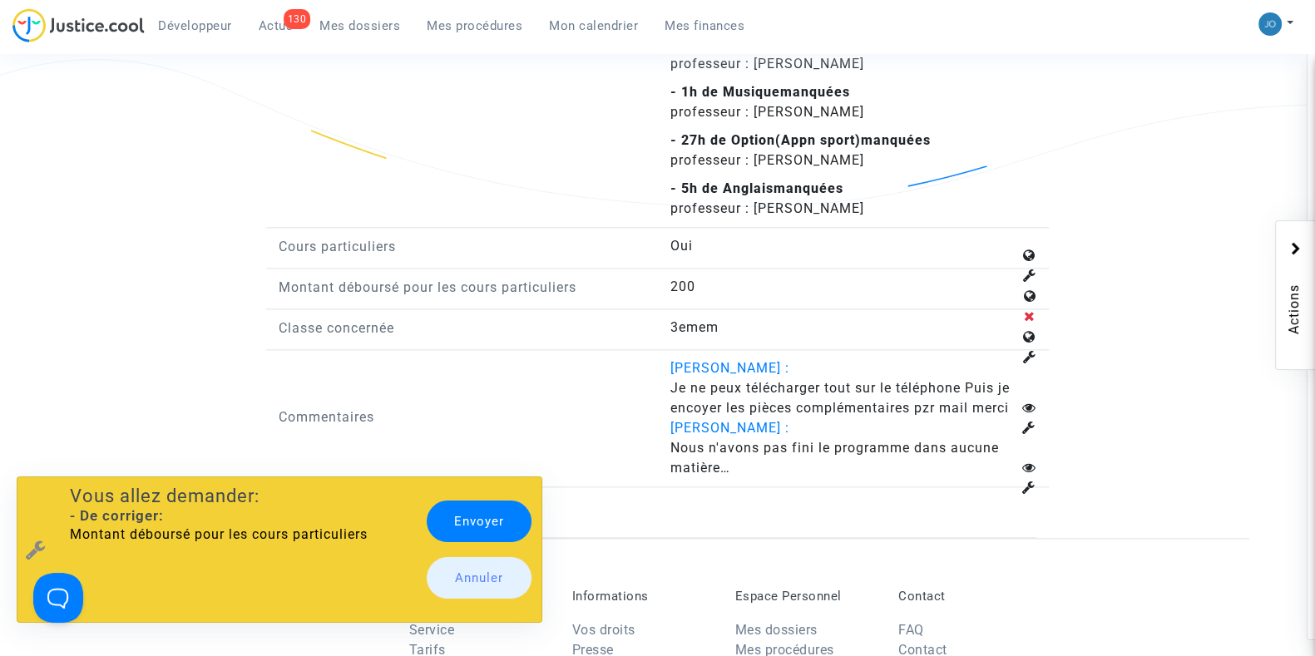
click at [467, 517] on link "Envoyer" at bounding box center [479, 522] width 105 height 42
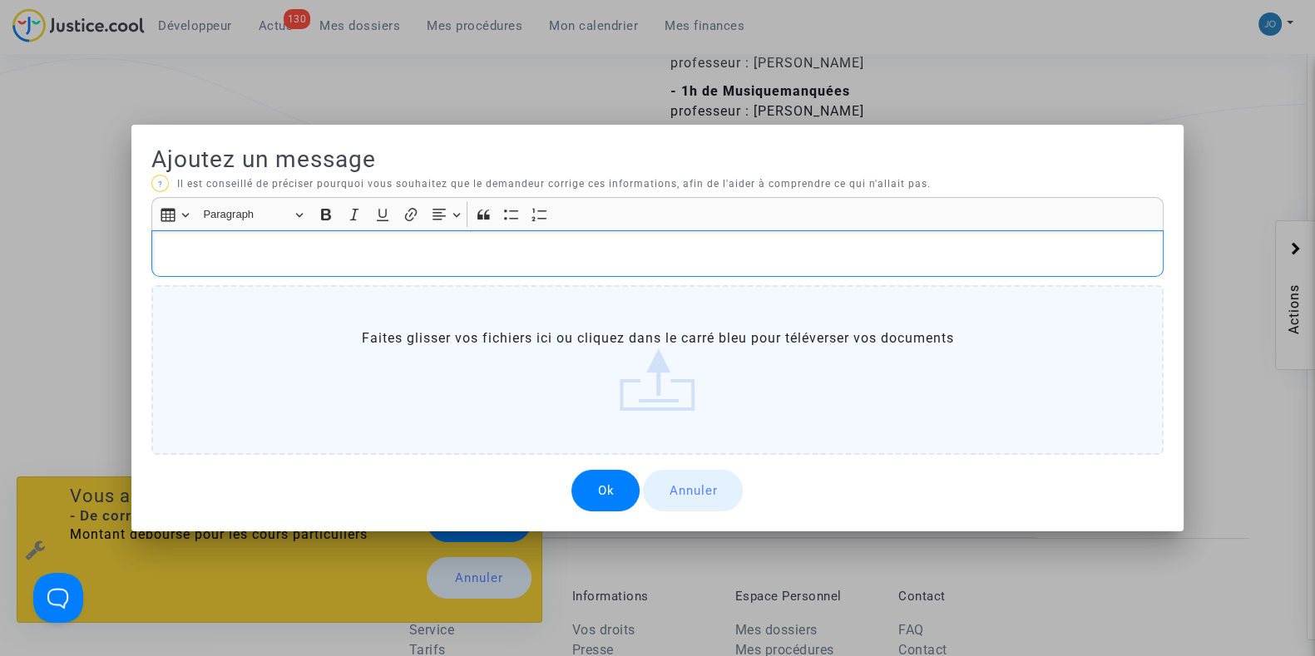
click at [662, 480] on button "Annuler" at bounding box center [693, 491] width 100 height 42
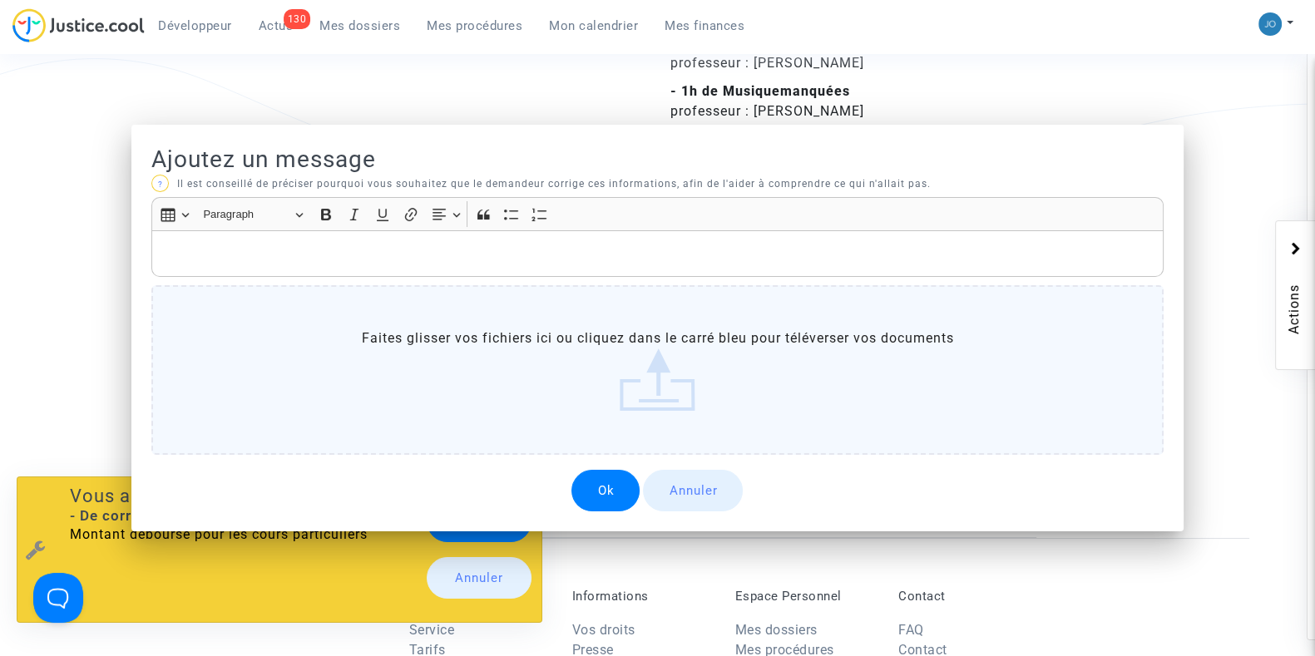
scroll to position [2564, 0]
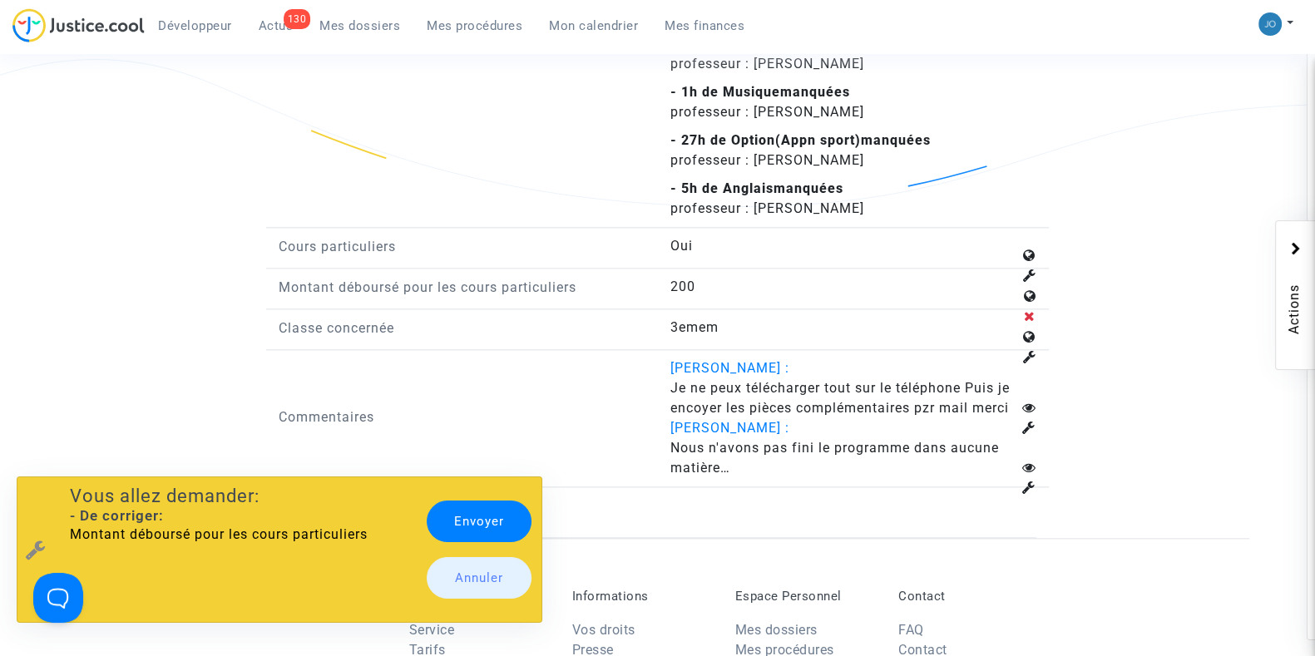
click at [499, 576] on link "Annuler" at bounding box center [479, 578] width 105 height 42
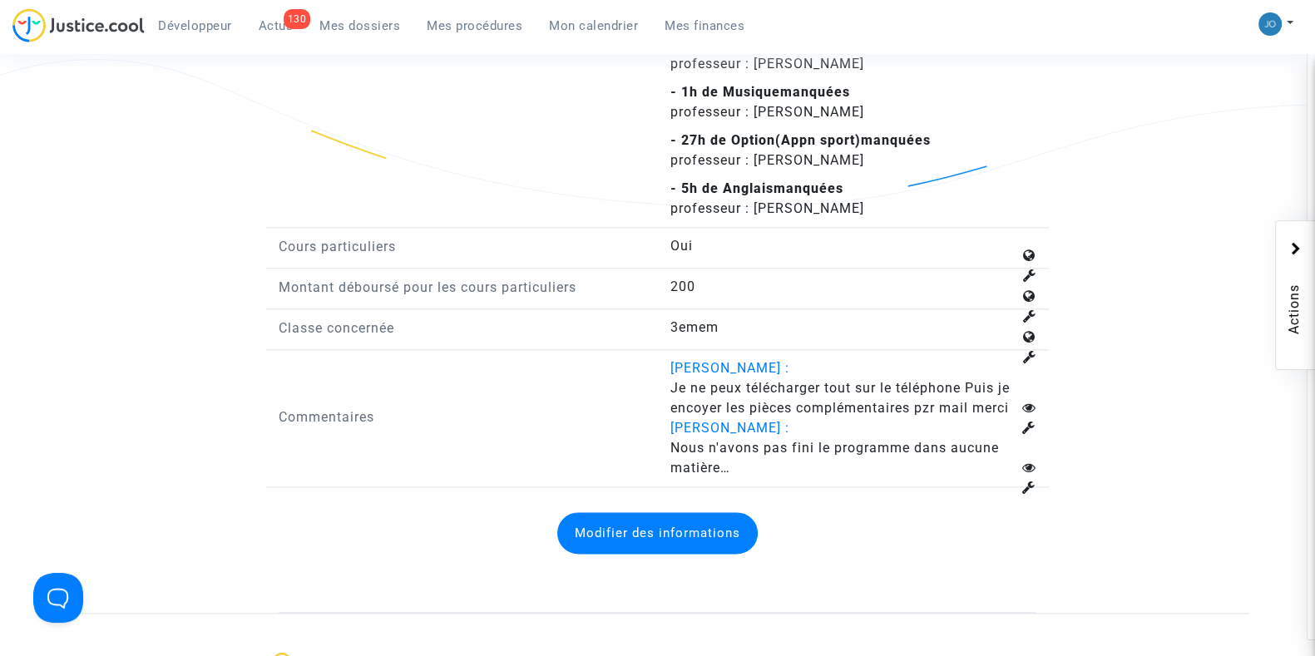
click at [600, 529] on button "Modifier des informations" at bounding box center [657, 533] width 200 height 42
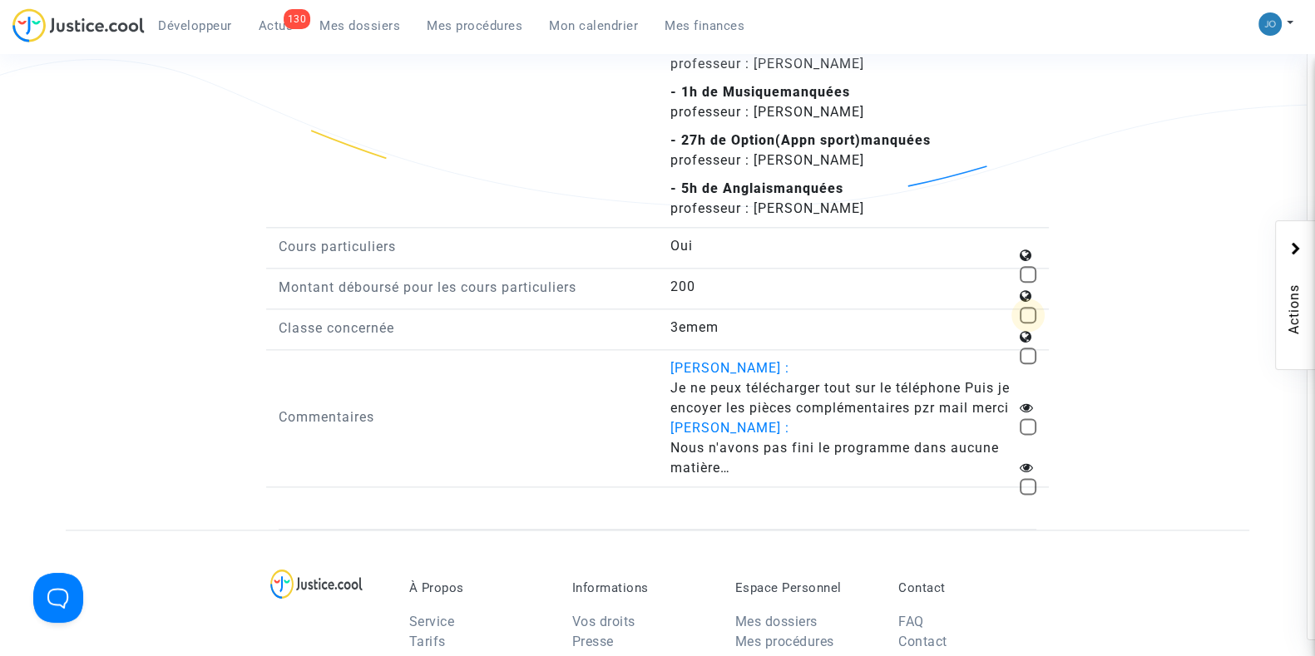
click at [1027, 307] on span at bounding box center [1028, 315] width 17 height 17
click at [1027, 324] on input "checkbox" at bounding box center [1027, 324] width 1 height 1
checkbox input "true"
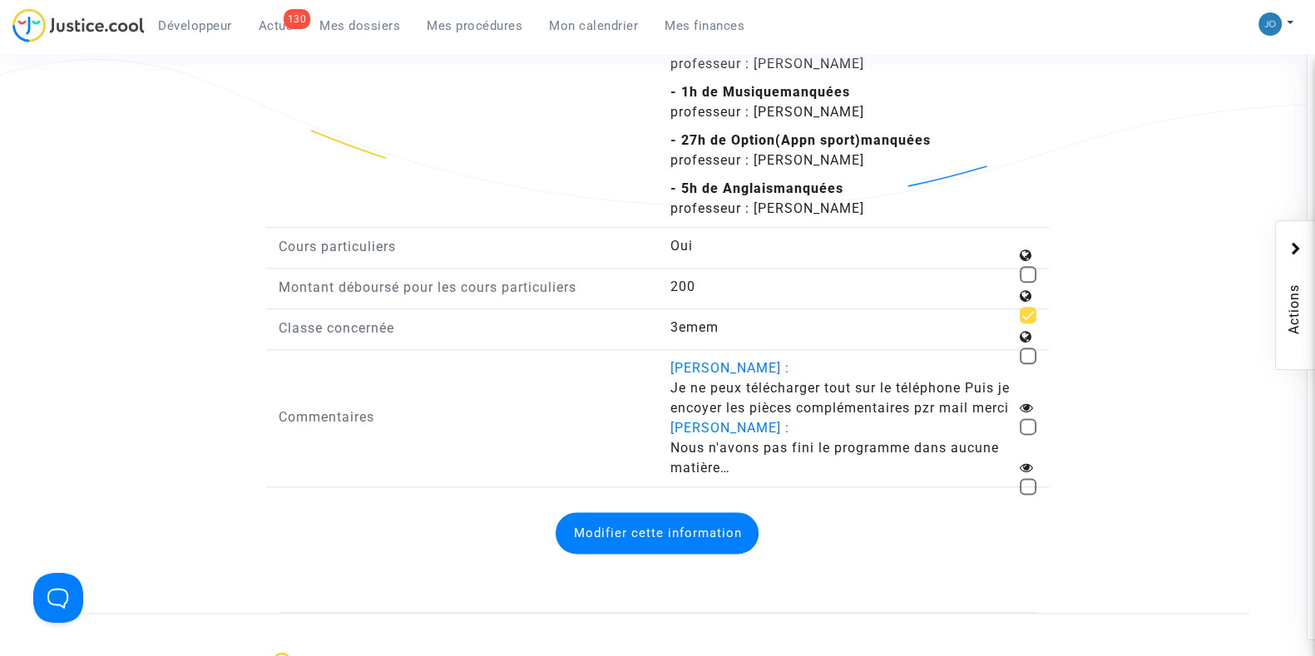
click at [688, 517] on button "Modifier cette information" at bounding box center [657, 533] width 203 height 42
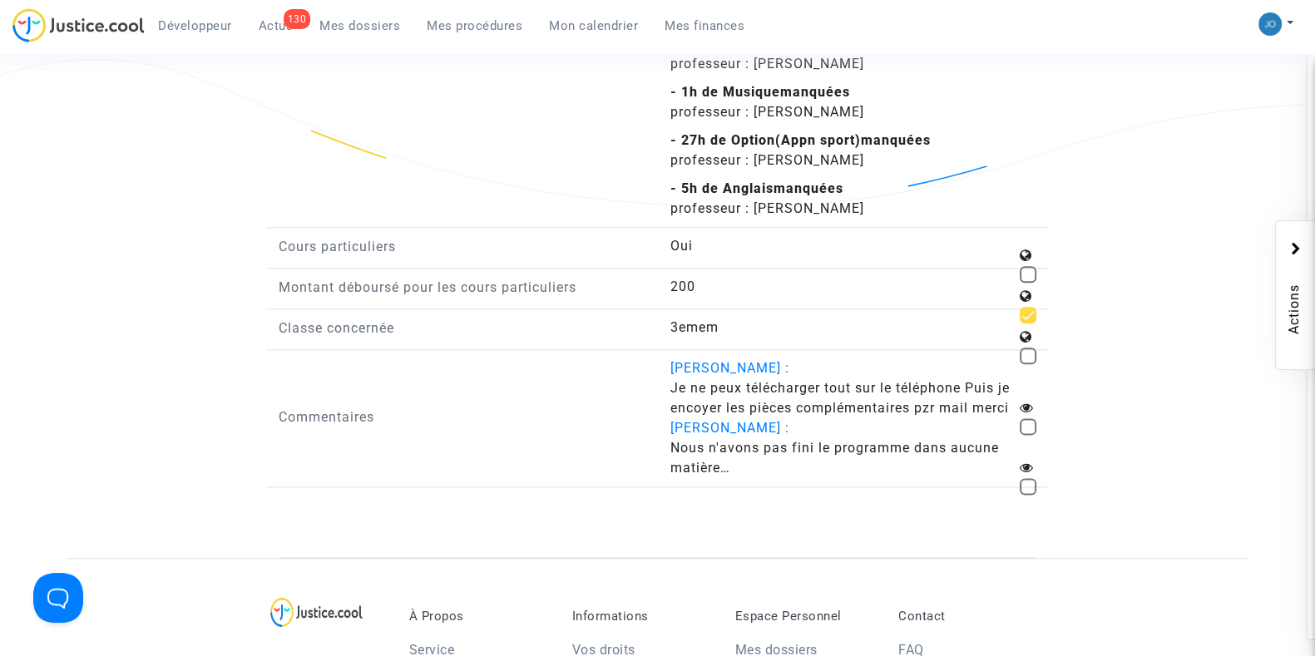
scroll to position [2458, 0]
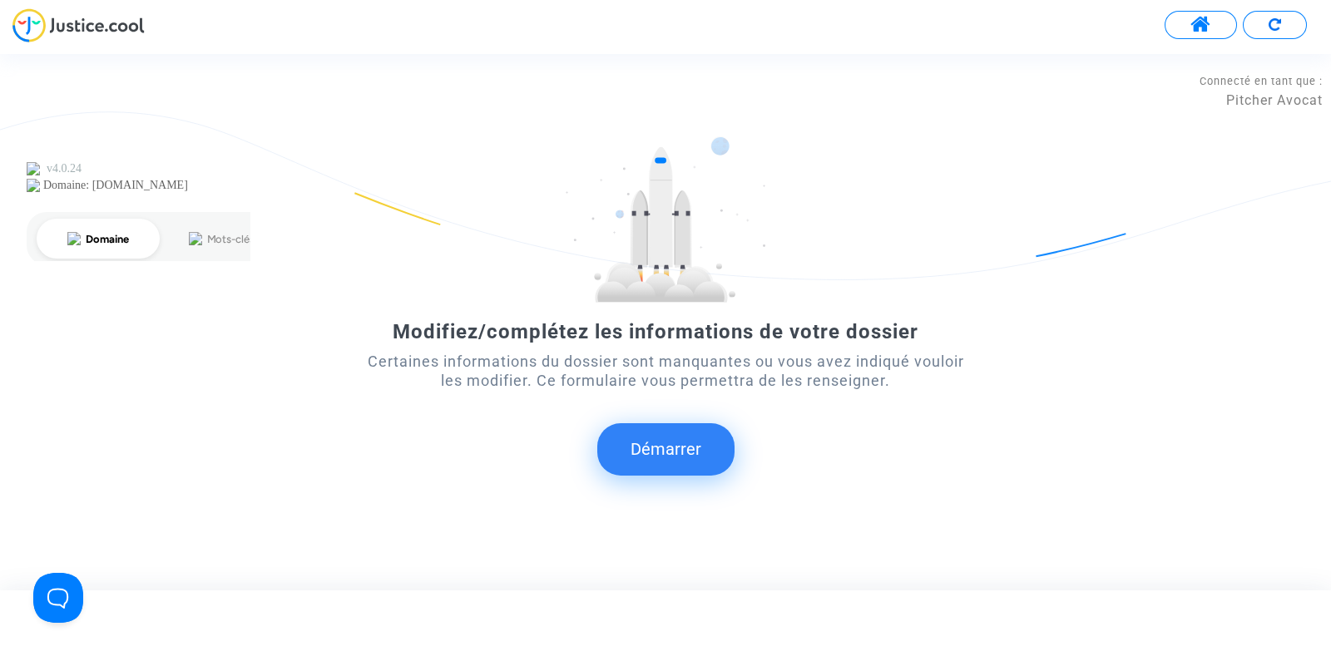
click at [672, 456] on button "Démarrer" at bounding box center [665, 449] width 137 height 52
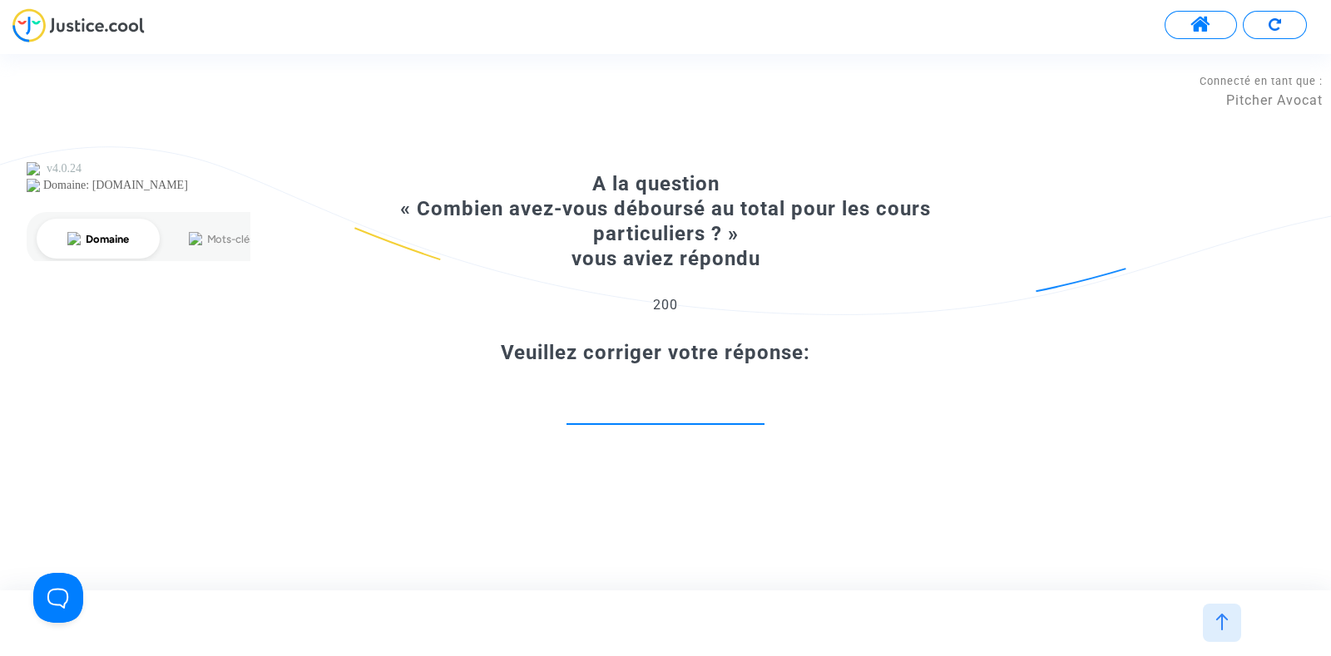
click at [683, 408] on input "number" at bounding box center [666, 406] width 198 height 22
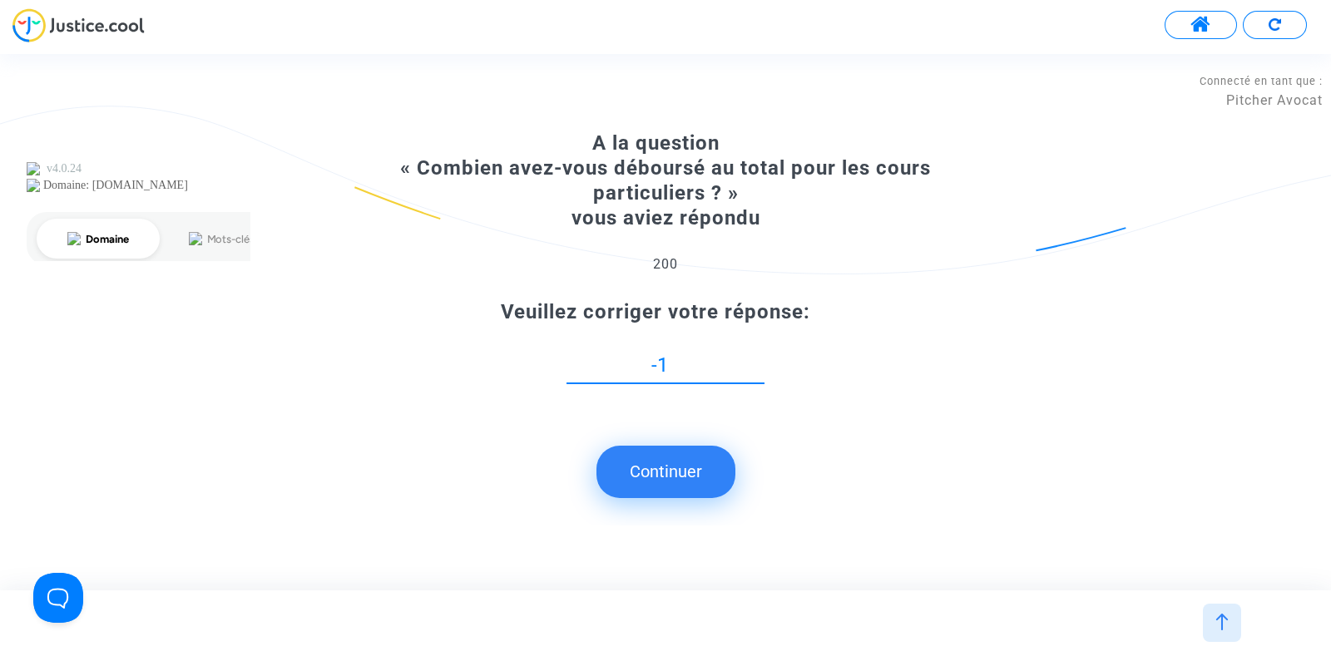
click at [756, 377] on input "-1" at bounding box center [666, 365] width 198 height 22
type input "0"
click at [757, 360] on input "0" at bounding box center [666, 365] width 198 height 22
click at [670, 455] on button "Continuer" at bounding box center [665, 472] width 139 height 52
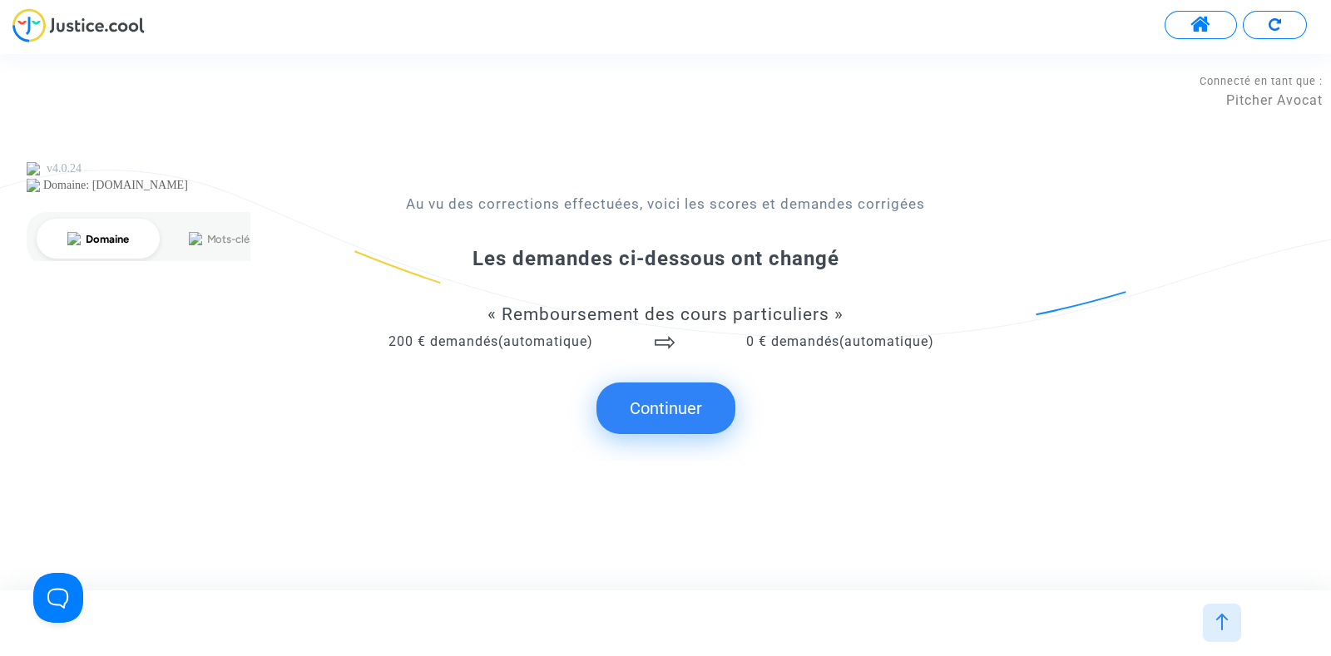
click at [662, 411] on button "Continuer" at bounding box center [665, 409] width 139 height 52
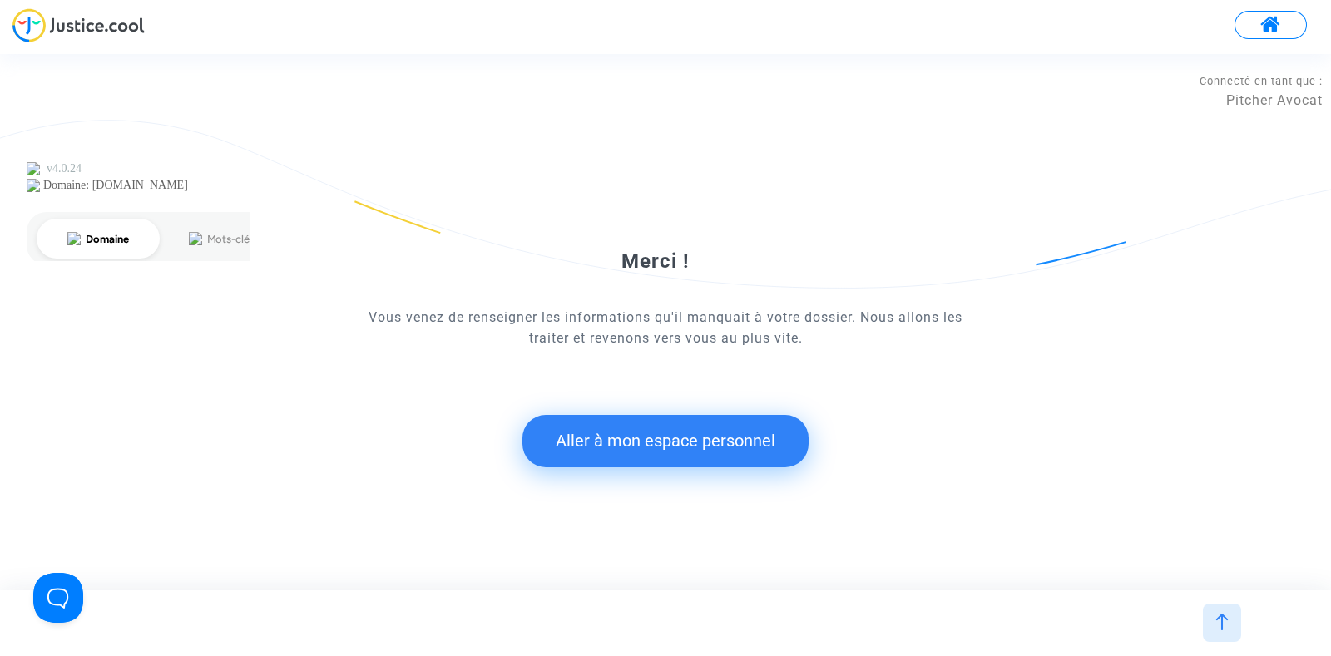
click at [657, 434] on button "Aller à mon espace personnel" at bounding box center [665, 441] width 286 height 52
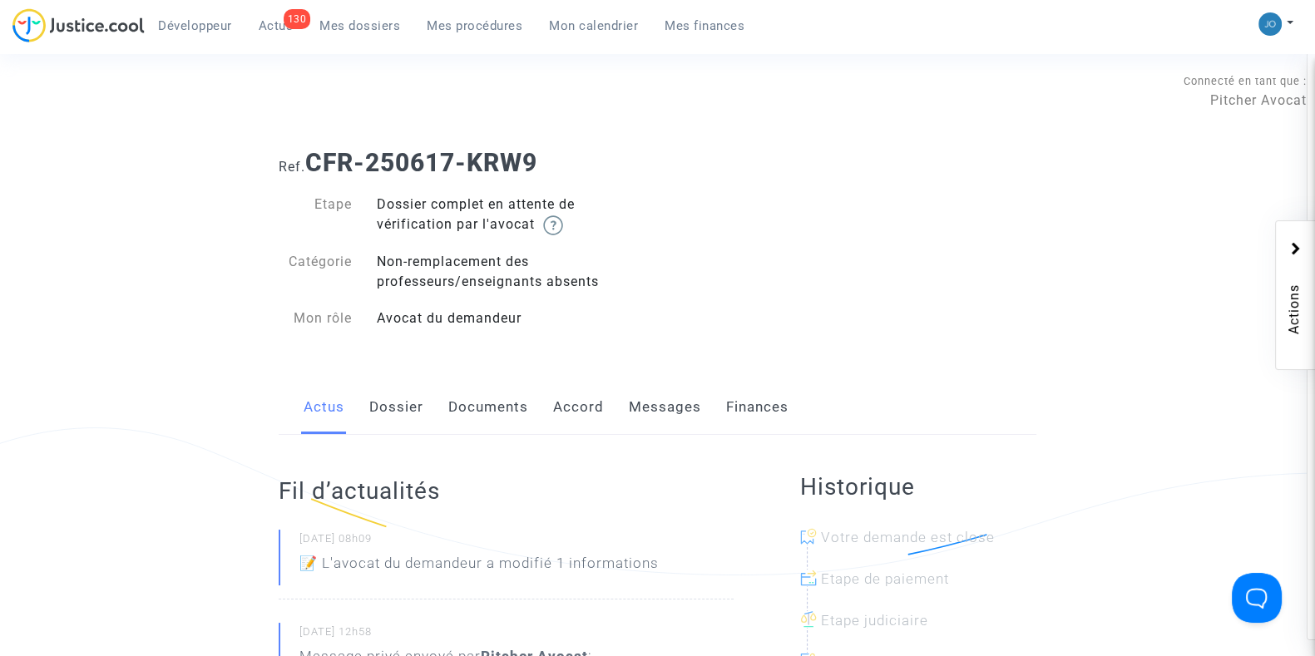
click at [399, 416] on link "Dossier" at bounding box center [396, 407] width 54 height 55
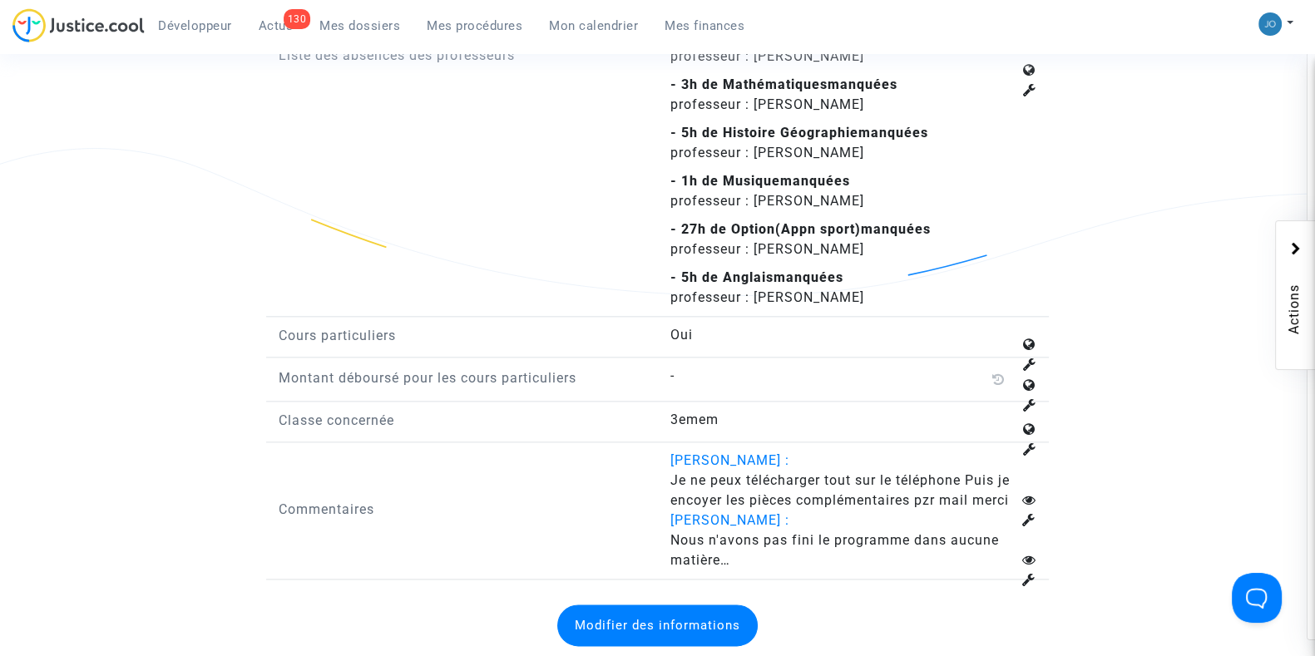
scroll to position [2476, 0]
click at [683, 623] on button "Modifier des informations" at bounding box center [657, 625] width 200 height 42
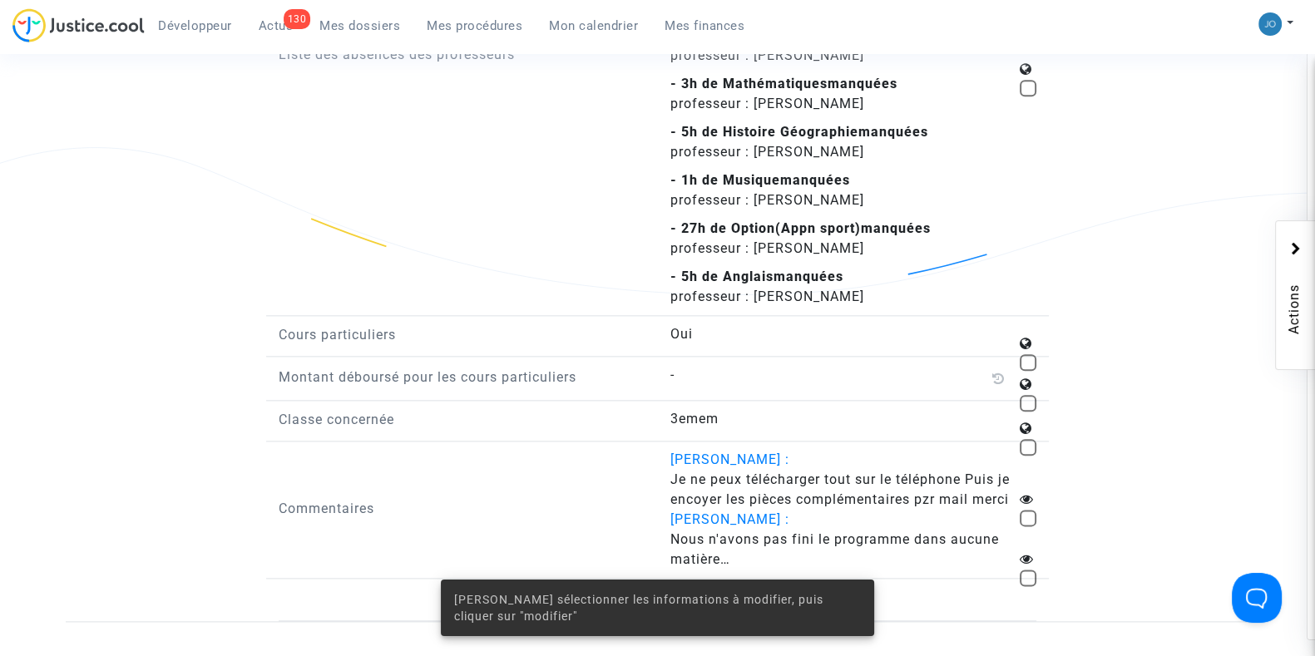
click at [1028, 365] on div "-" at bounding box center [853, 375] width 367 height 20
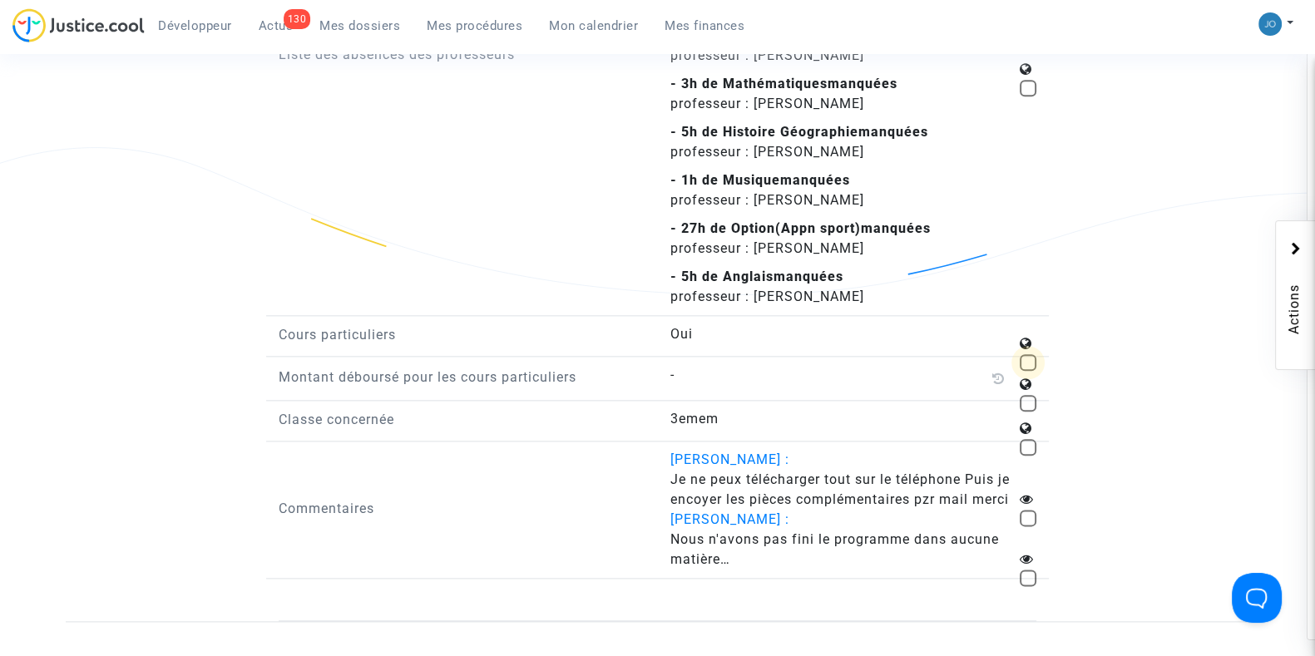
click at [1029, 354] on span at bounding box center [1028, 362] width 17 height 17
click at [1028, 371] on input "checkbox" at bounding box center [1027, 371] width 1 height 1
checkbox input "true"
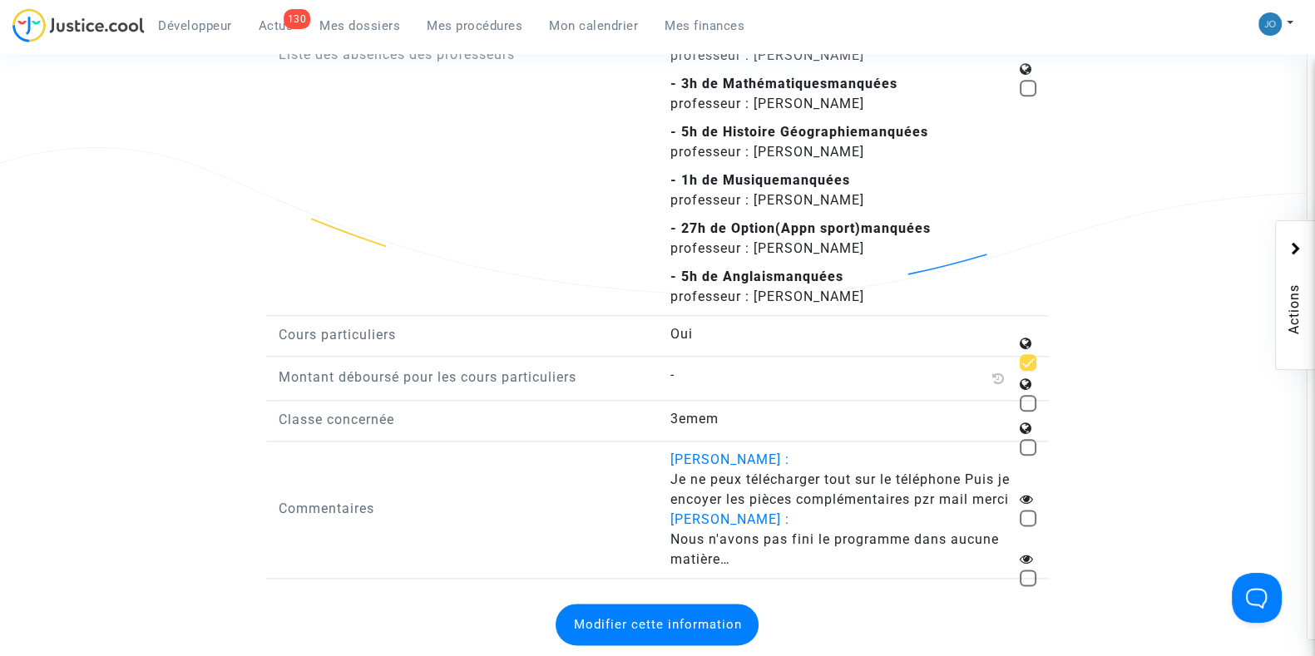
click at [607, 631] on button "Modifier cette information" at bounding box center [657, 625] width 203 height 42
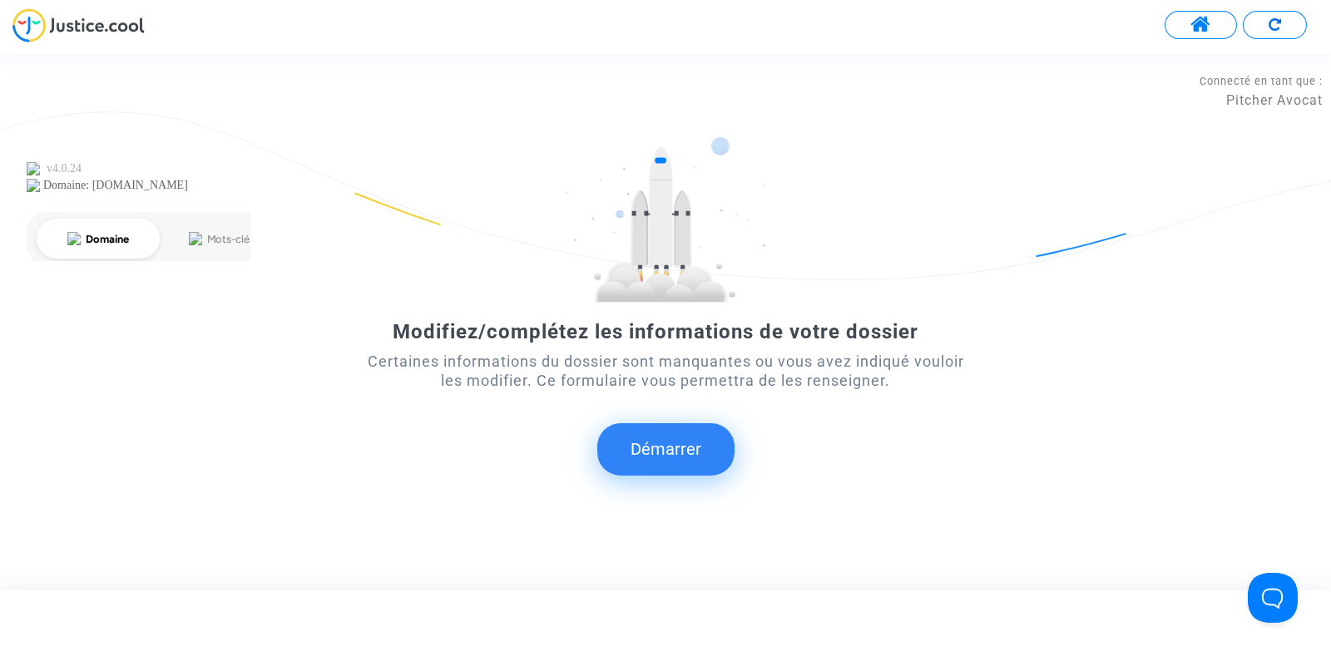
click at [661, 443] on button "Démarrer" at bounding box center [665, 449] width 137 height 52
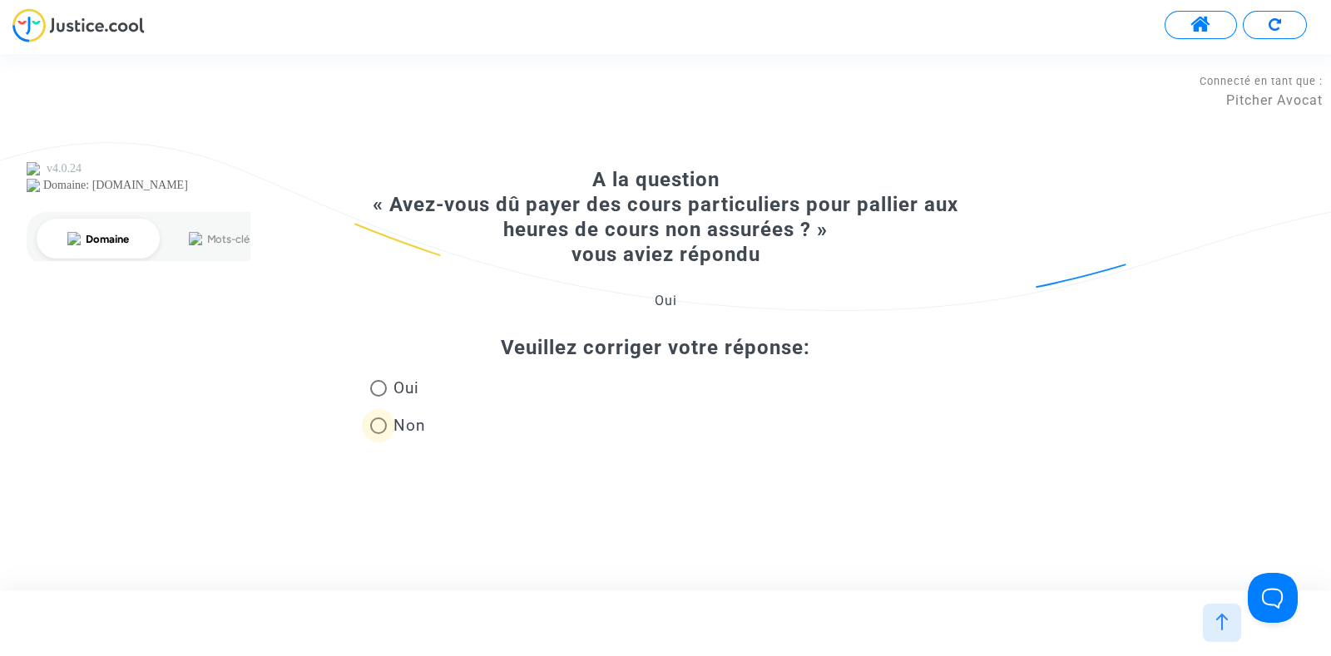
click at [370, 434] on label "Non" at bounding box center [398, 425] width 56 height 22
click at [378, 434] on input "Non" at bounding box center [378, 434] width 1 height 1
radio input "true"
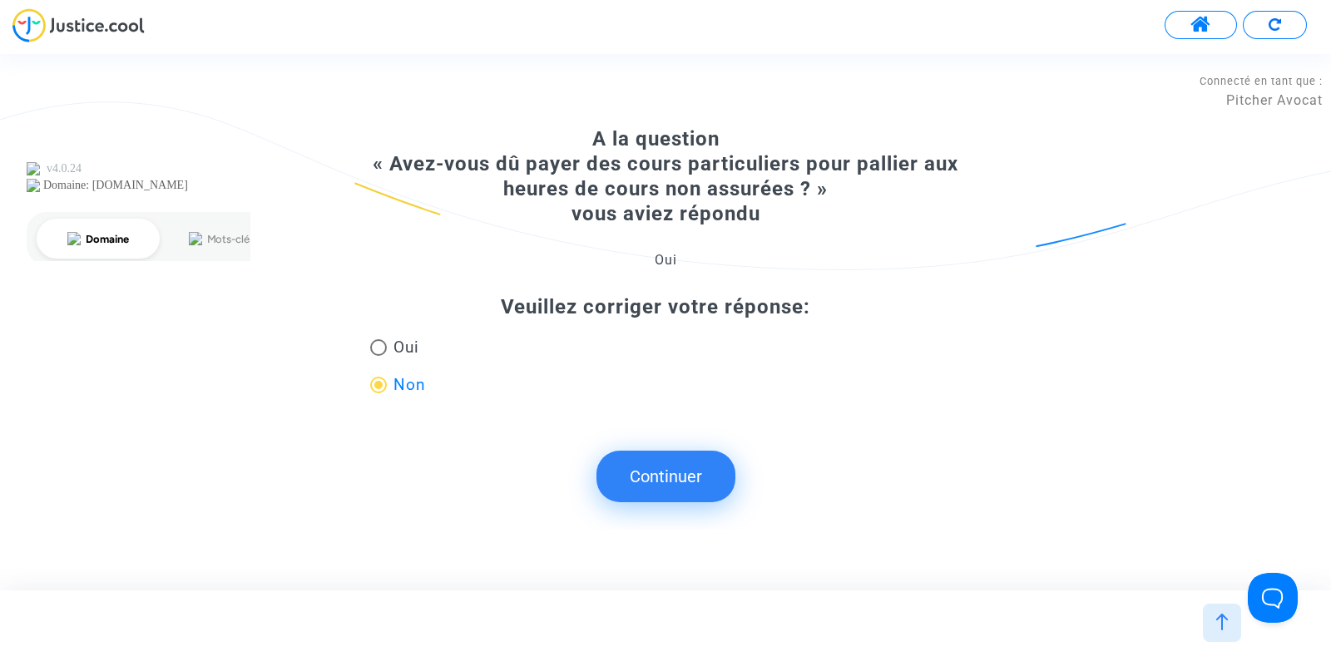
click at [661, 470] on button "Continuer" at bounding box center [665, 477] width 139 height 52
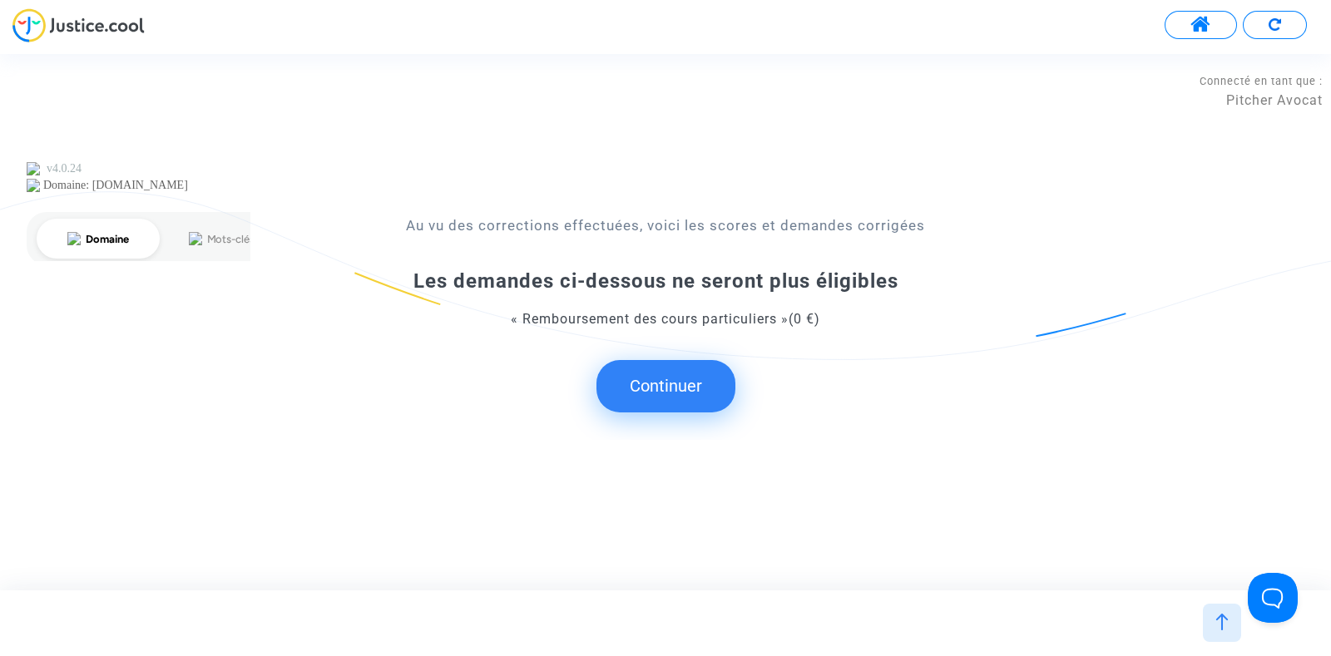
click at [666, 389] on button "Continuer" at bounding box center [665, 386] width 139 height 52
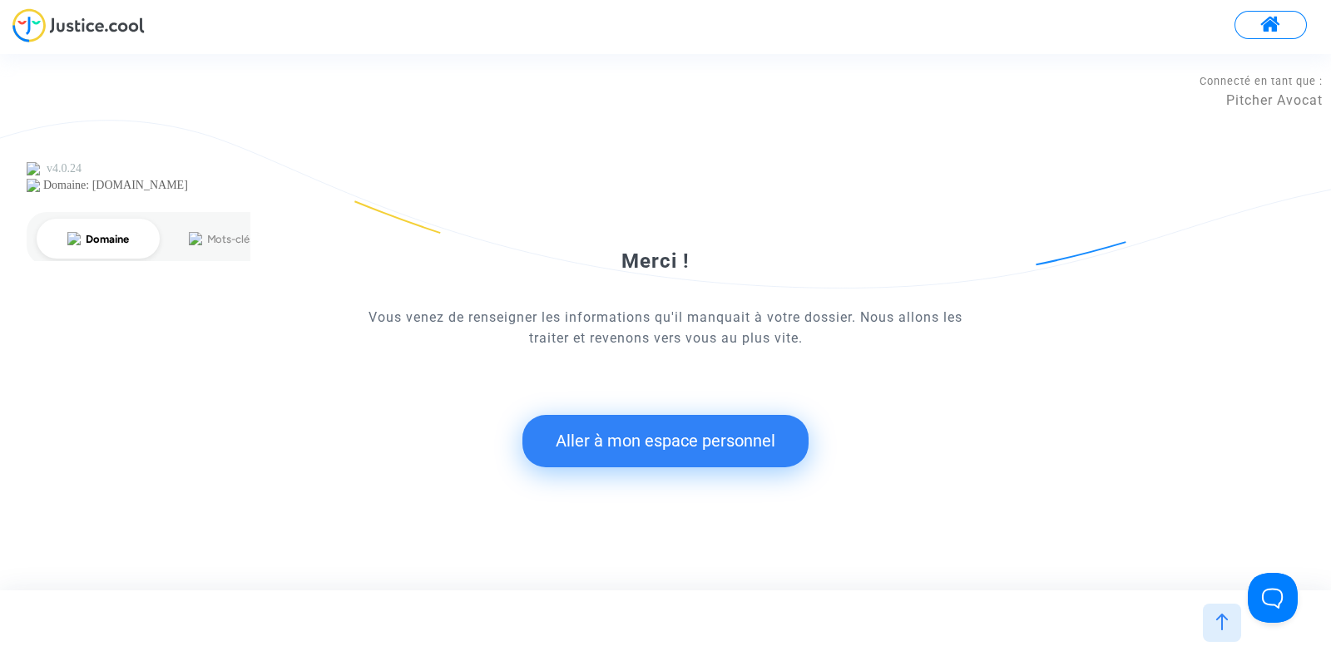
click at [678, 438] on button "Aller à mon espace personnel" at bounding box center [665, 441] width 286 height 52
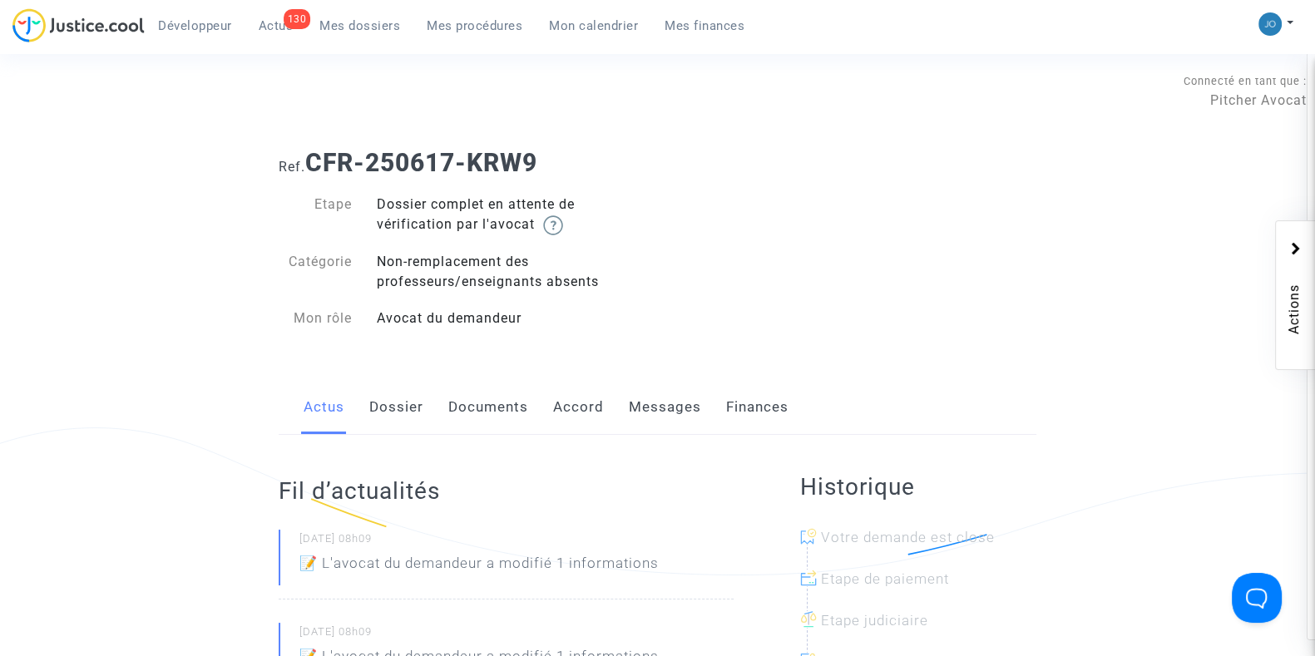
click at [486, 410] on link "Documents" at bounding box center [488, 407] width 80 height 55
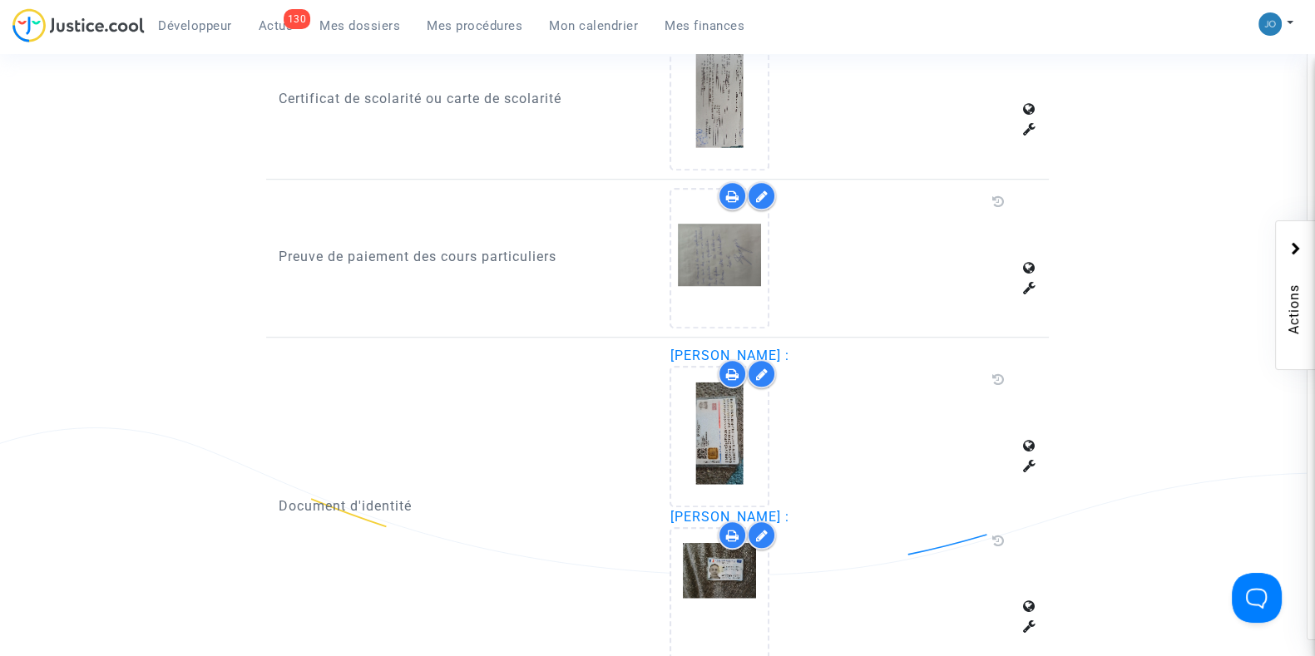
scroll to position [1469, 0]
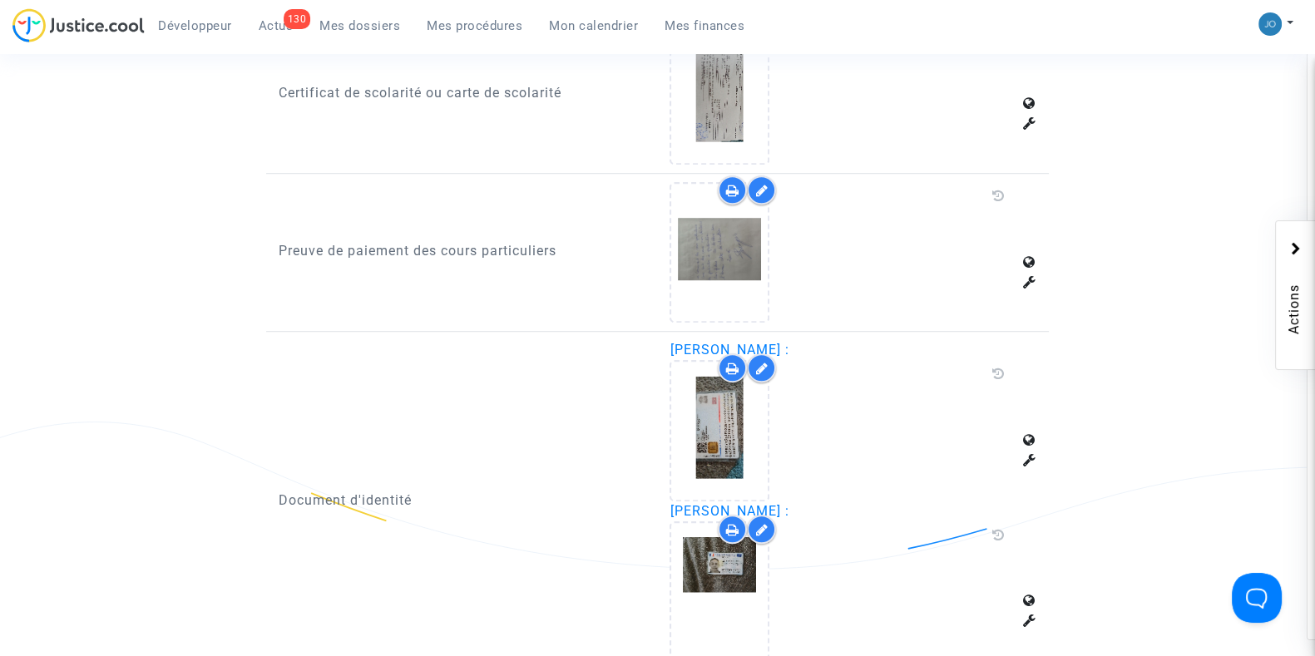
click at [758, 187] on icon at bounding box center [761, 190] width 12 height 13
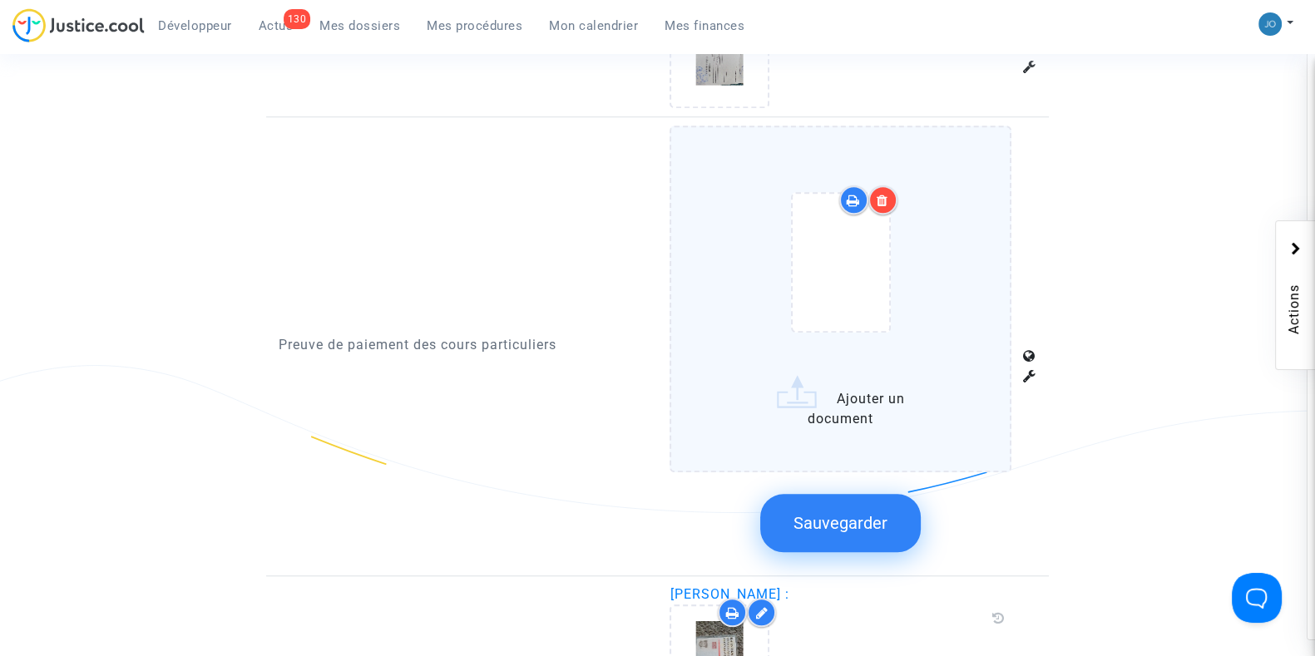
scroll to position [1527, 0]
click at [878, 193] on icon at bounding box center [883, 198] width 12 height 13
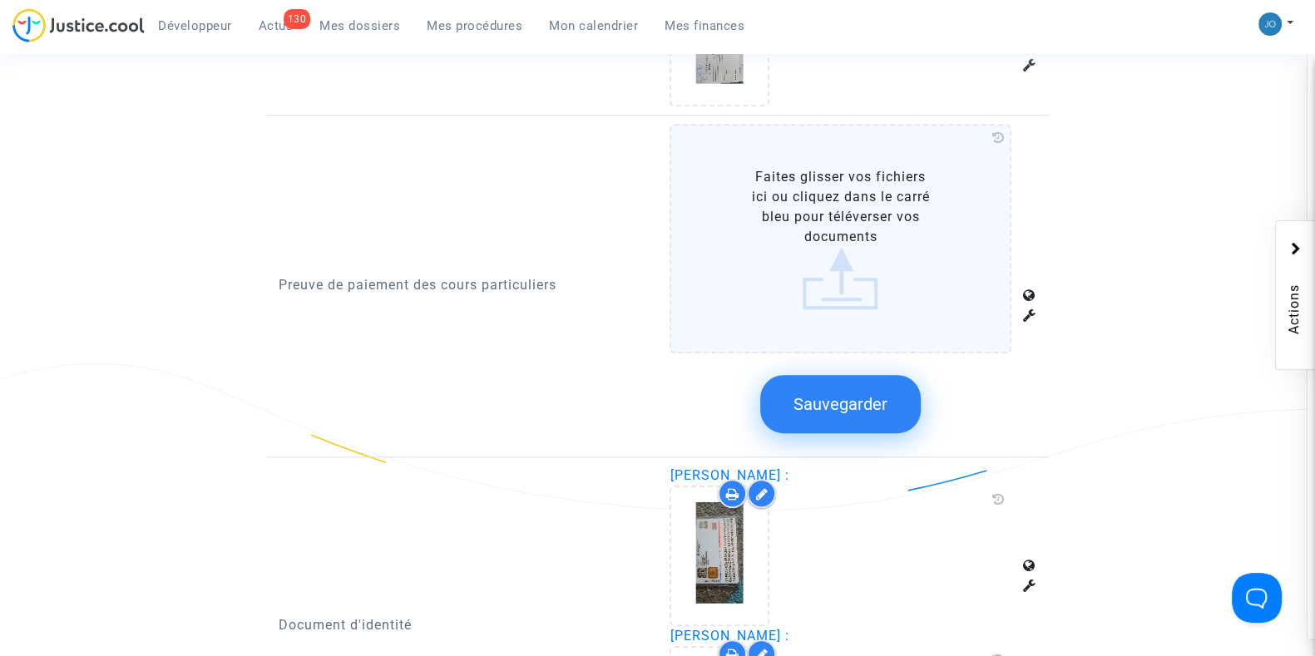
click at [815, 394] on span "Sauvegarder" at bounding box center [841, 404] width 94 height 20
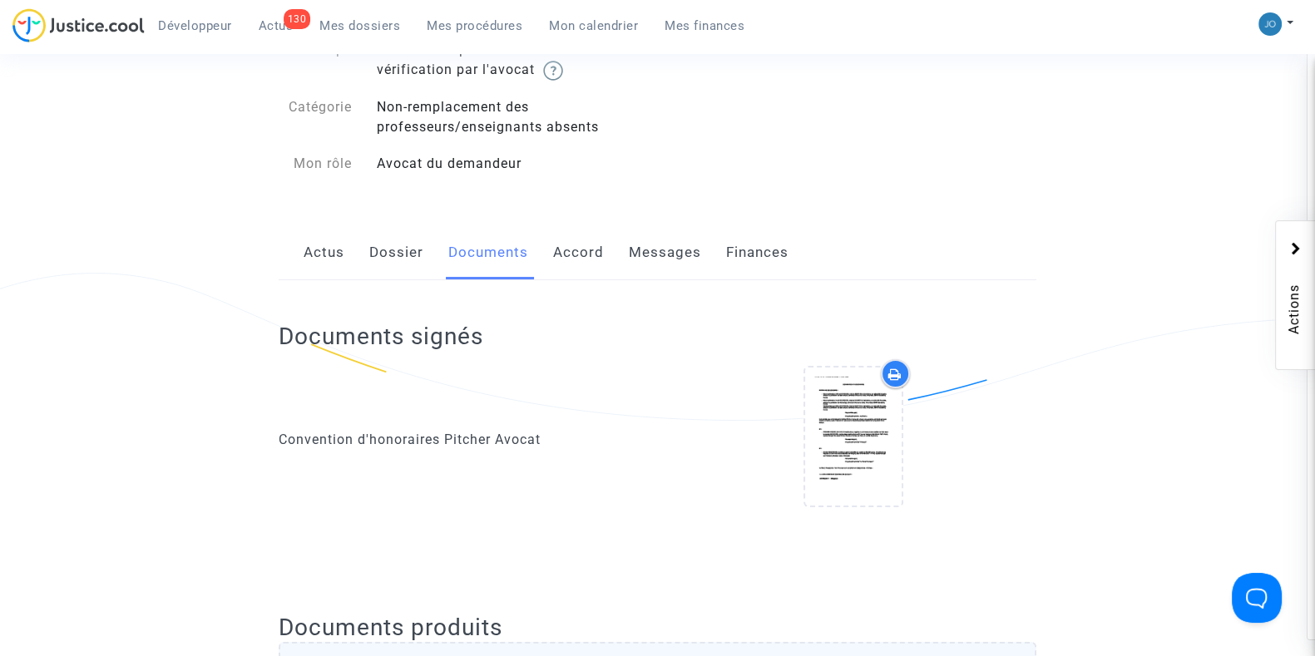
scroll to position [149, 0]
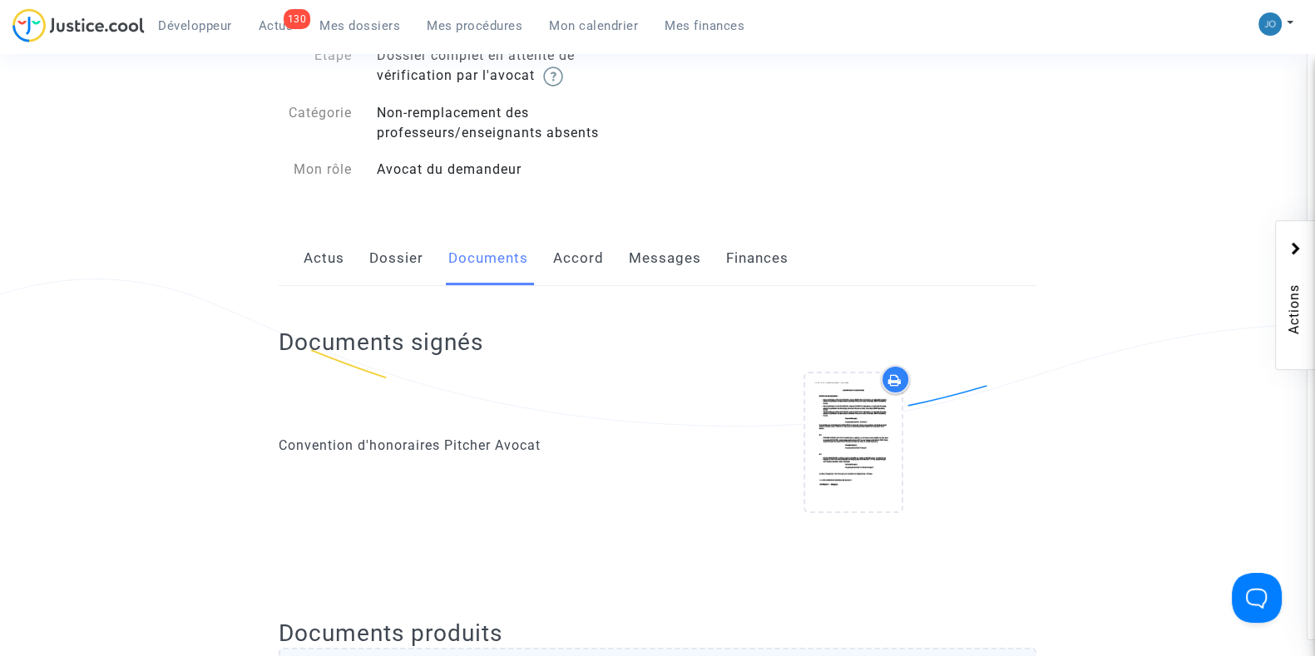
click at [659, 266] on link "Messages" at bounding box center [665, 258] width 72 height 55
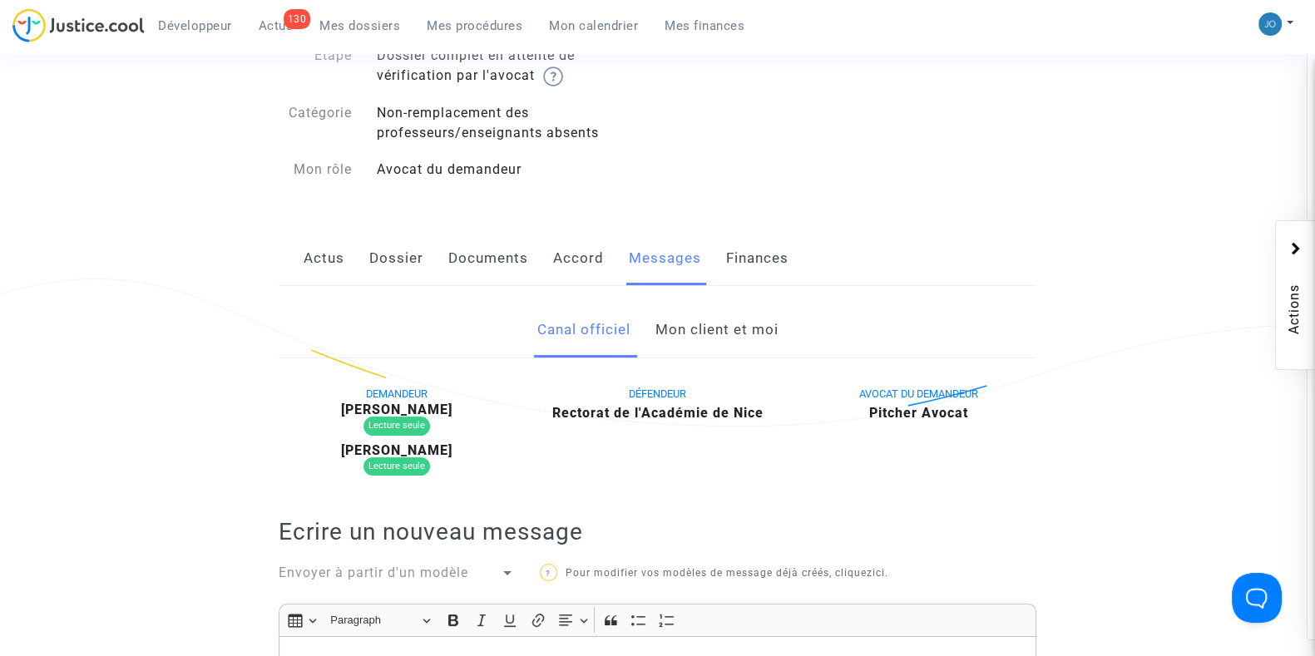
click at [700, 342] on link "Mon client et moi" at bounding box center [716, 330] width 123 height 55
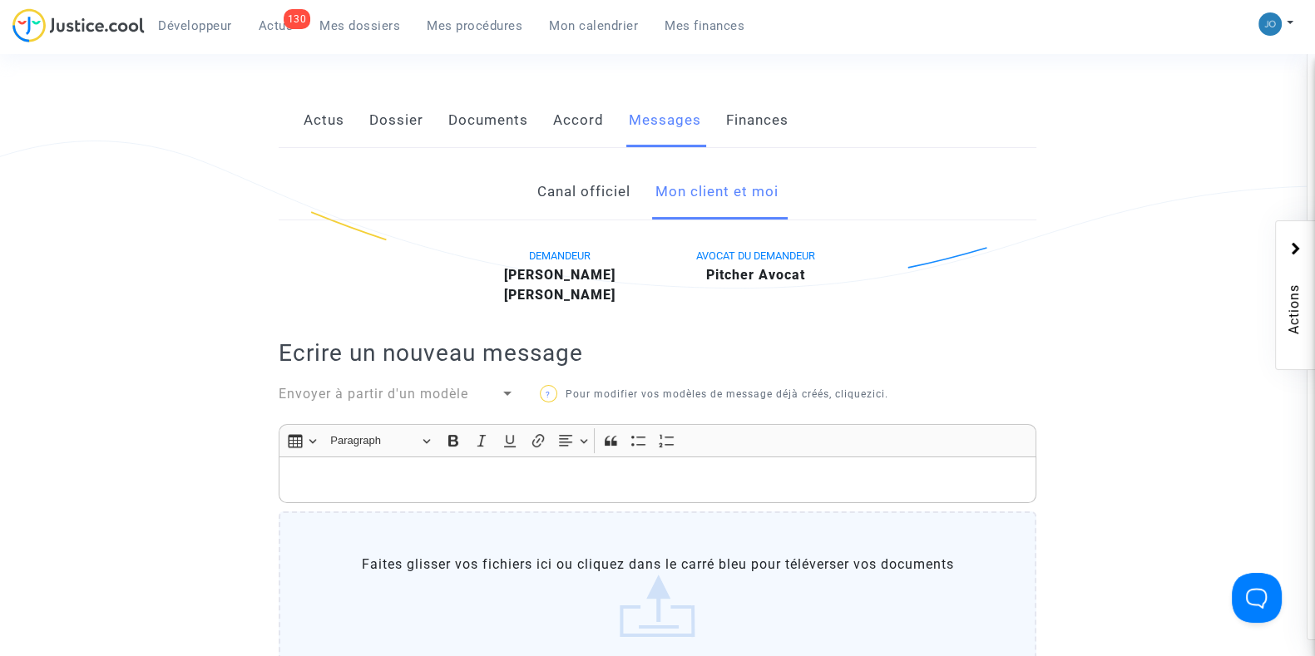
scroll to position [288, 0]
click at [577, 462] on div "Rich Text Editor, main" at bounding box center [658, 479] width 758 height 47
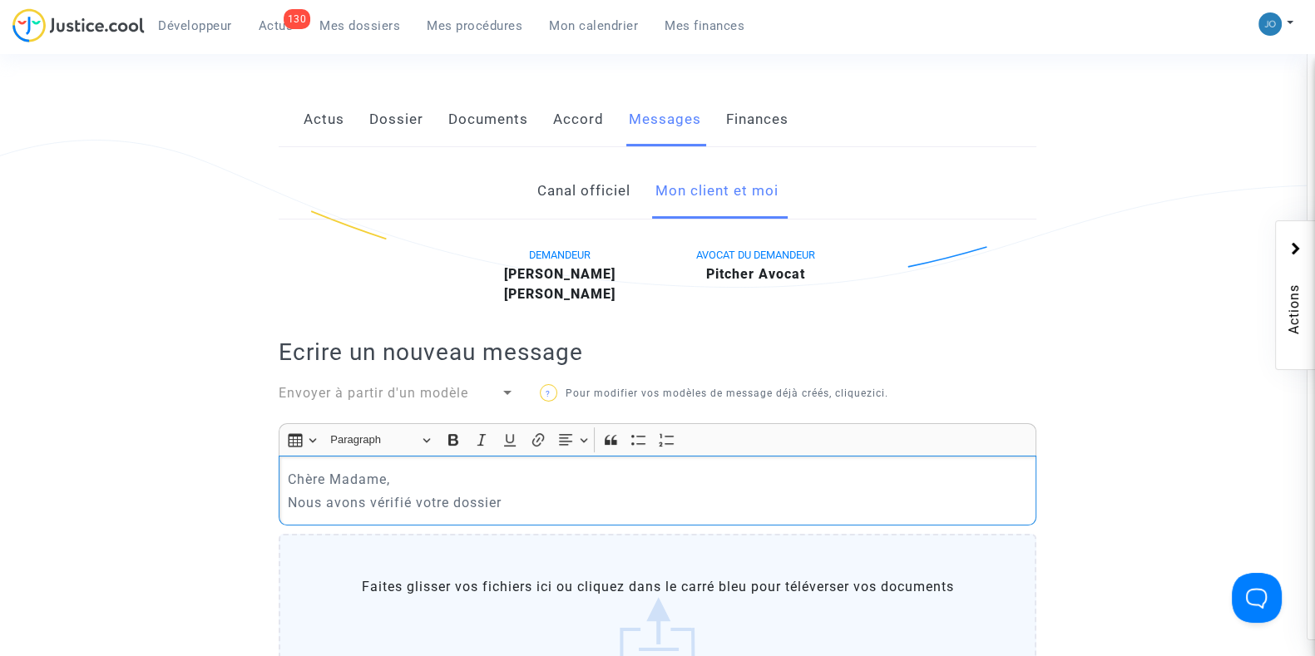
click at [412, 504] on p "Nous avons vérifié votre dossier" at bounding box center [658, 502] width 740 height 21
click at [639, 502] on p "Nous avons vérifié et validé votre dossier" at bounding box center [658, 502] width 740 height 21
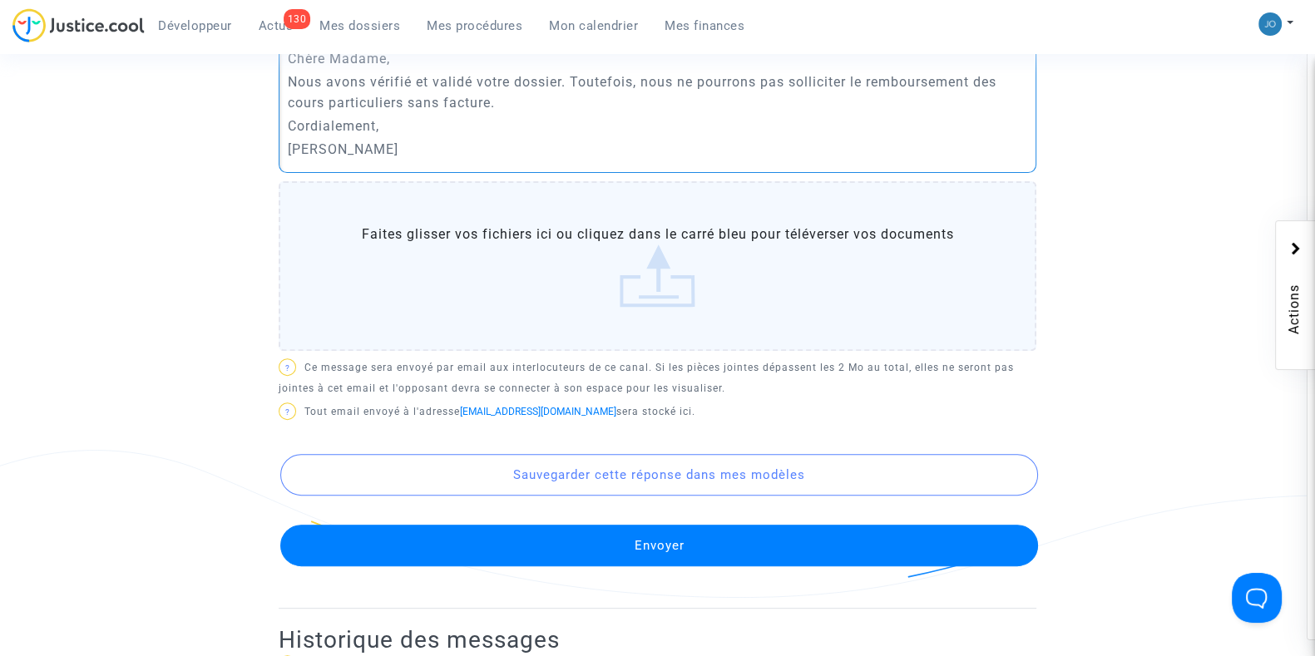
scroll to position [715, 0]
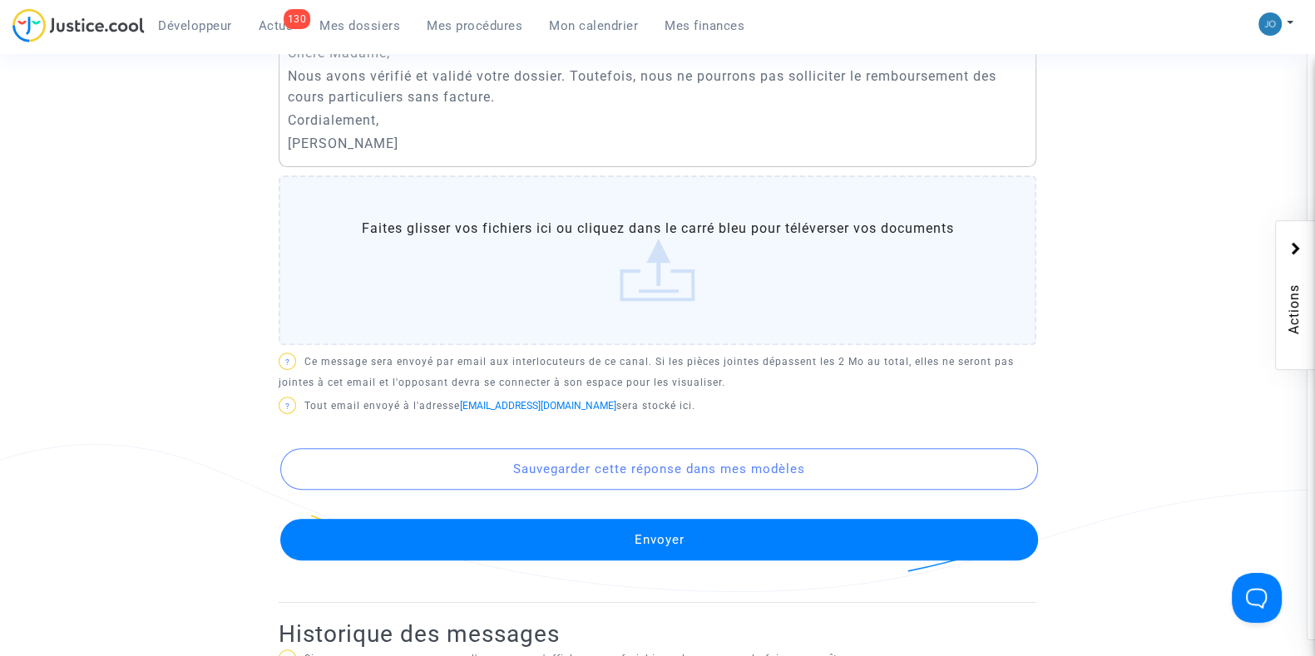
click at [667, 544] on button "Envoyer" at bounding box center [659, 540] width 758 height 42
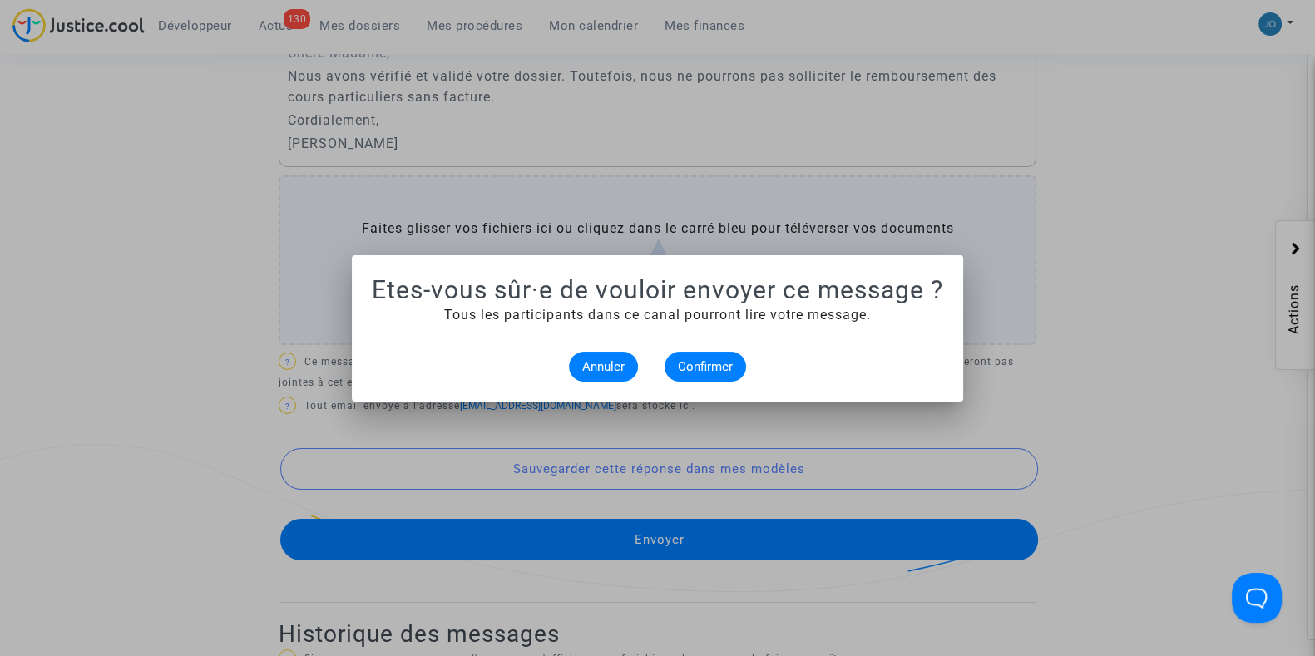
scroll to position [0, 0]
click at [711, 362] on span "Confirmer" at bounding box center [705, 366] width 55 height 15
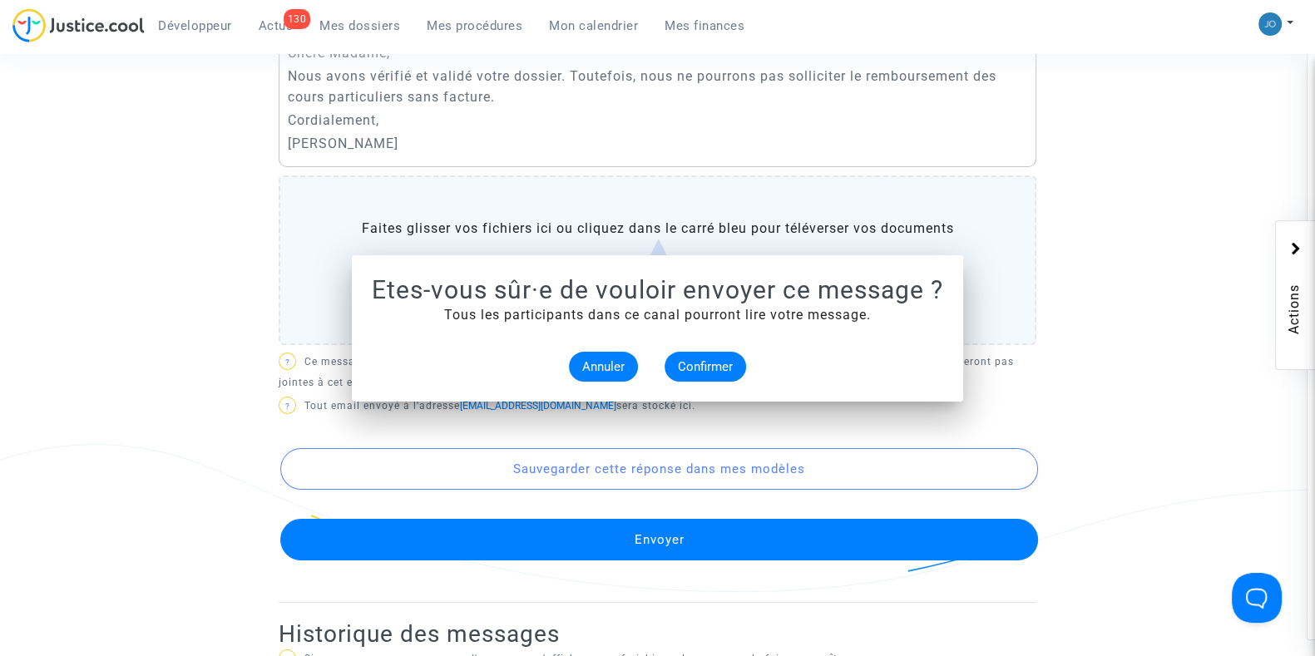
scroll to position [715, 0]
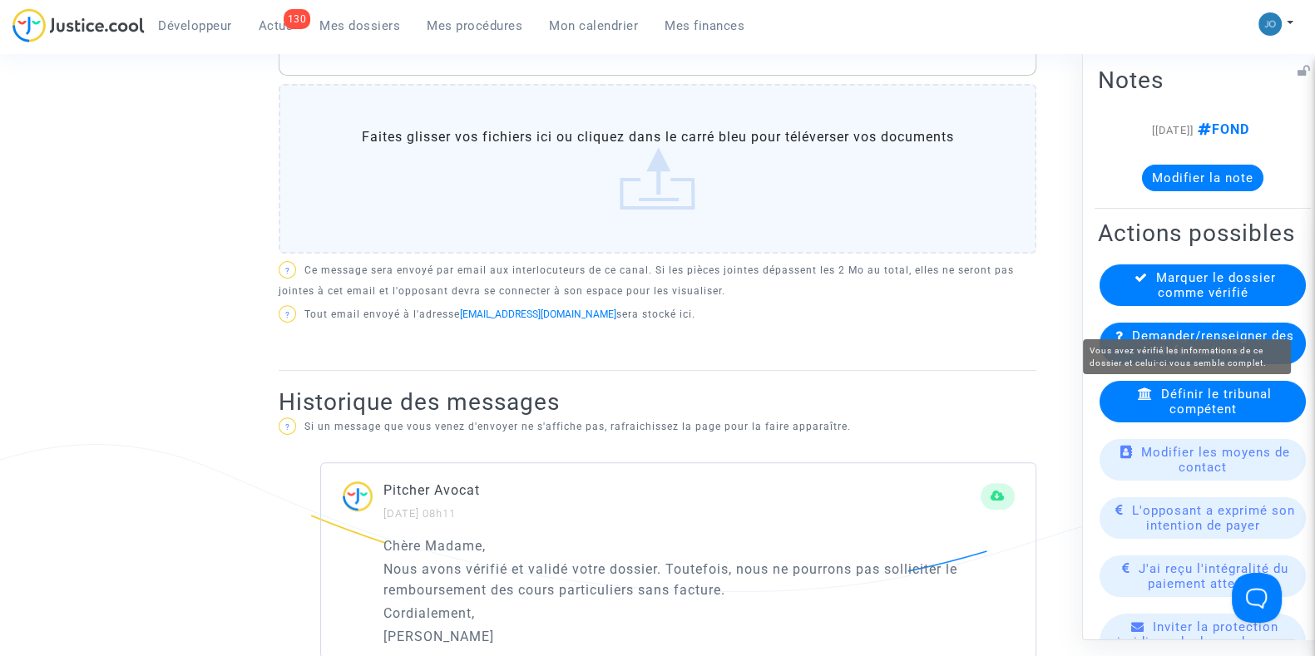
click at [1206, 299] on span "Marquer le dossier comme vérifié" at bounding box center [1216, 285] width 120 height 30
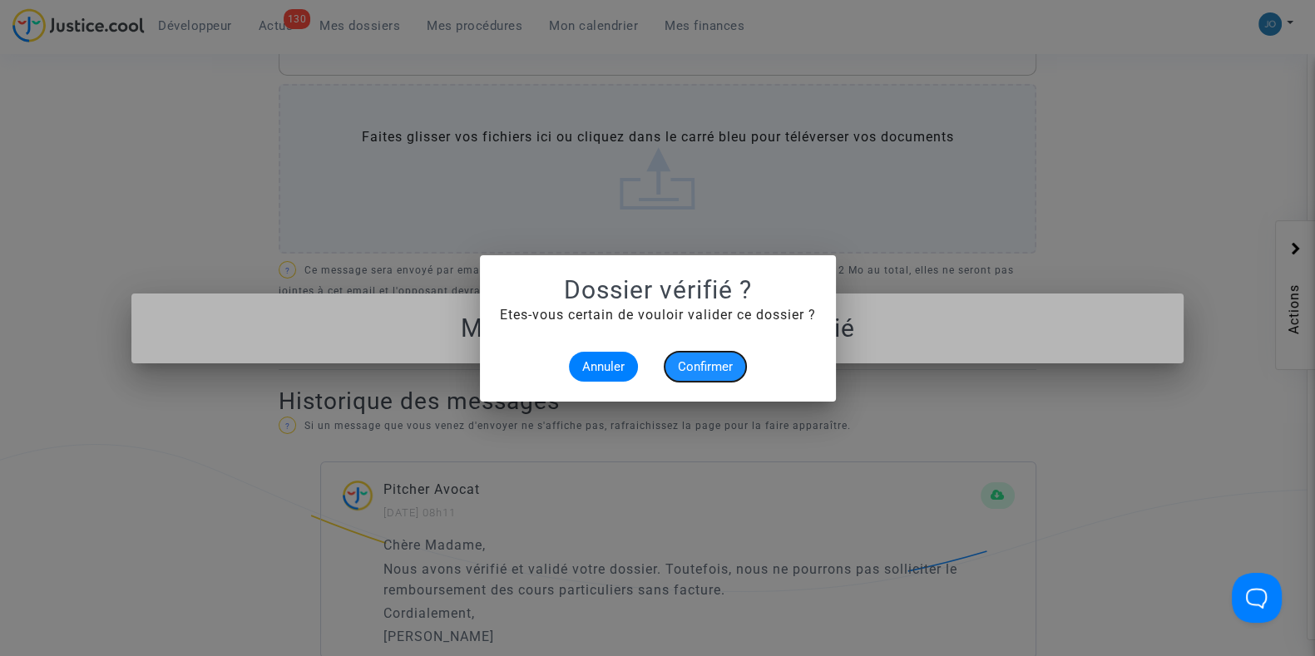
click at [694, 369] on span "Confirmer" at bounding box center [705, 366] width 55 height 15
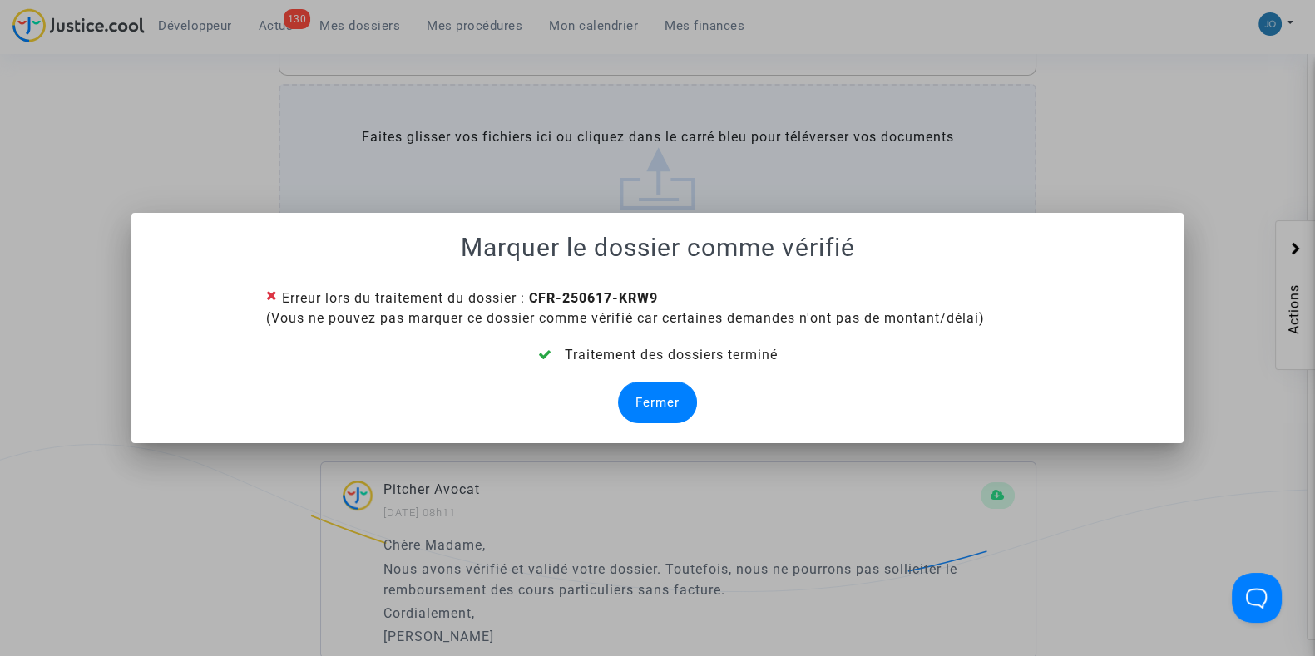
click at [659, 405] on div "Fermer" at bounding box center [657, 403] width 79 height 42
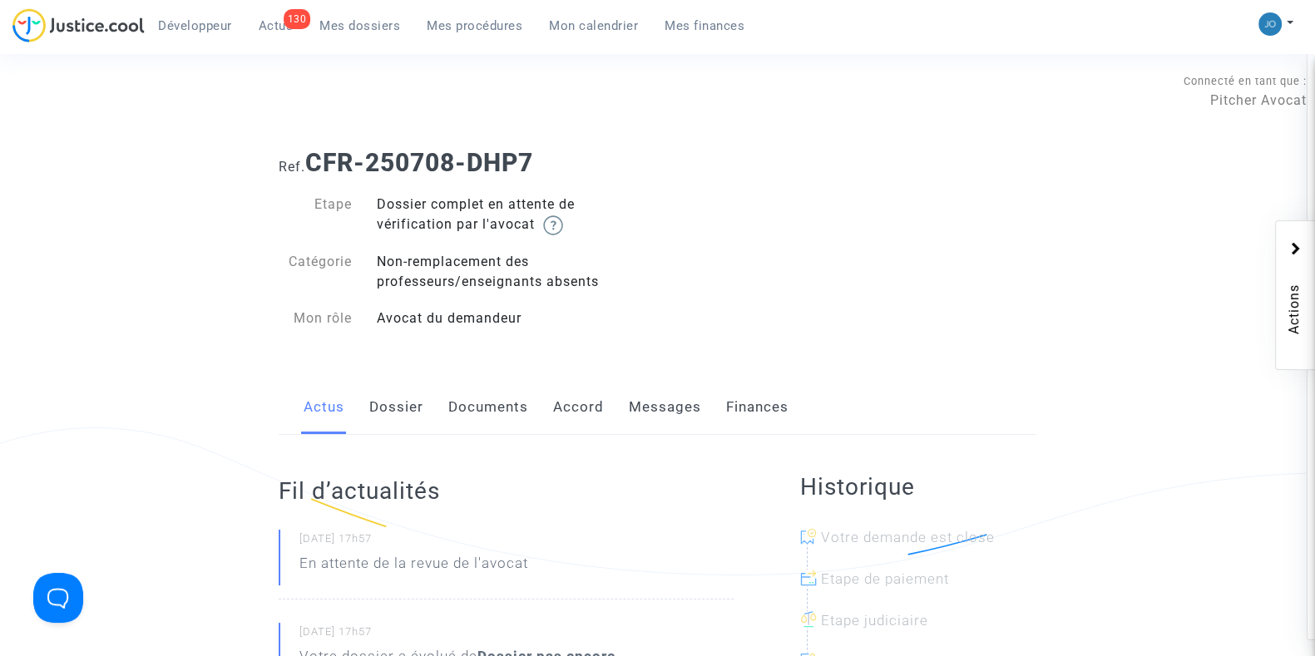
click at [417, 413] on link "Dossier" at bounding box center [396, 407] width 54 height 55
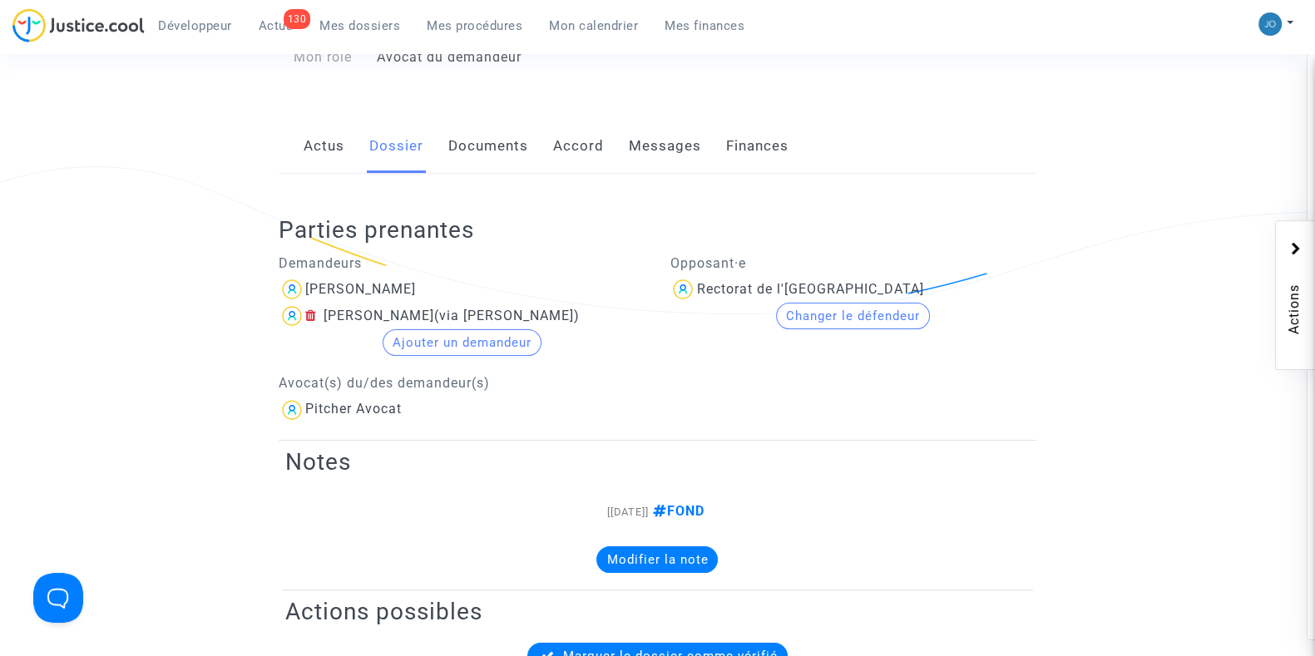
scroll to position [258, 0]
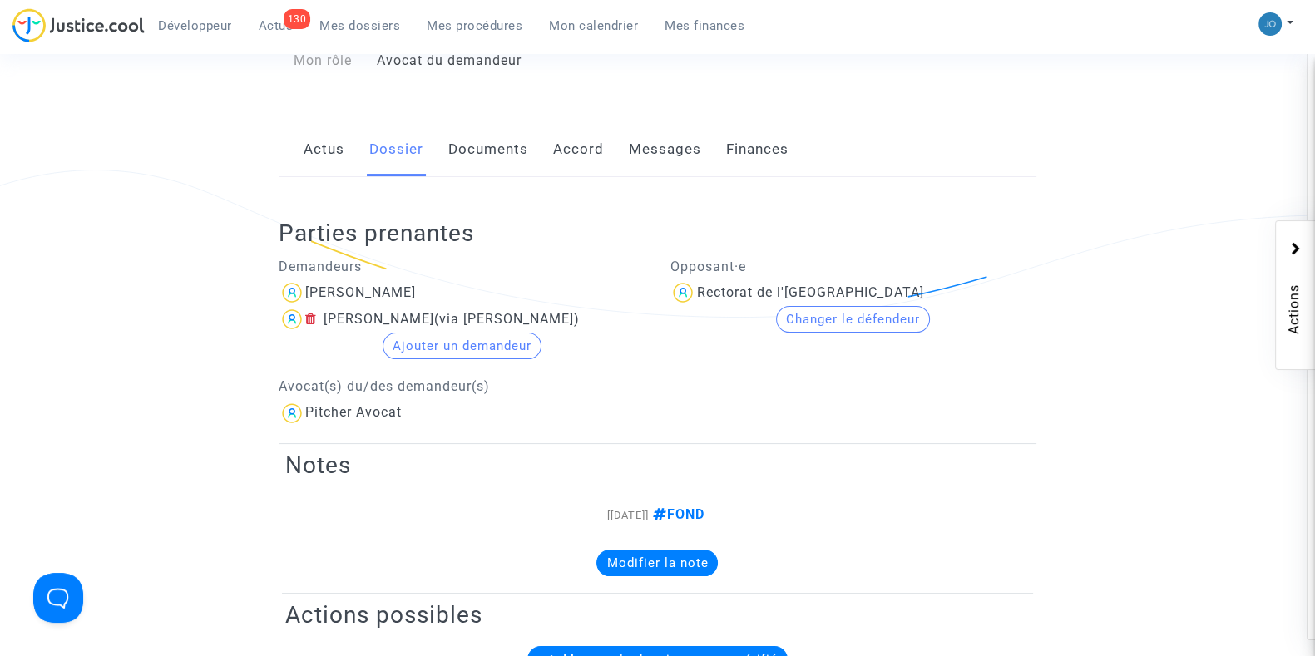
click at [491, 141] on link "Documents" at bounding box center [488, 149] width 80 height 55
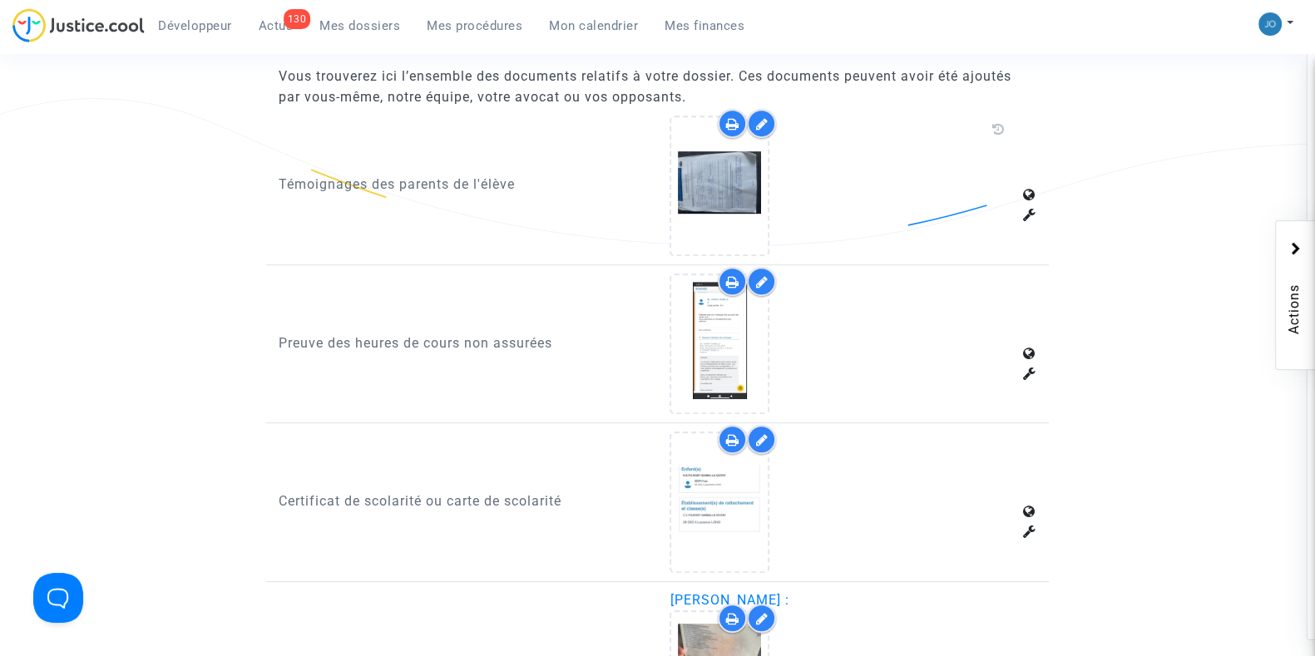
scroll to position [1062, 0]
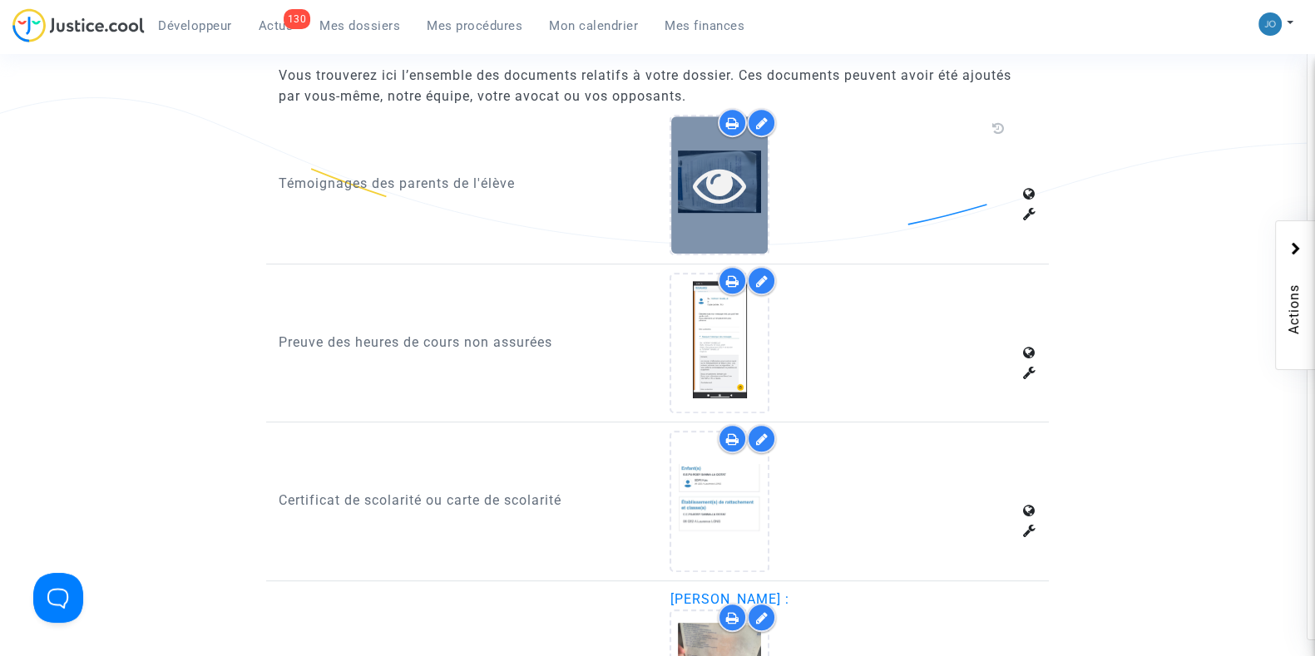
click at [724, 143] on div at bounding box center [719, 184] width 97 height 137
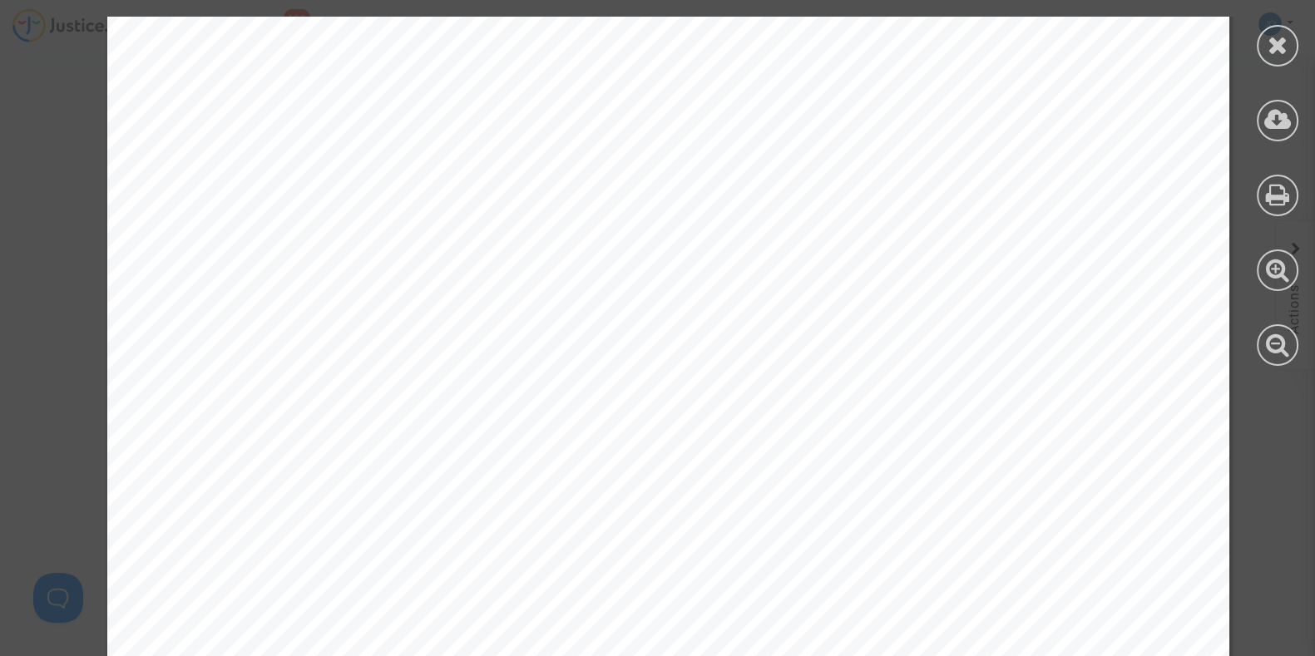
scroll to position [1819, 0]
click at [1271, 47] on icon at bounding box center [1278, 44] width 21 height 25
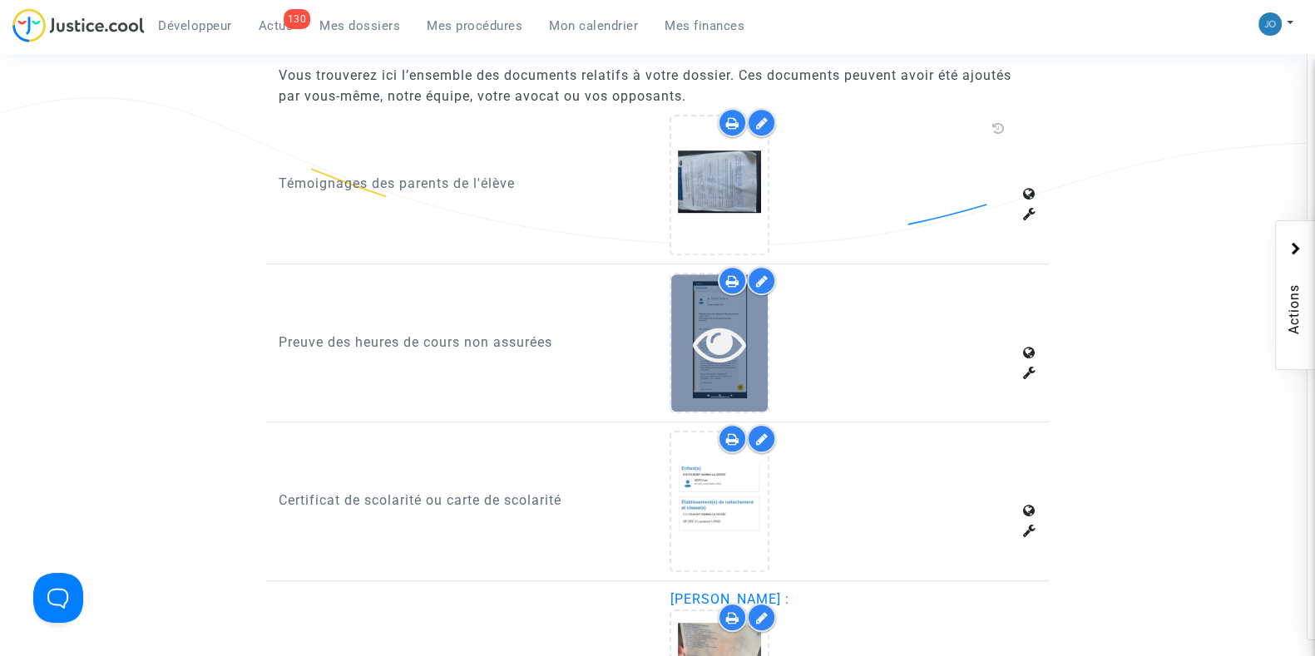
click at [711, 345] on icon at bounding box center [720, 343] width 54 height 53
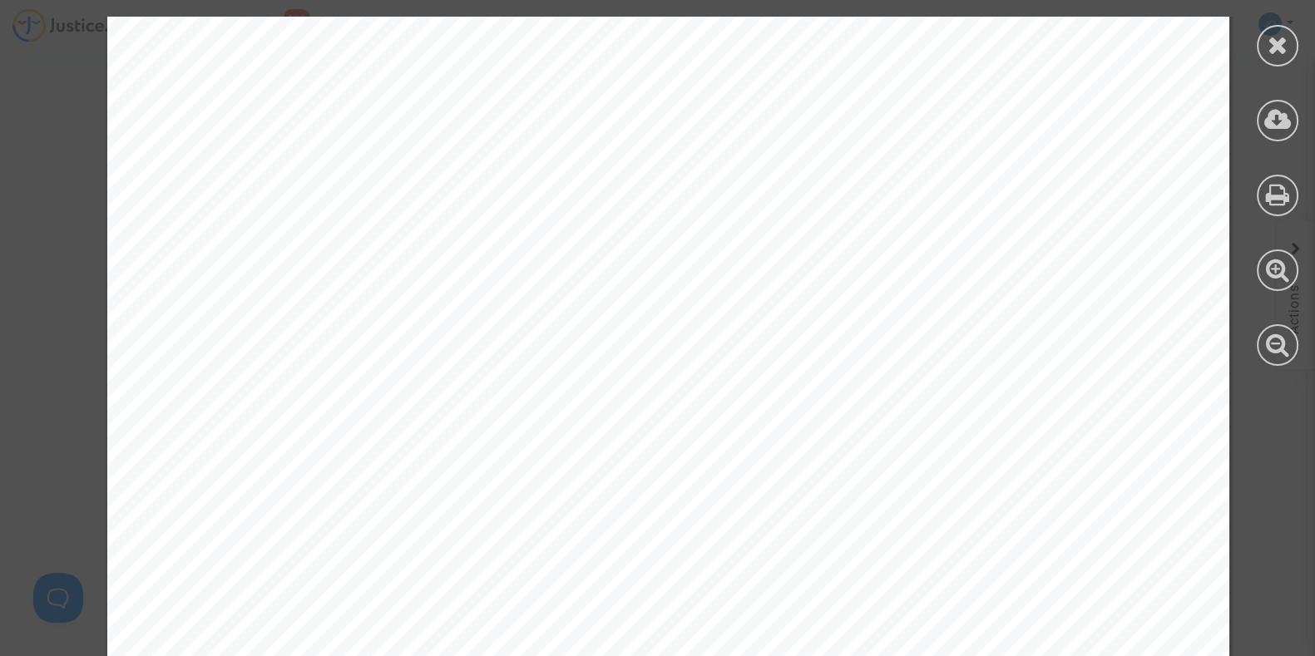
scroll to position [24482, 0]
click at [1269, 44] on icon at bounding box center [1278, 44] width 21 height 25
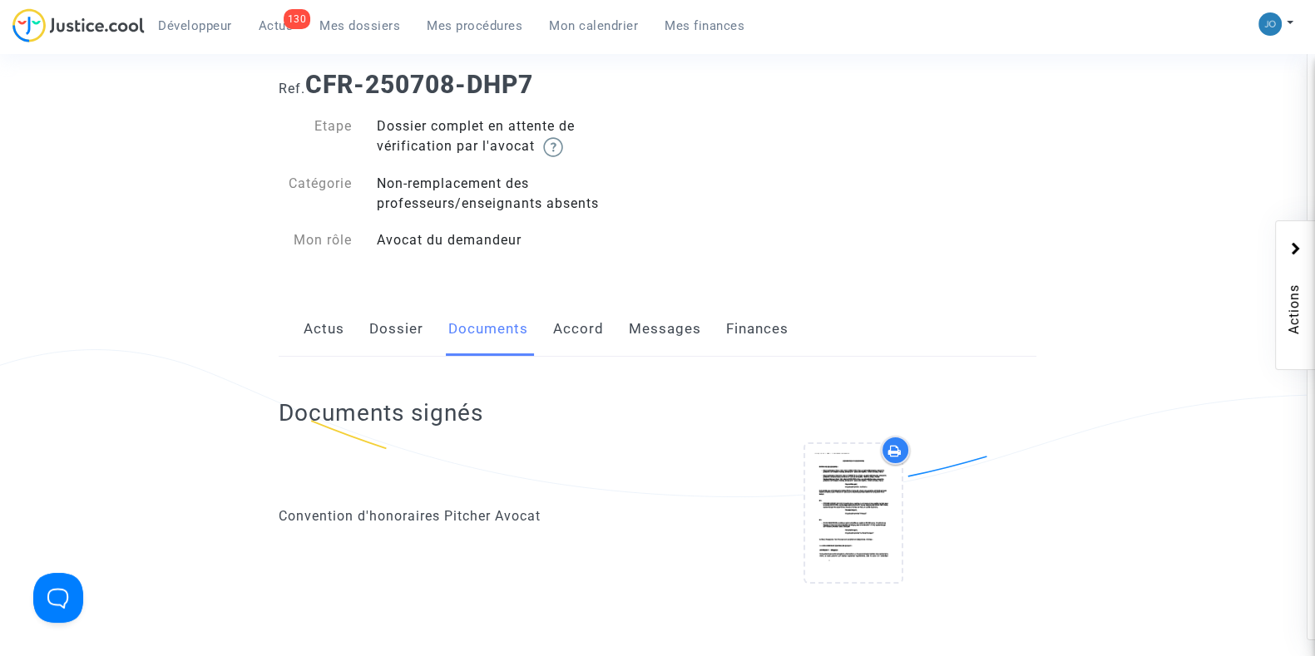
scroll to position [0, 0]
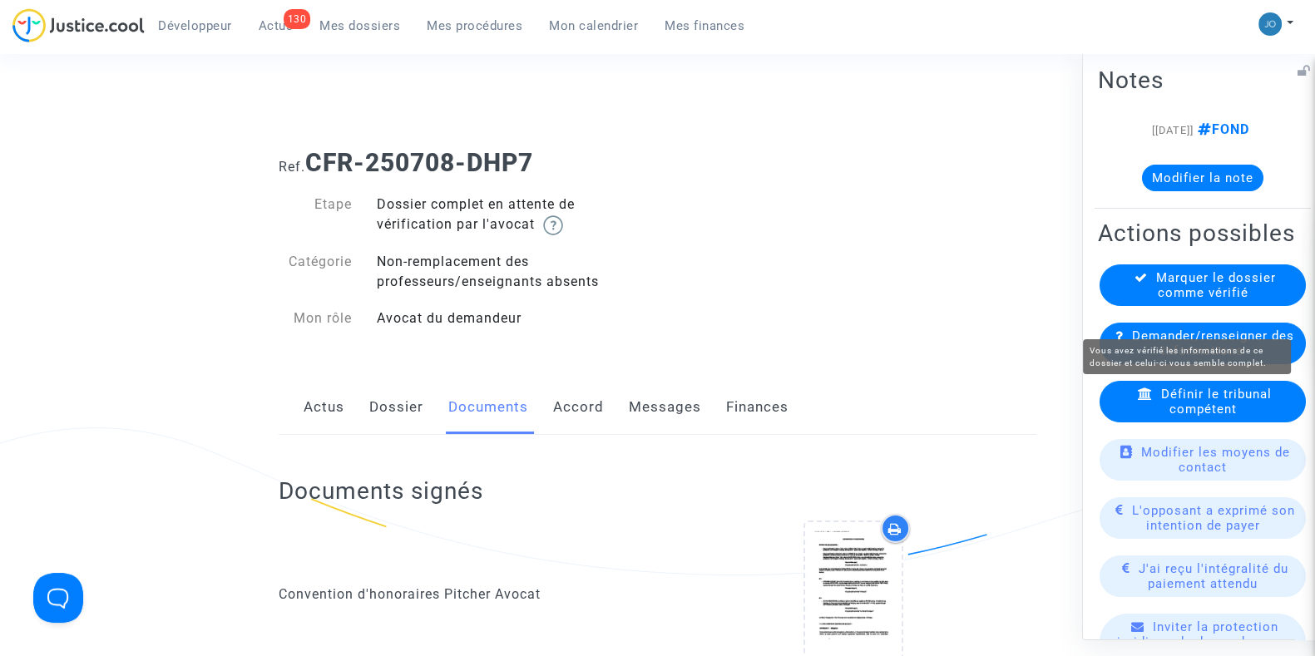
click at [1223, 299] on span "Marquer le dossier comme vérifié" at bounding box center [1216, 285] width 120 height 30
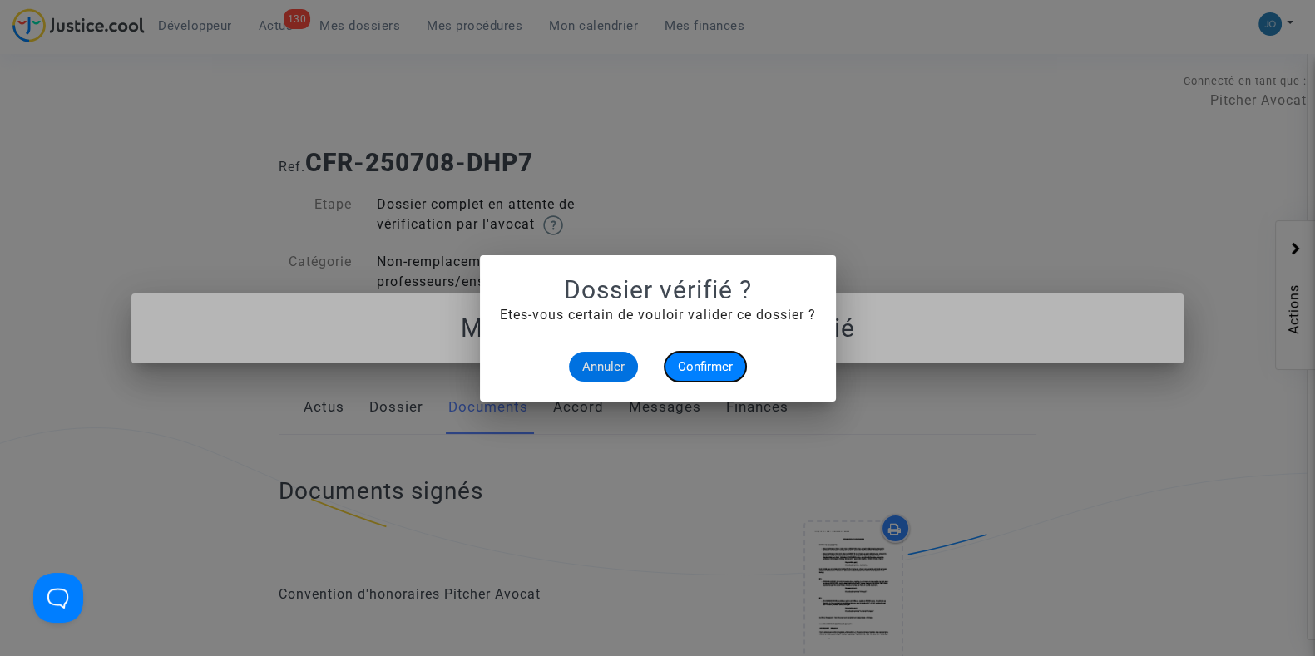
click at [720, 364] on span "Confirmer" at bounding box center [705, 366] width 55 height 15
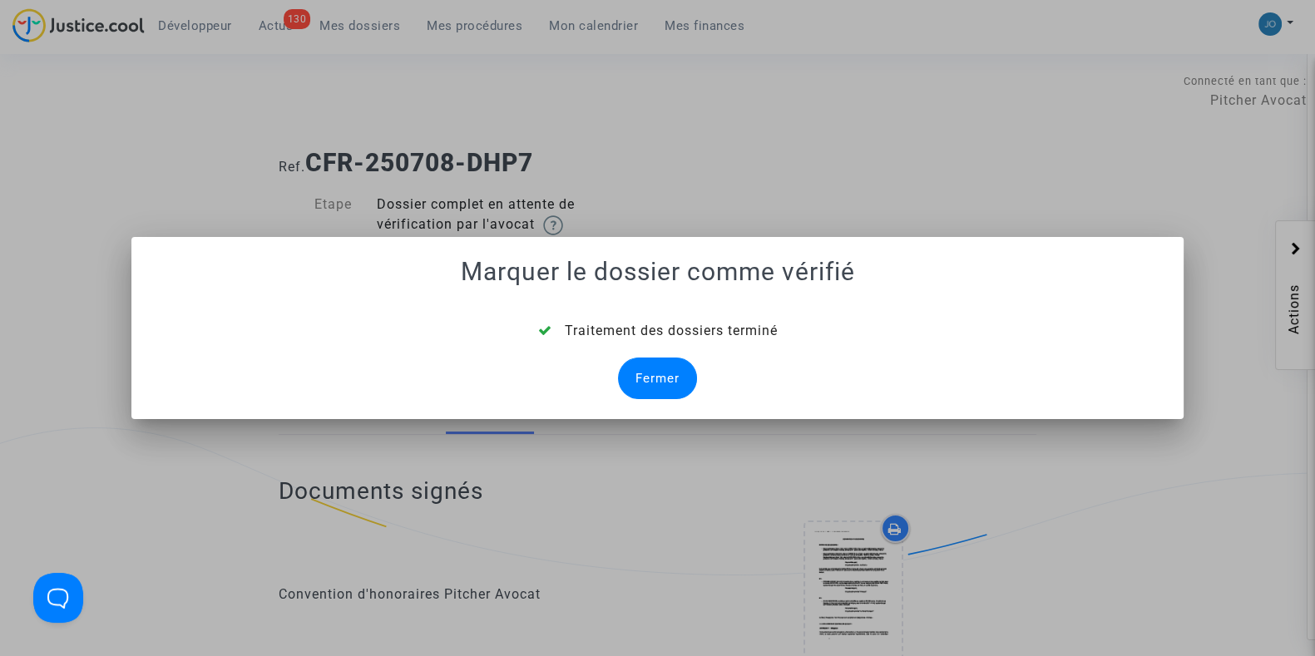
click at [626, 373] on div "Fermer" at bounding box center [657, 379] width 79 height 42
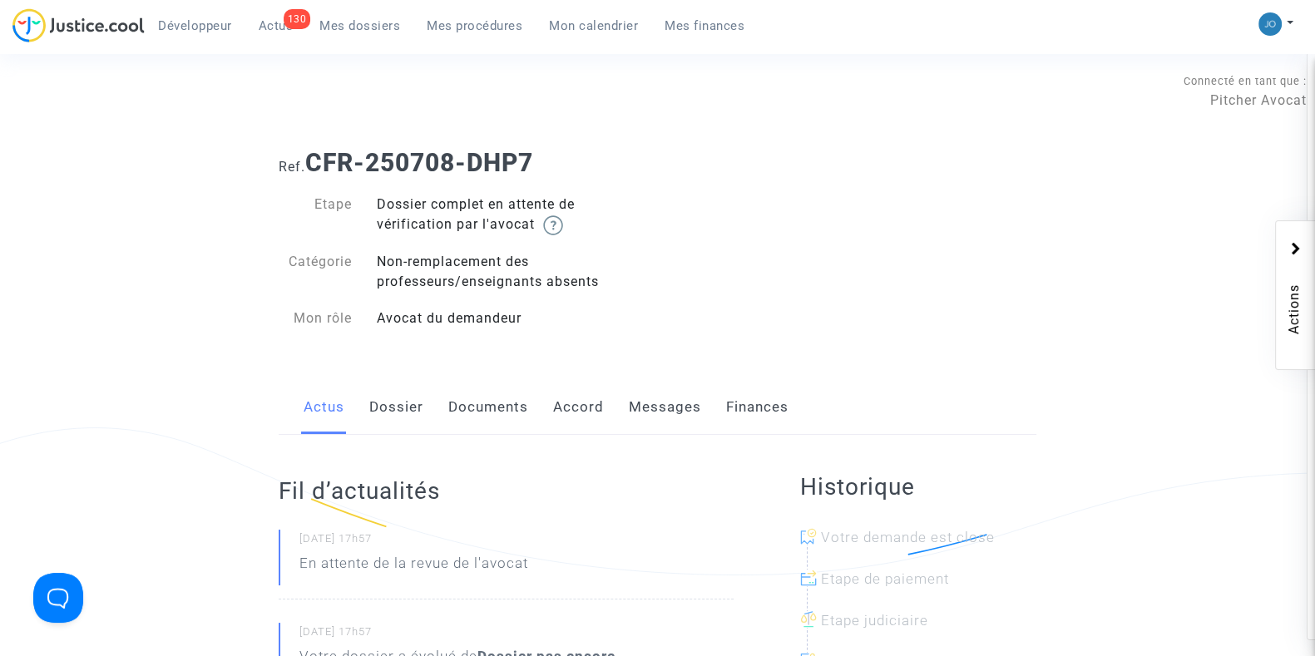
click at [382, 408] on link "Dossier" at bounding box center [396, 407] width 54 height 55
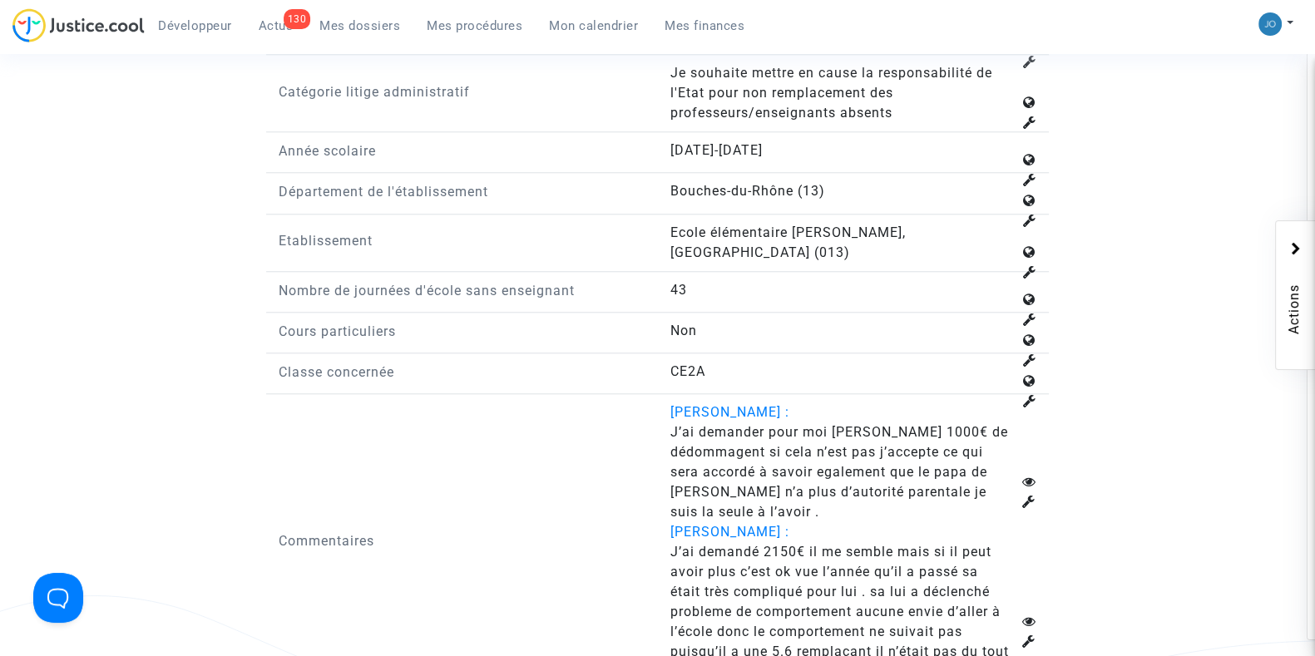
scroll to position [2083, 0]
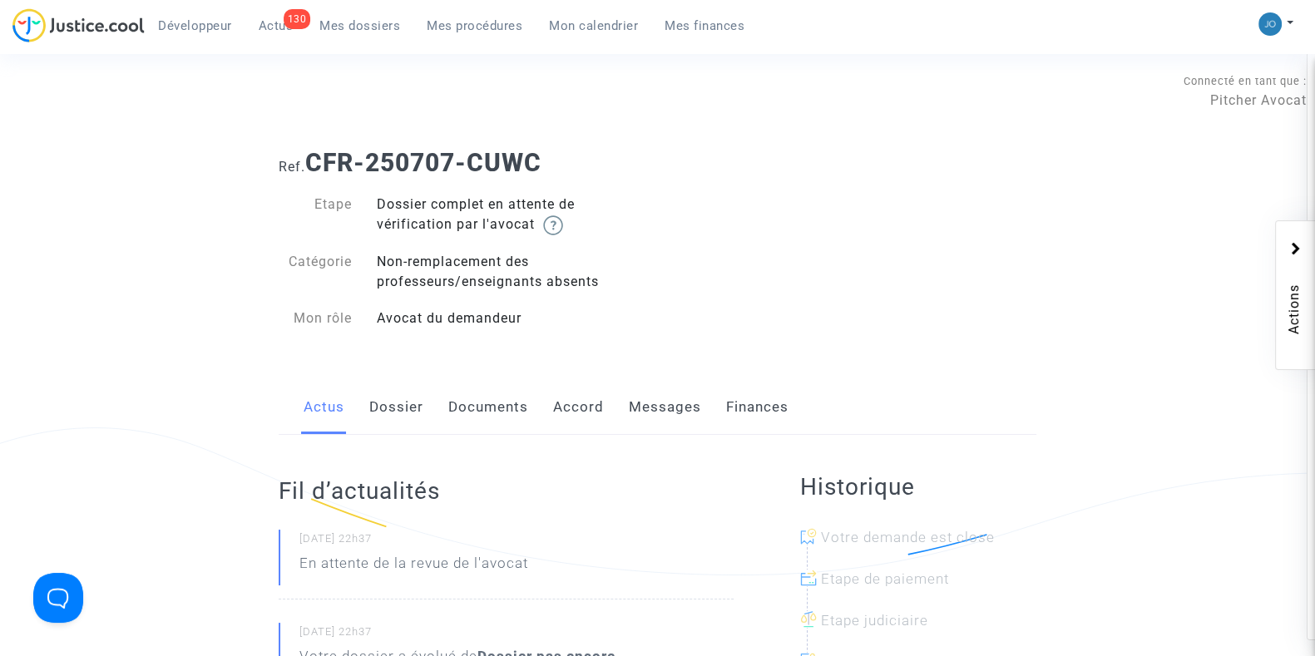
click at [372, 453] on div "Fil d’actualités [DATE] 22h37 En attente de la revue de l'avocat [DATE] 22h37 V…" at bounding box center [506, 656] width 455 height 443
click at [381, 426] on link "Dossier" at bounding box center [396, 407] width 54 height 55
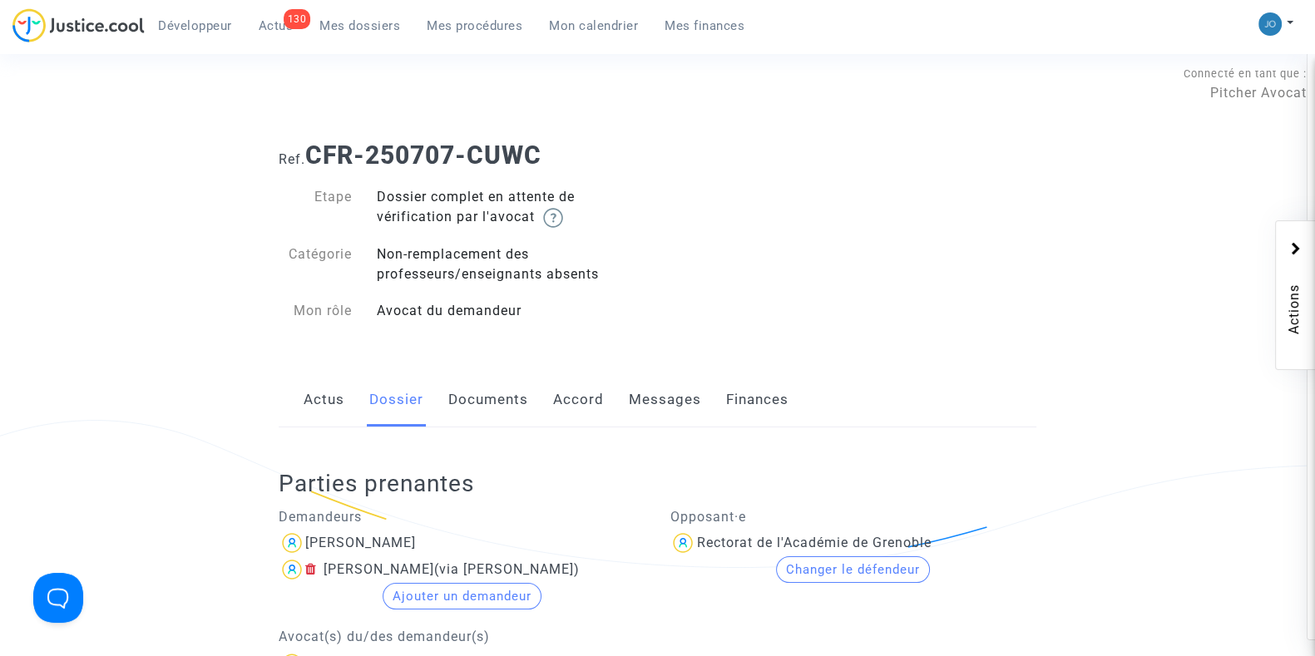
scroll to position [4, 0]
click at [470, 404] on link "Documents" at bounding box center [488, 403] width 80 height 55
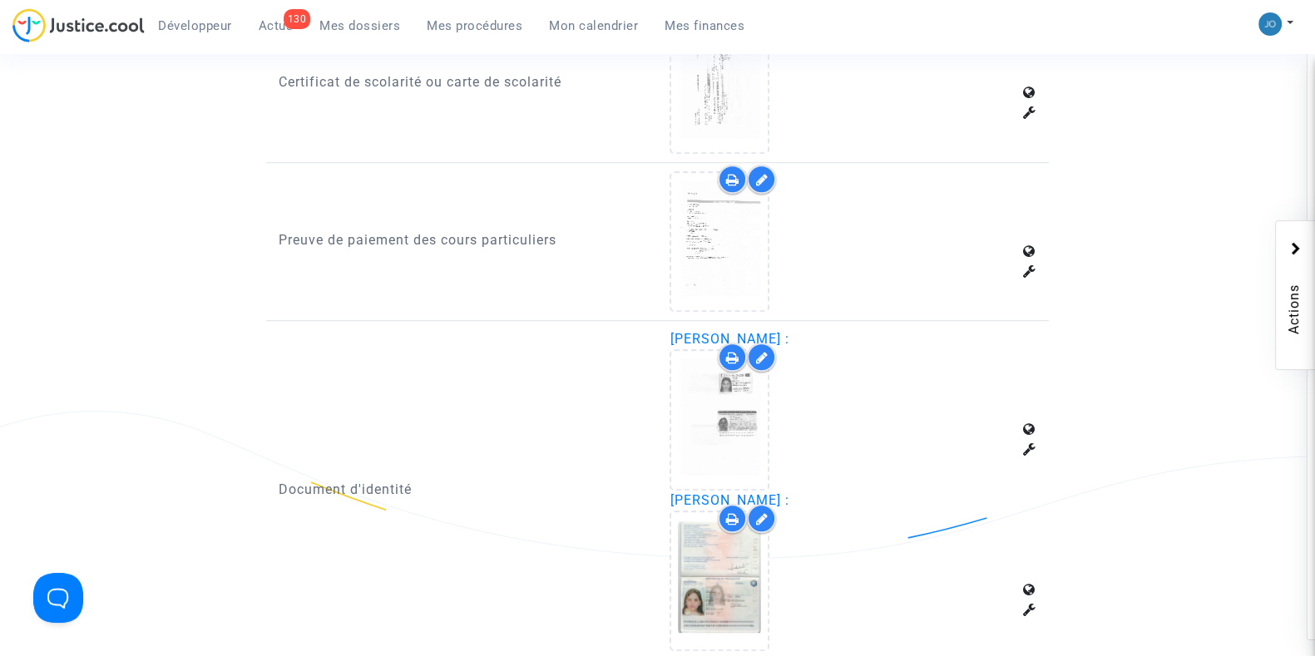
scroll to position [1480, 0]
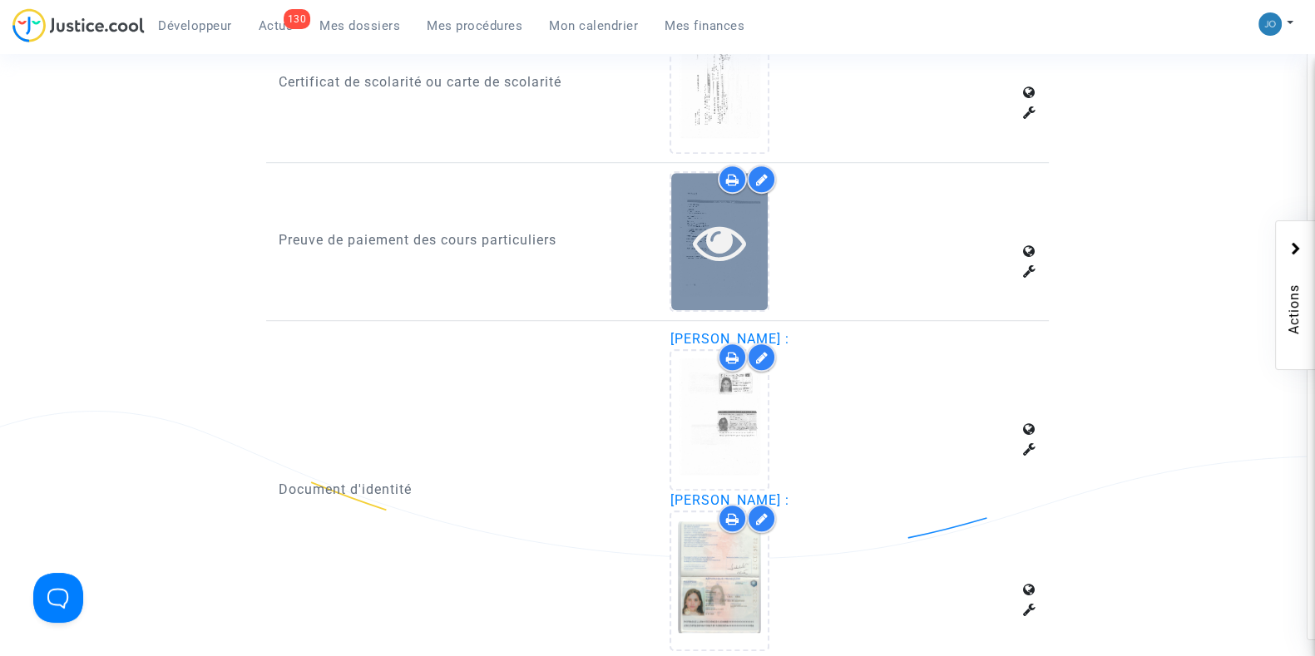
click at [748, 230] on div at bounding box center [719, 241] width 97 height 53
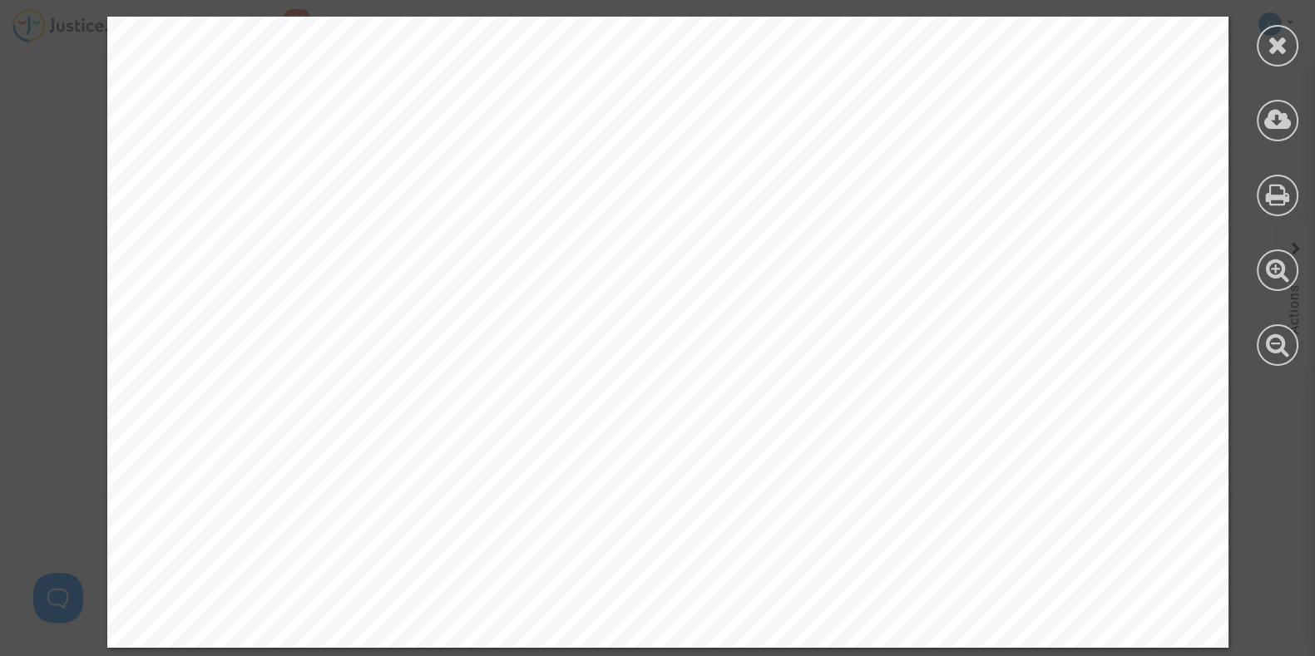
scroll to position [2374, 0]
click at [1269, 46] on icon at bounding box center [1278, 44] width 21 height 25
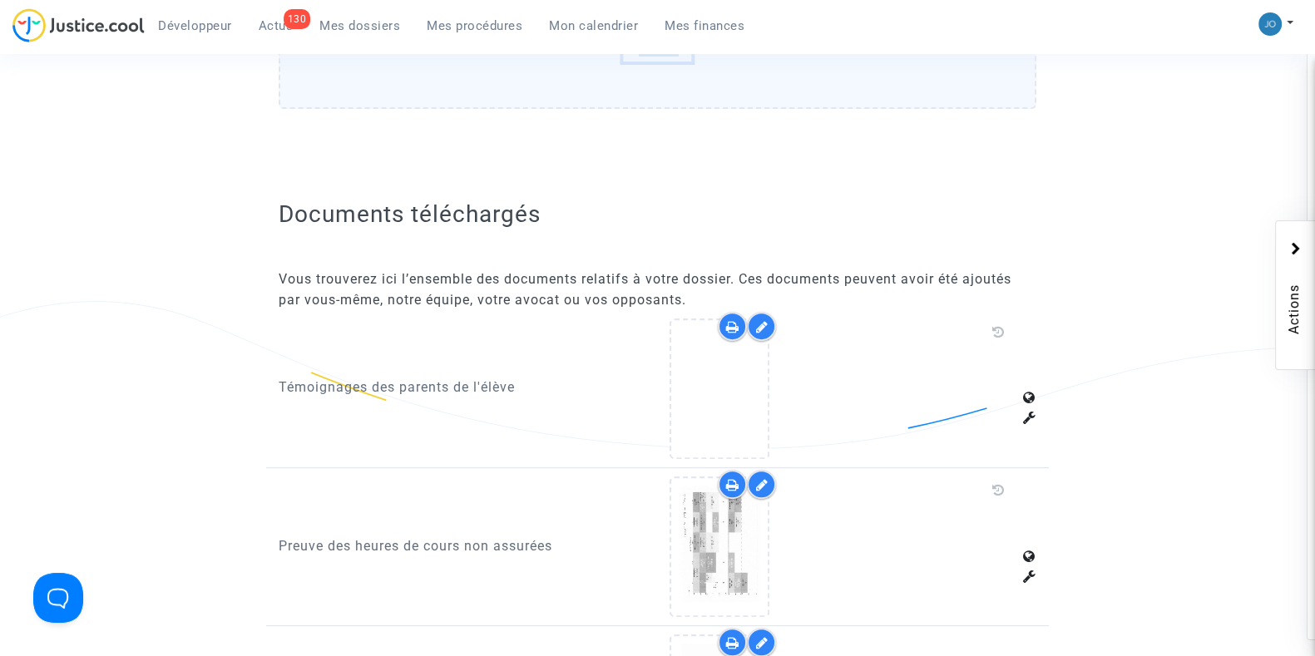
scroll to position [866, 0]
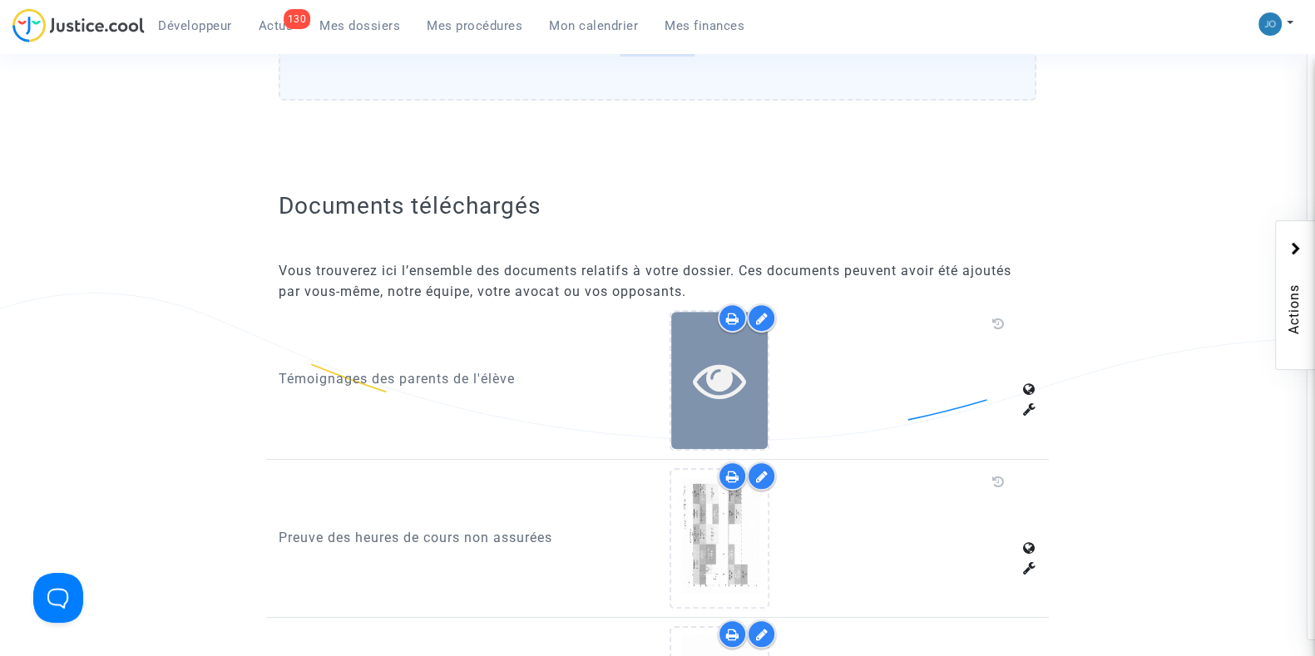
click at [705, 374] on icon at bounding box center [720, 380] width 54 height 53
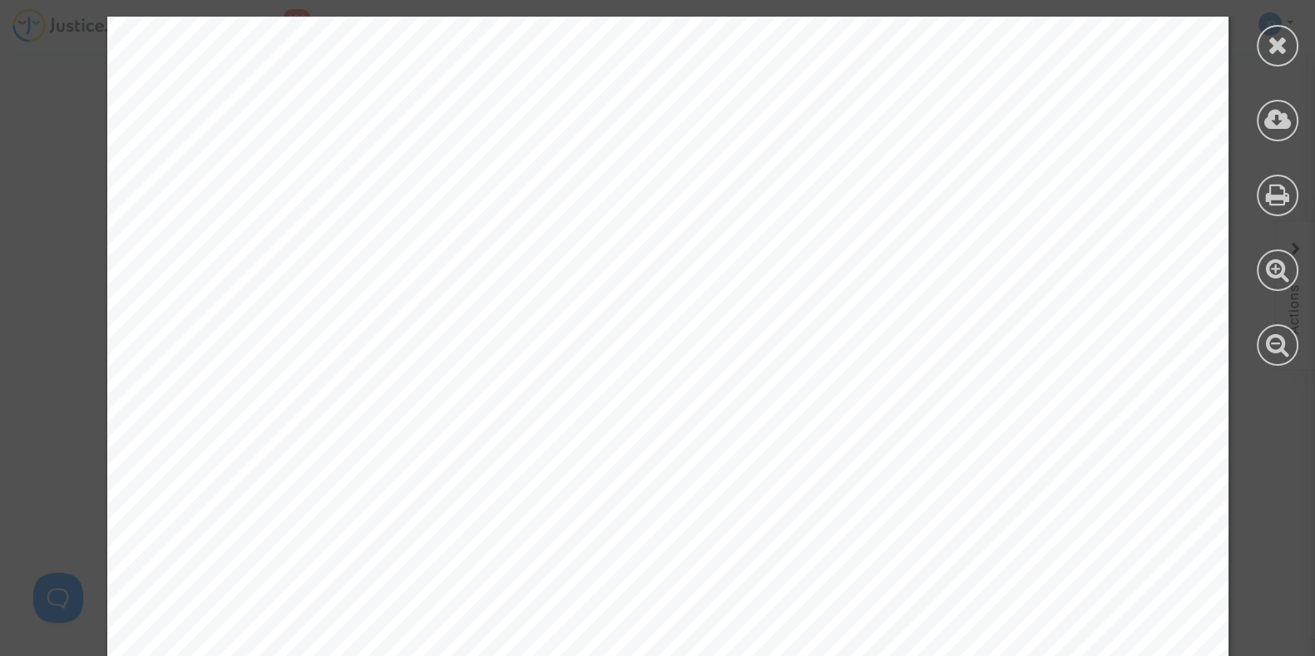
scroll to position [10490, 0]
click at [1276, 41] on icon at bounding box center [1278, 44] width 21 height 25
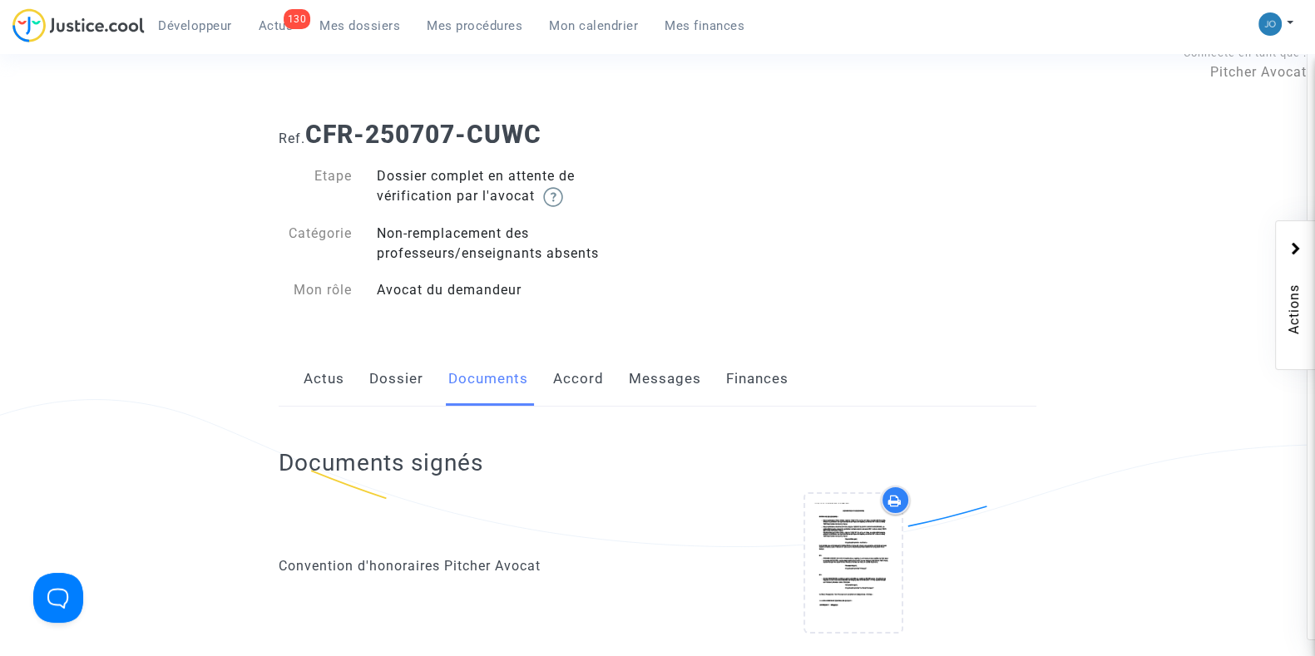
scroll to position [0, 0]
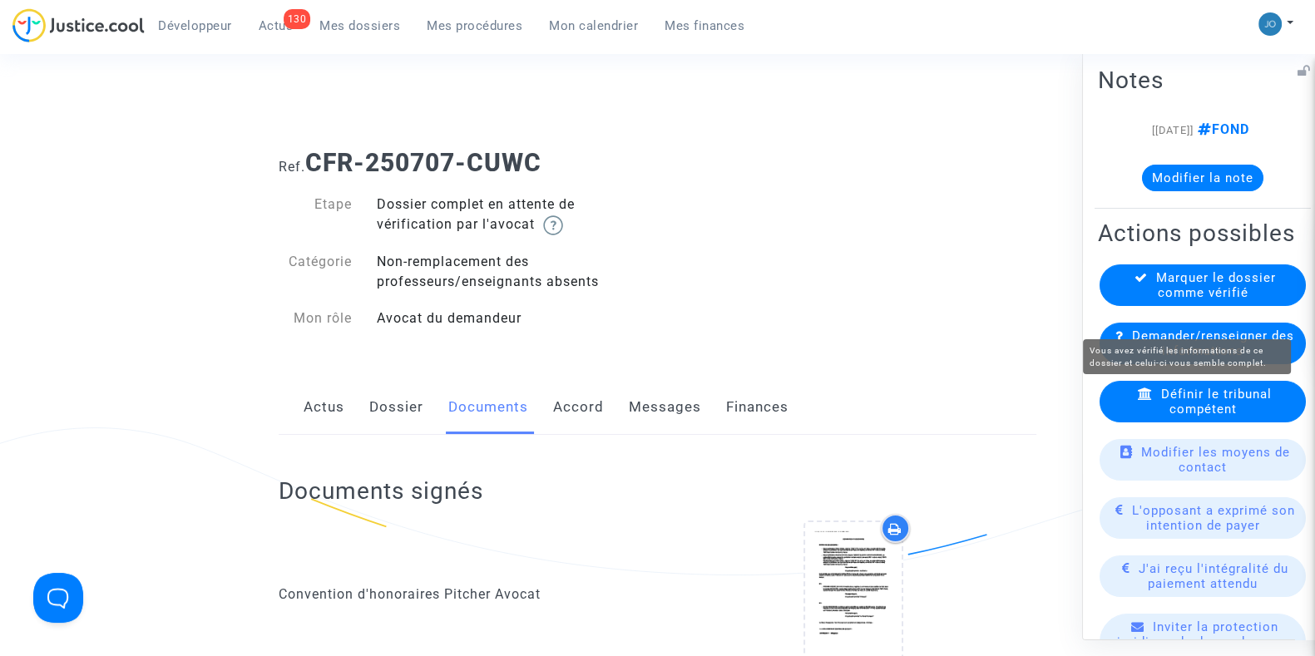
click at [1169, 299] on span "Marquer le dossier comme vérifié" at bounding box center [1216, 285] width 120 height 30
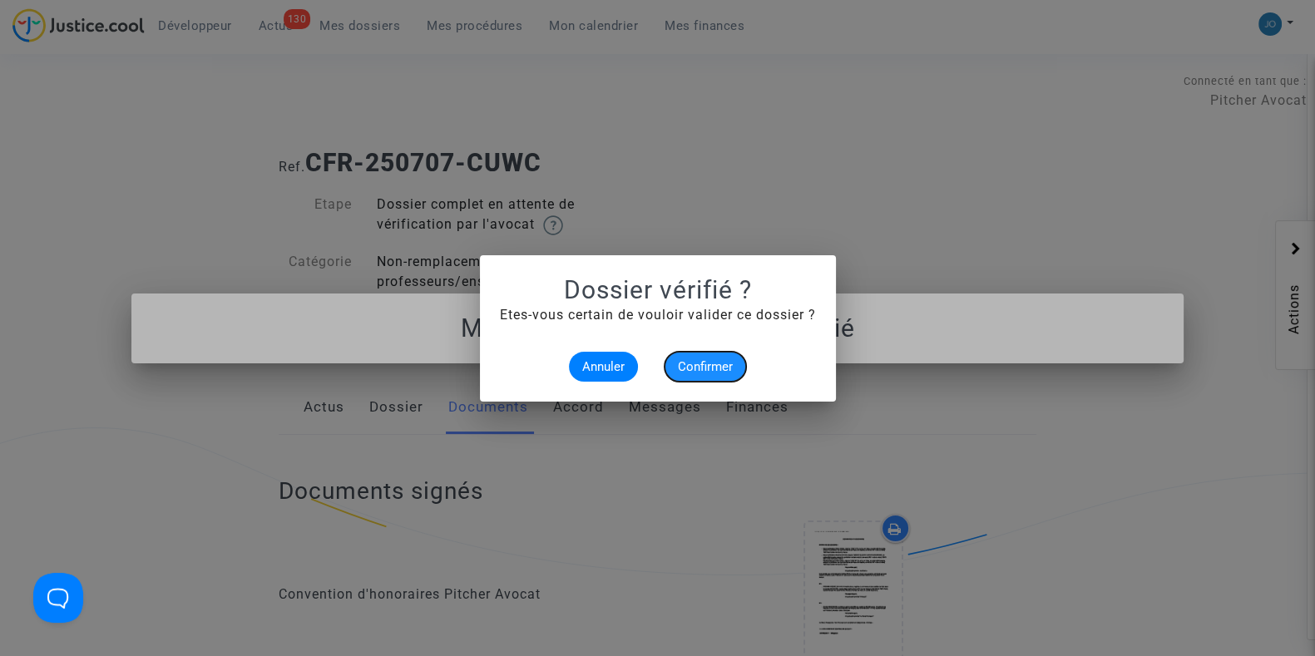
click at [728, 370] on span "Confirmer" at bounding box center [705, 366] width 55 height 15
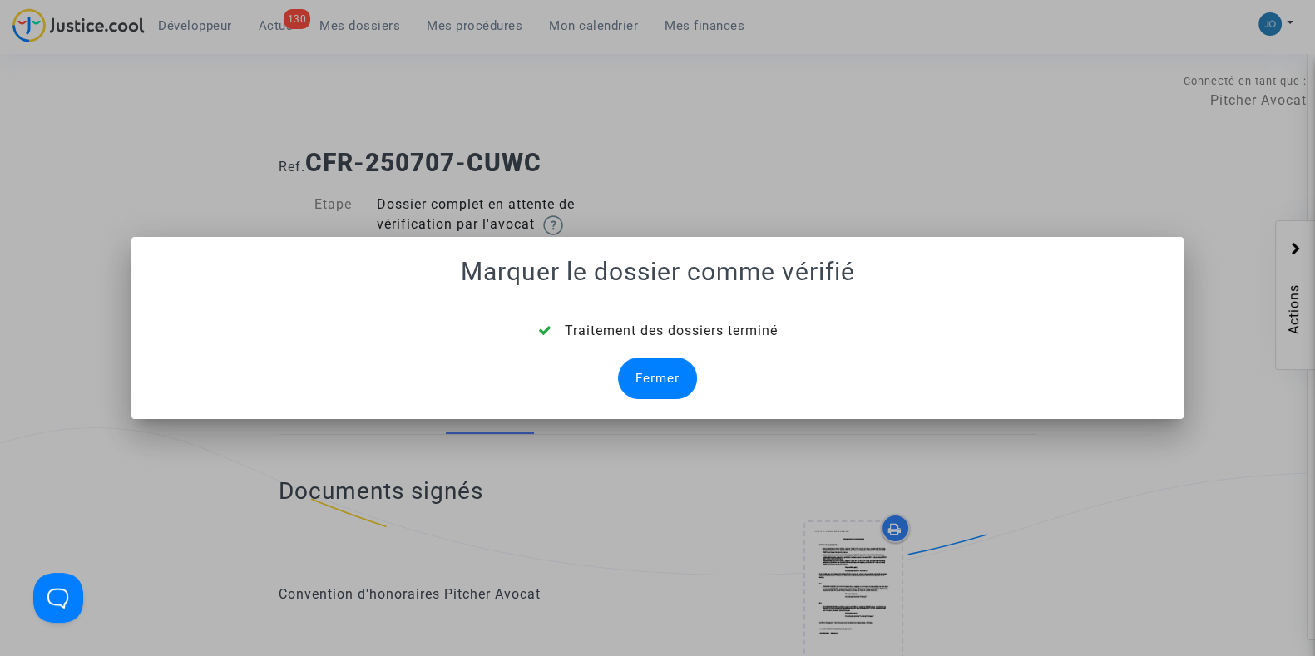
click at [650, 364] on div "Fermer" at bounding box center [657, 379] width 79 height 42
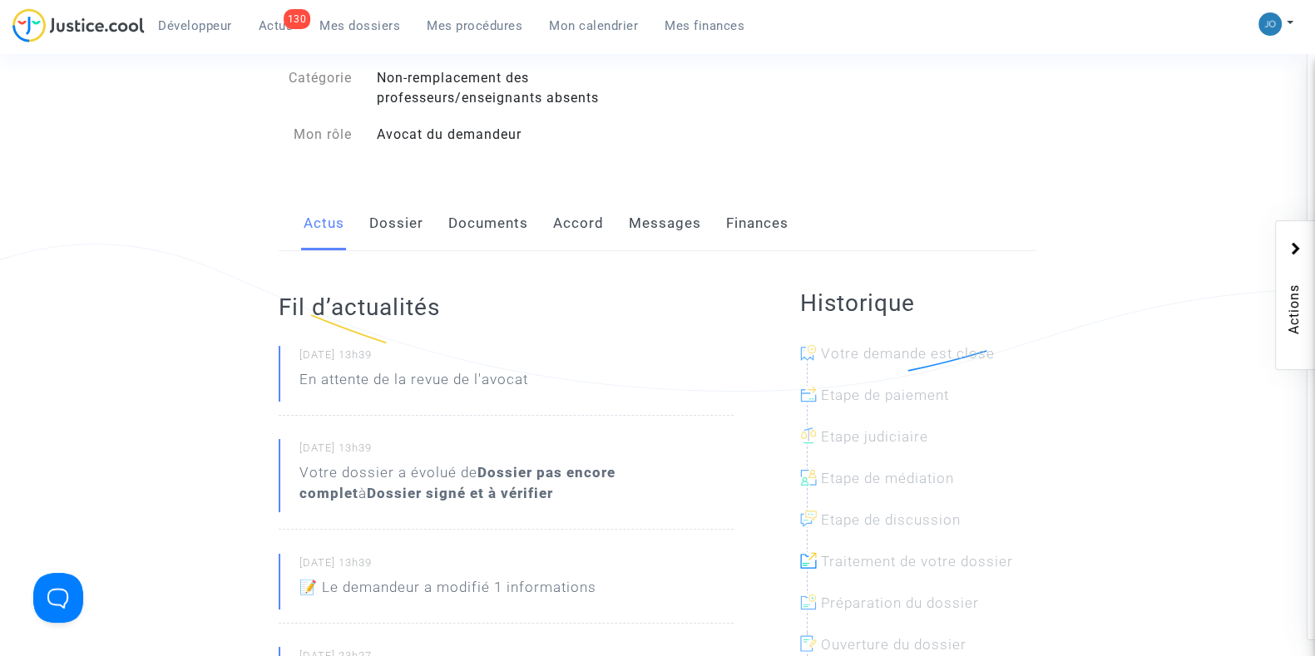
scroll to position [195, 0]
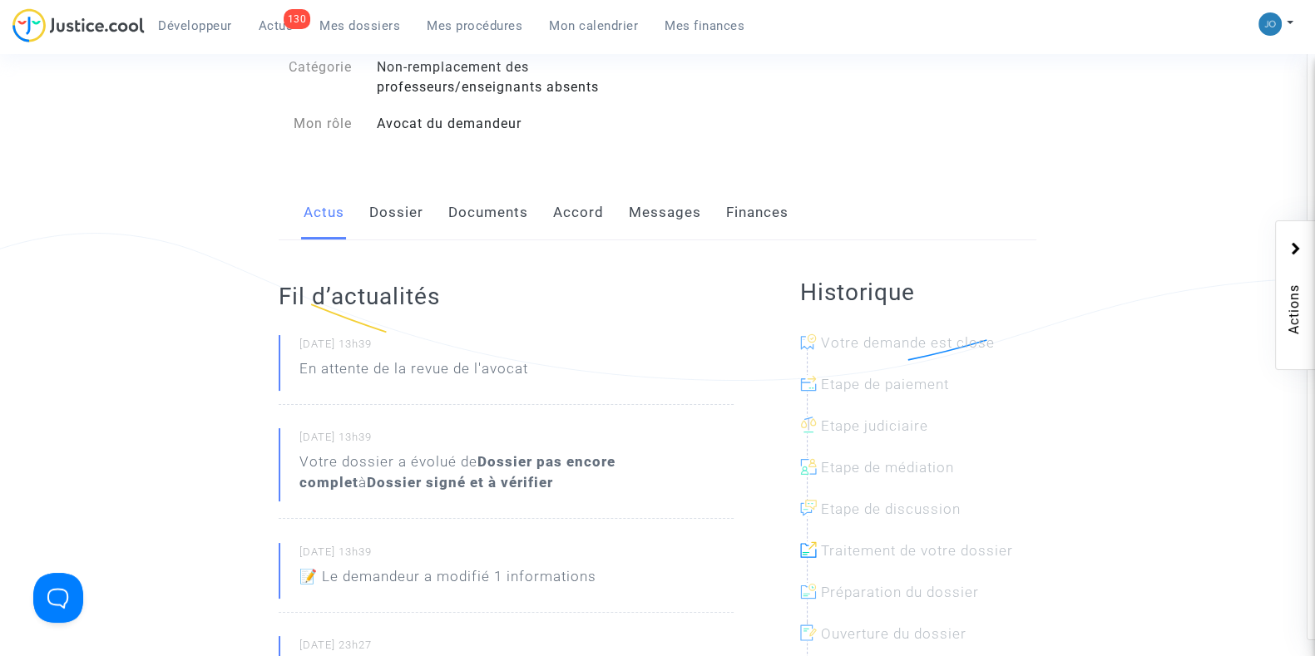
click at [374, 214] on link "Dossier" at bounding box center [396, 213] width 54 height 55
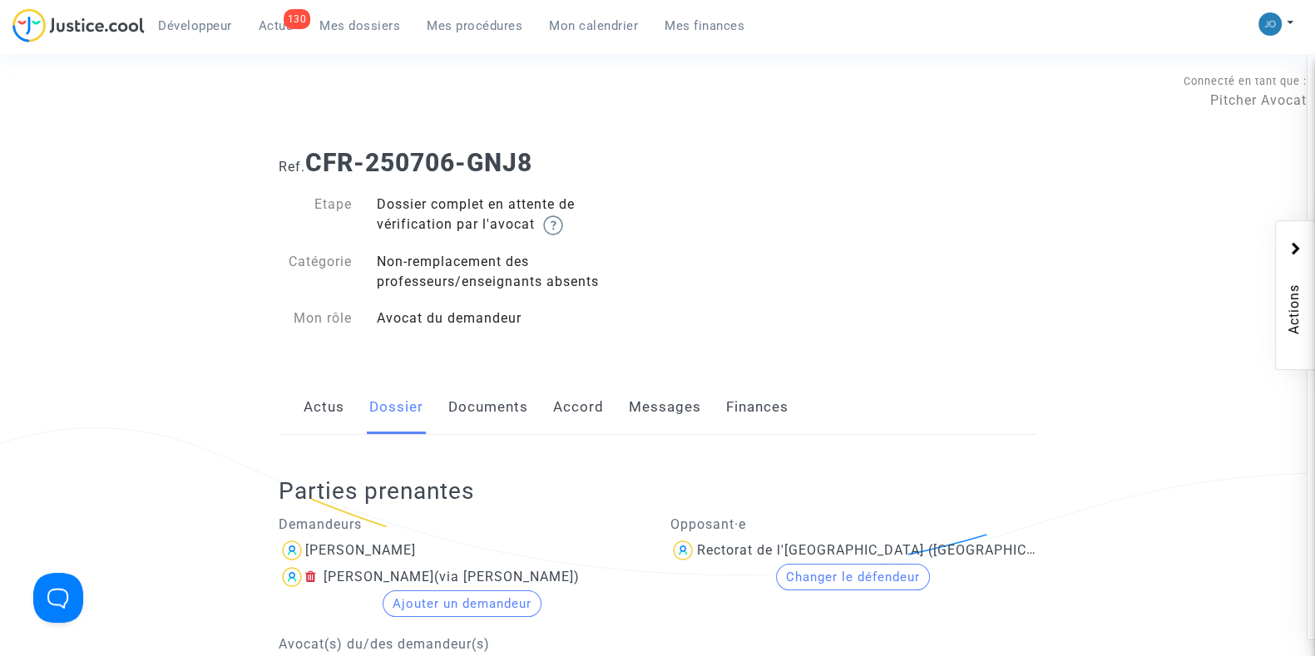
click at [467, 415] on link "Documents" at bounding box center [488, 407] width 80 height 55
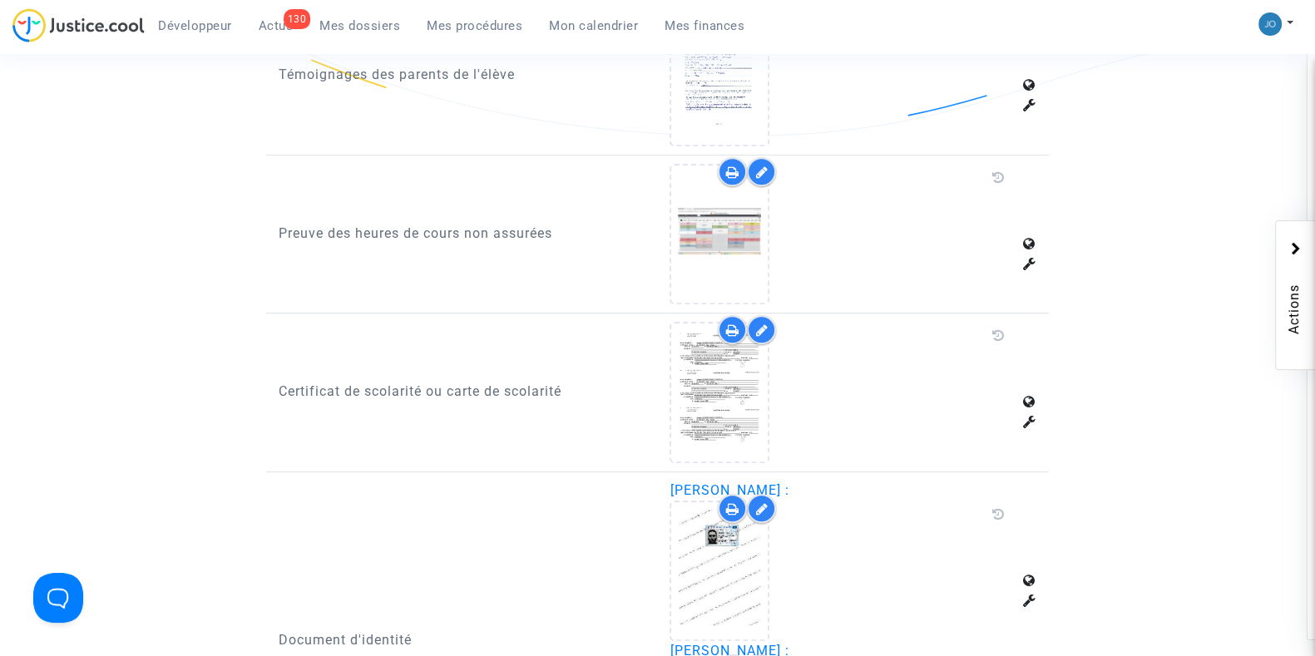
scroll to position [1185, 0]
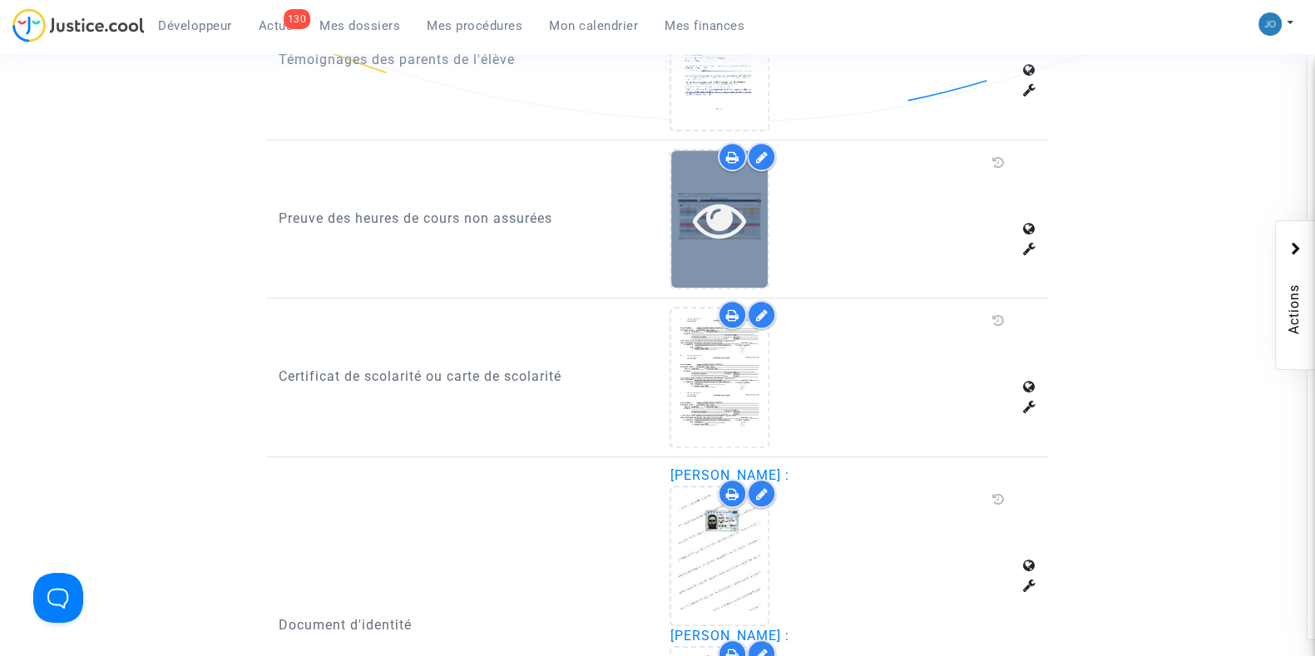
click at [730, 230] on icon at bounding box center [720, 219] width 54 height 53
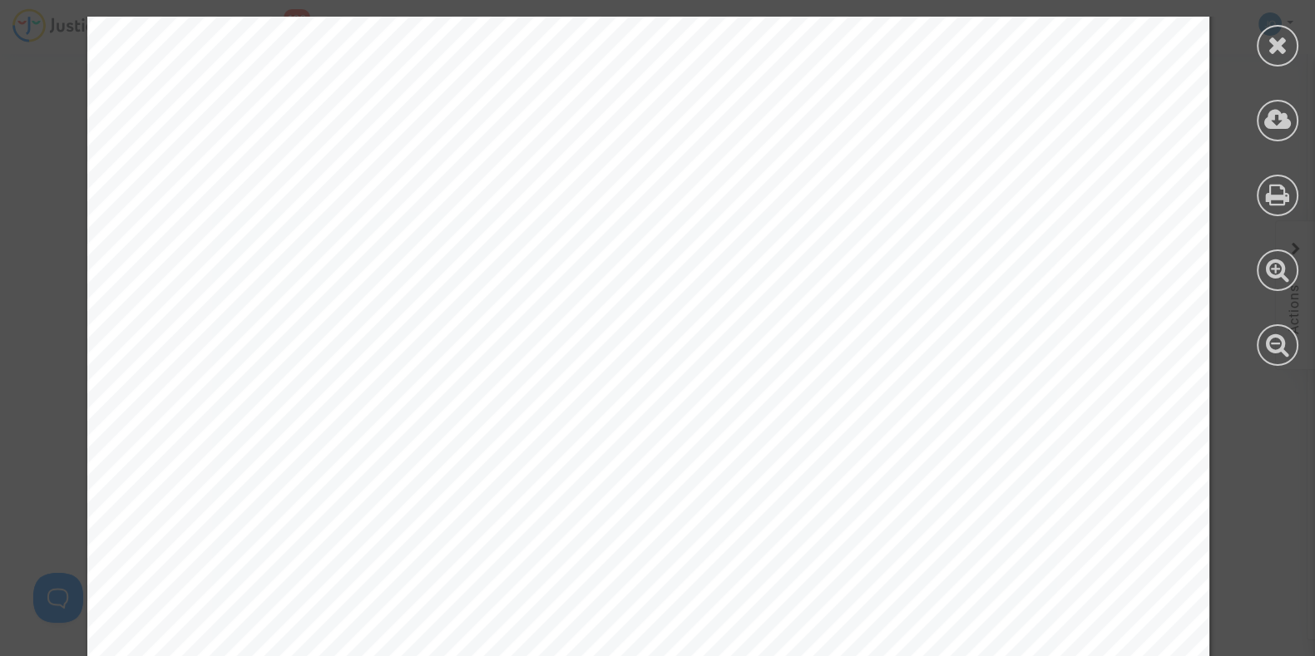
scroll to position [19293, 20]
click at [1288, 38] on div at bounding box center [1278, 46] width 42 height 42
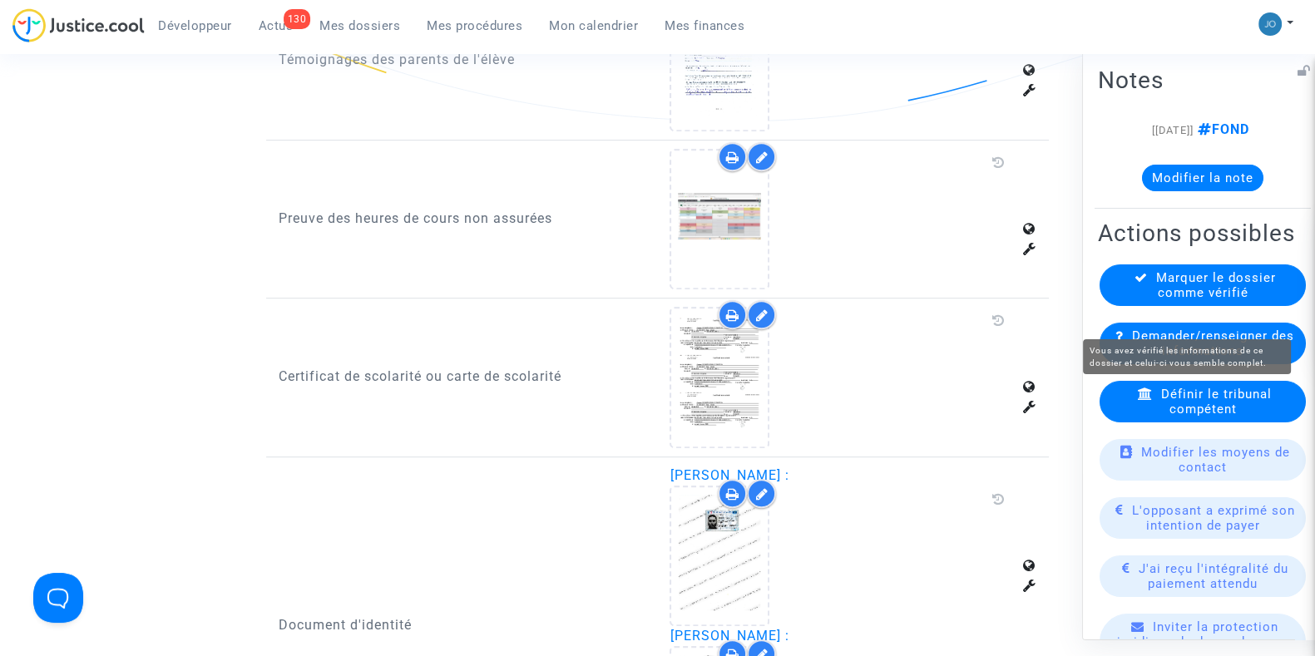
click at [1191, 299] on span "Marquer le dossier comme vérifié" at bounding box center [1216, 285] width 120 height 30
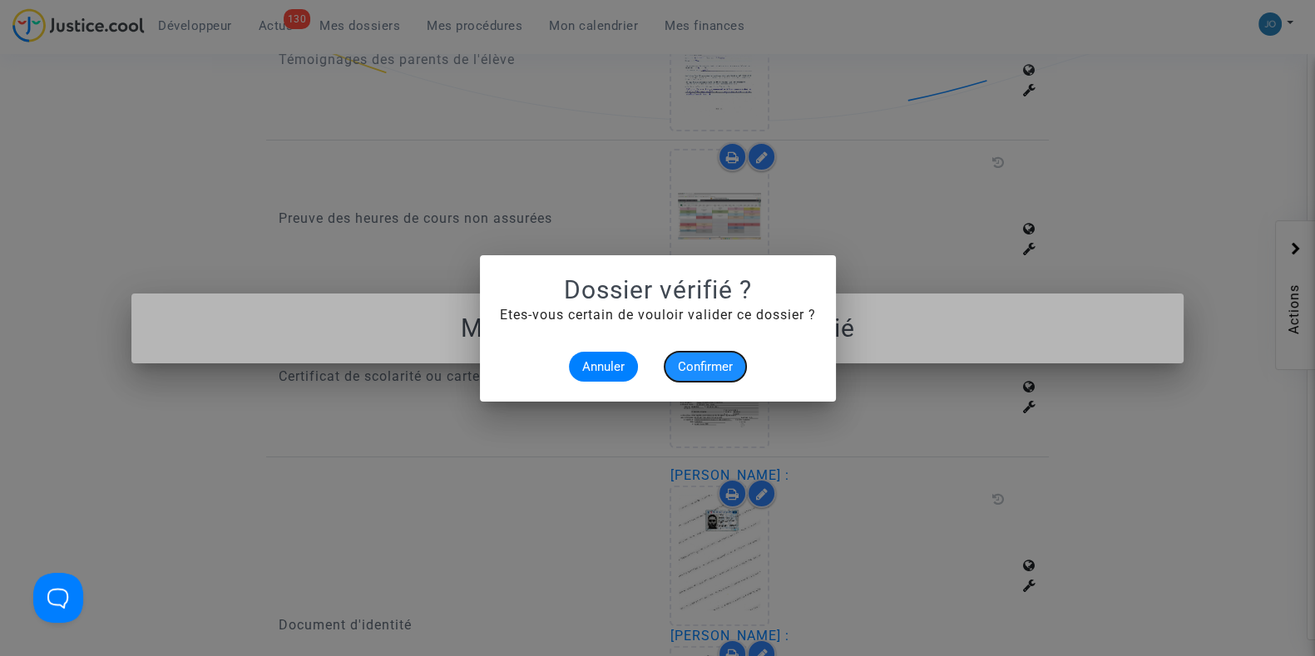
click at [705, 364] on span "Confirmer" at bounding box center [705, 366] width 55 height 15
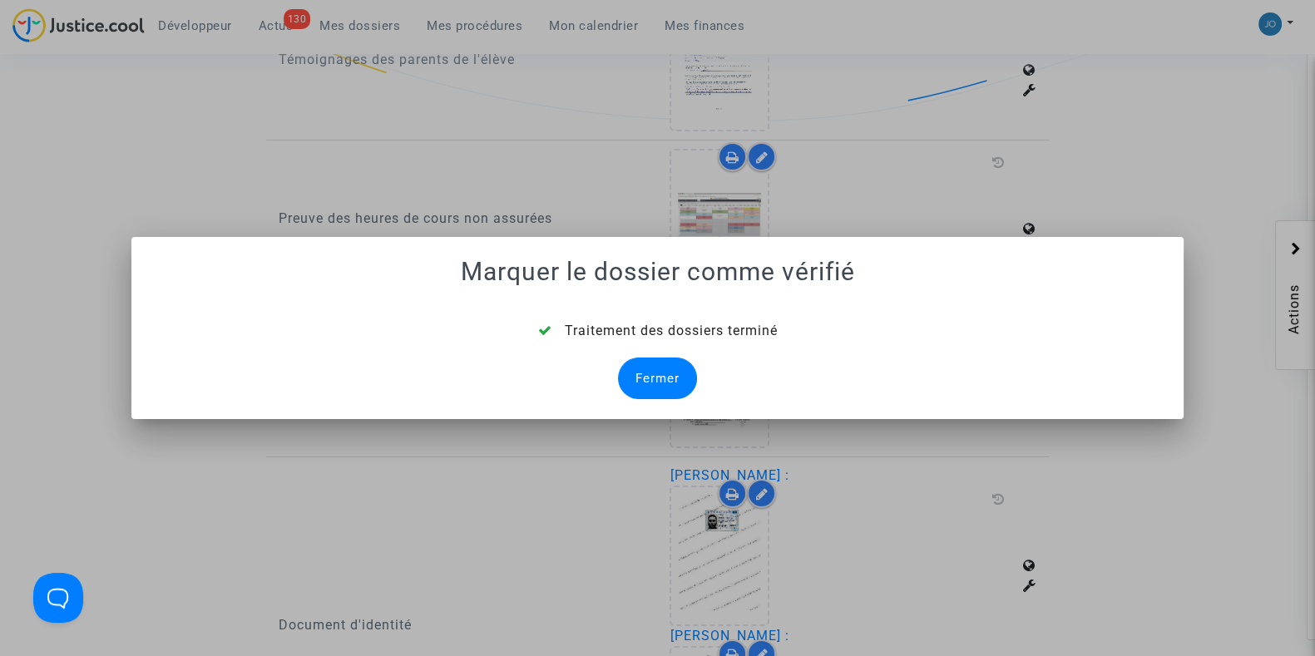
click at [657, 376] on div "Fermer" at bounding box center [657, 379] width 79 height 42
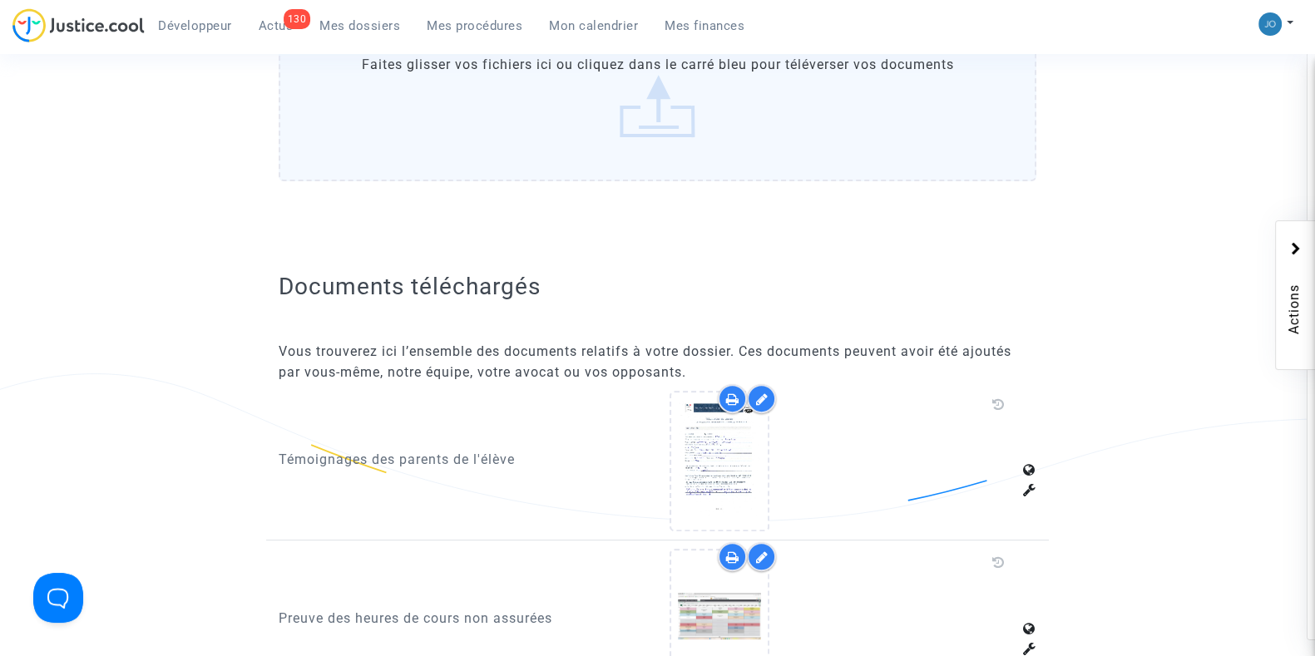
scroll to position [1185, 0]
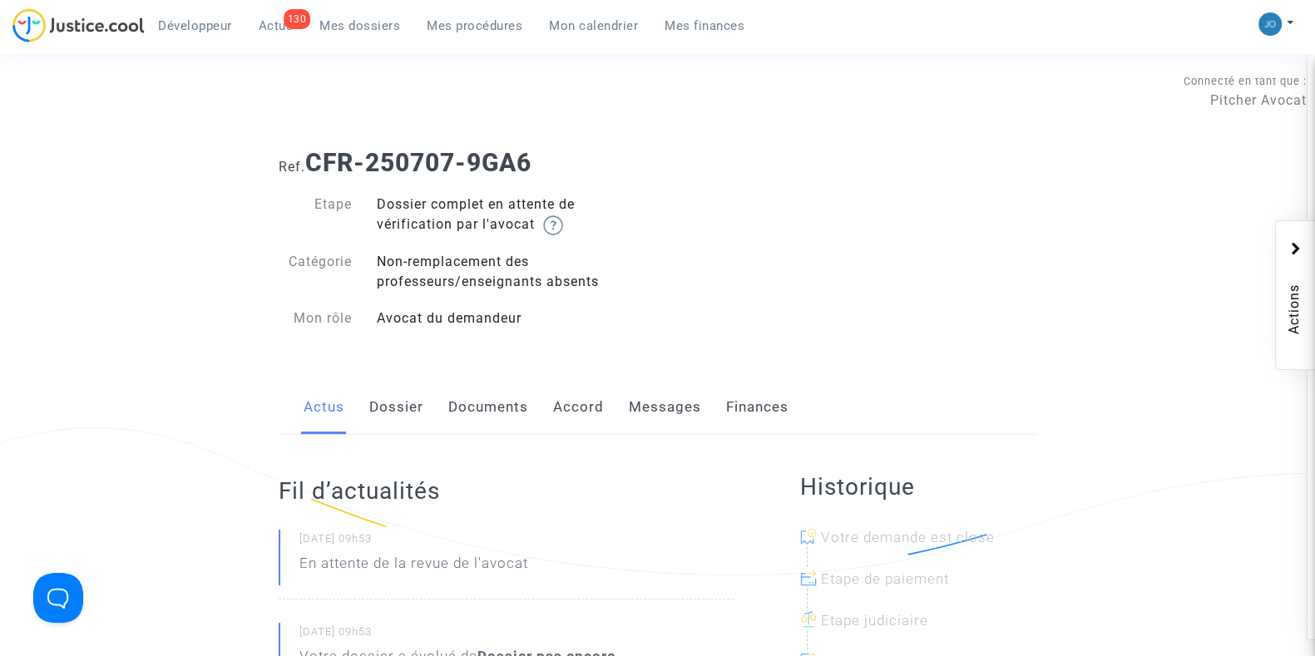
click at [396, 401] on link "Dossier" at bounding box center [396, 407] width 54 height 55
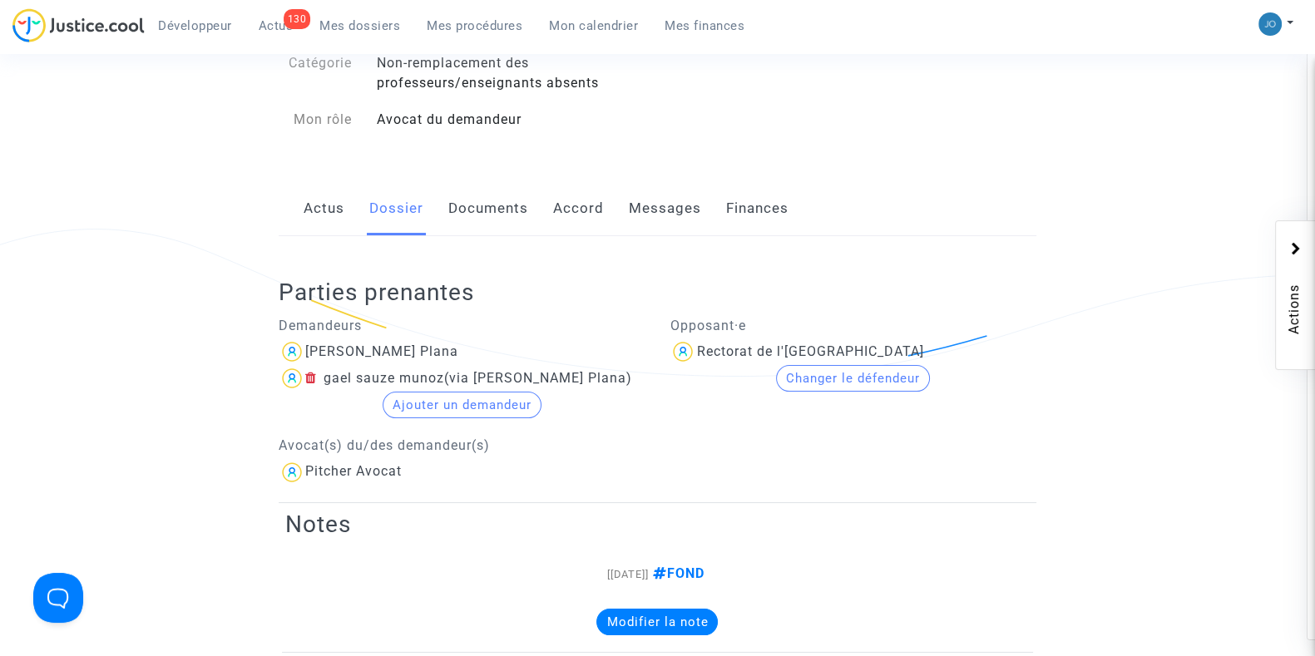
scroll to position [181, 0]
